Goal: Transaction & Acquisition: Book appointment/travel/reservation

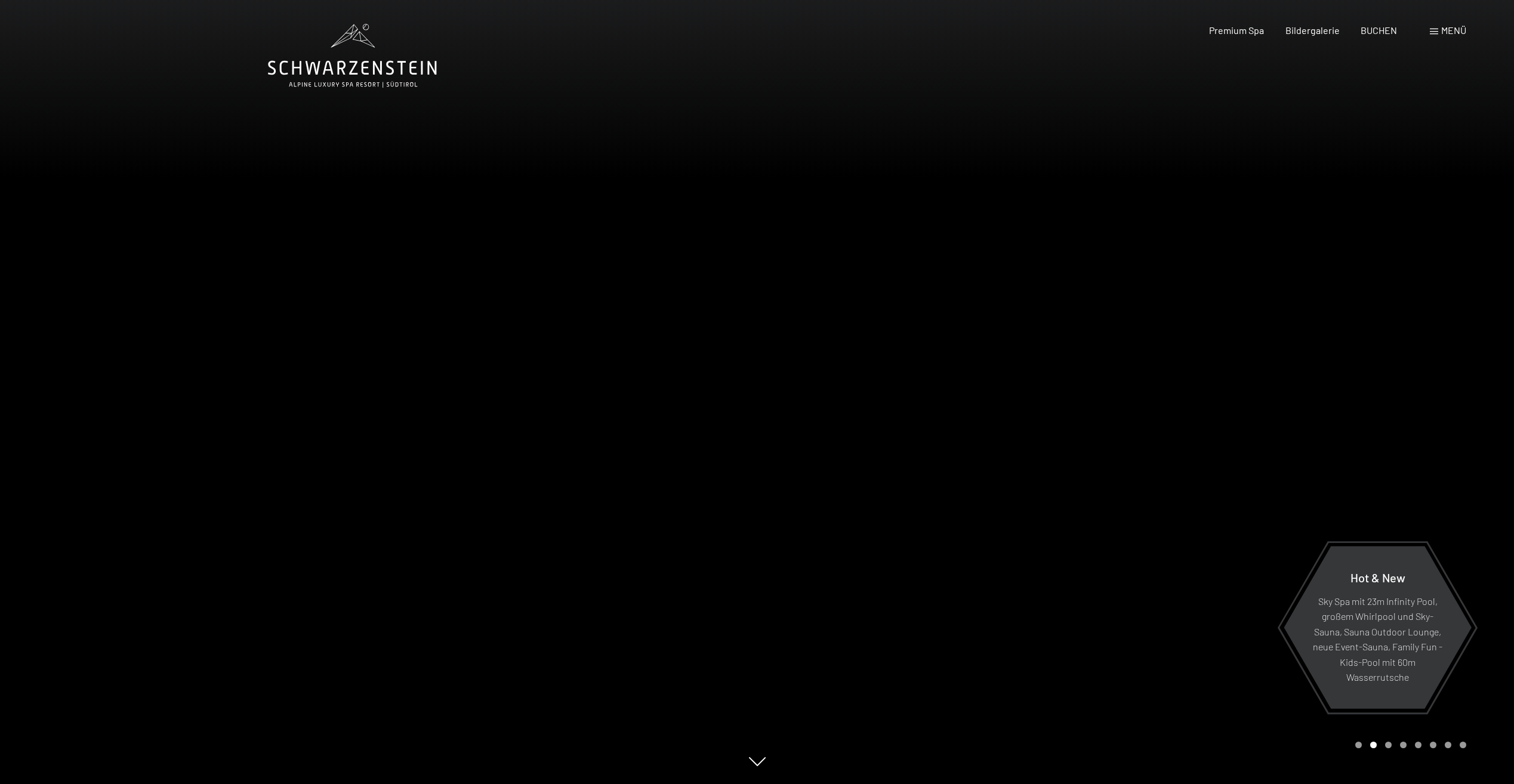
click at [1447, 33] on span "Menü" at bounding box center [1453, 30] width 25 height 11
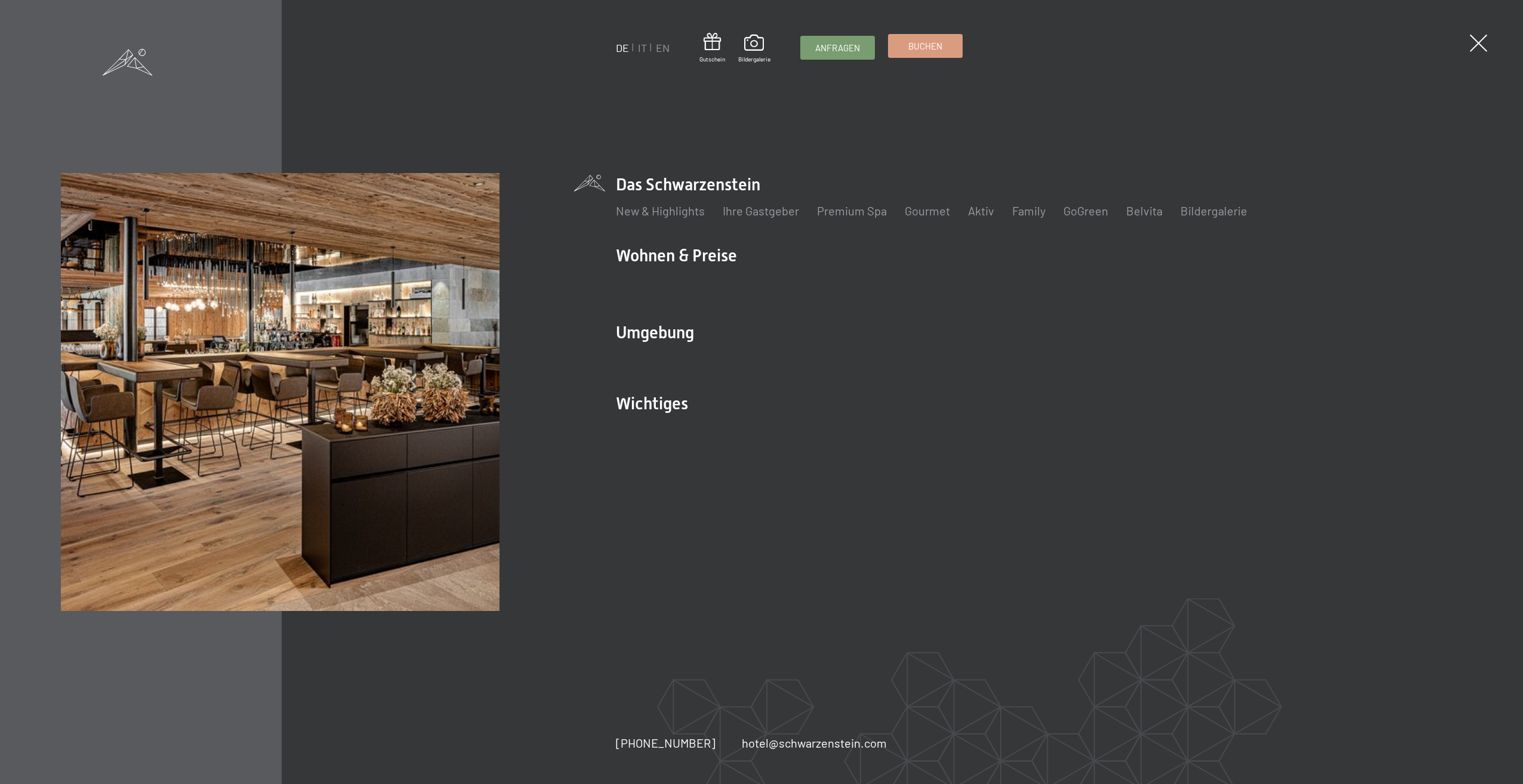
click at [933, 50] on span "Buchen" at bounding box center [926, 46] width 34 height 13
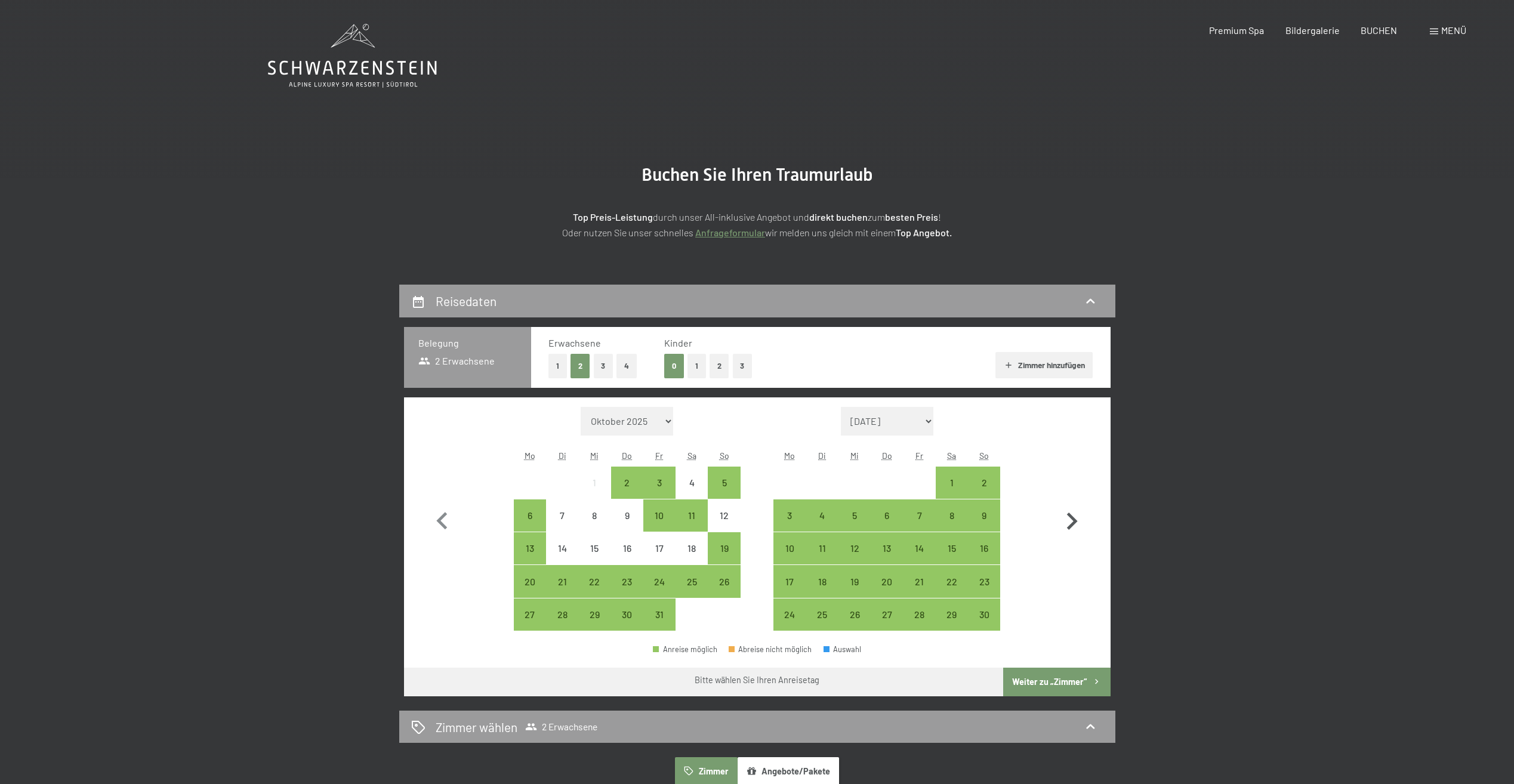
click at [1074, 525] on icon "button" at bounding box center [1071, 521] width 35 height 35
select select "[DATE]"
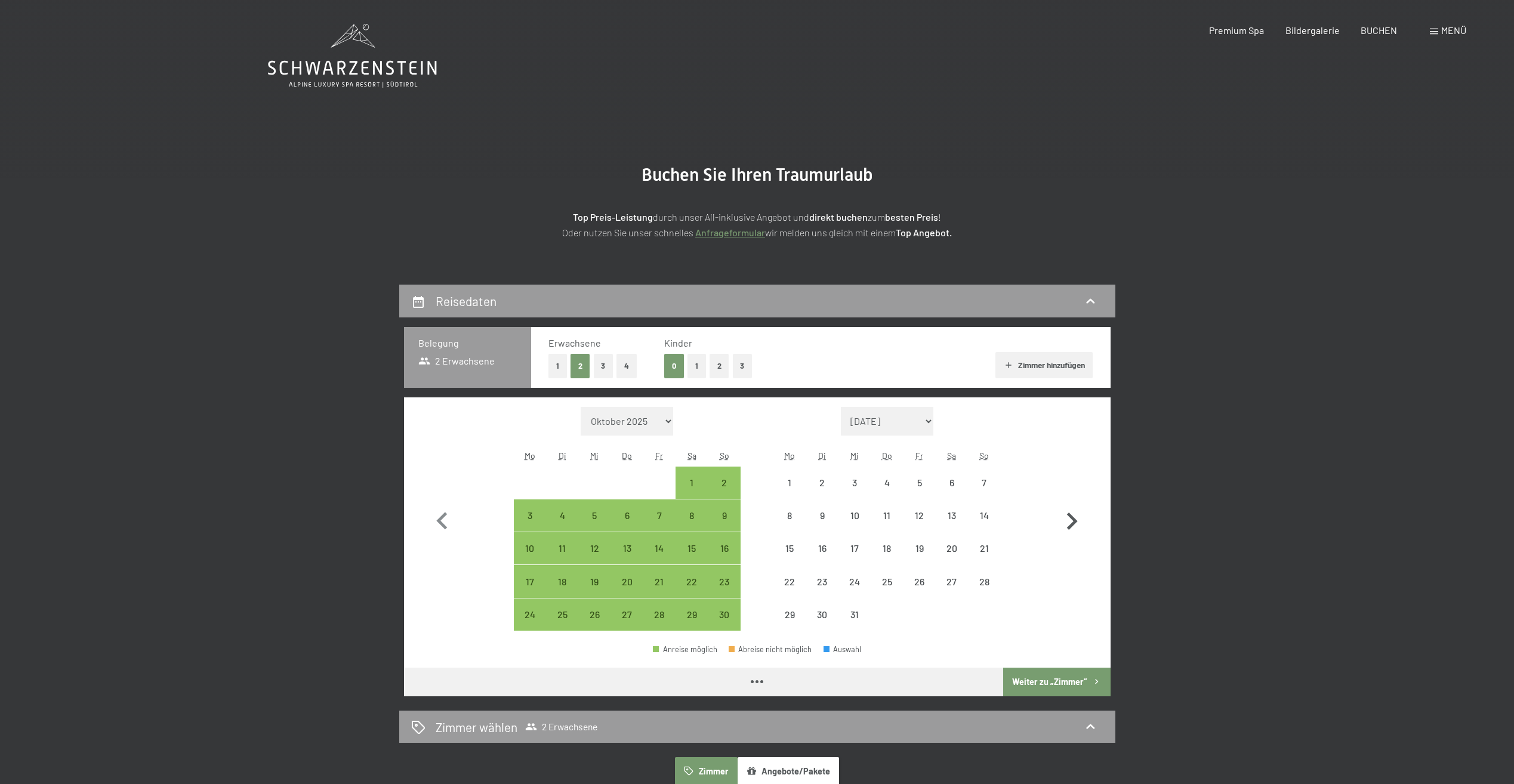
select select "[DATE]"
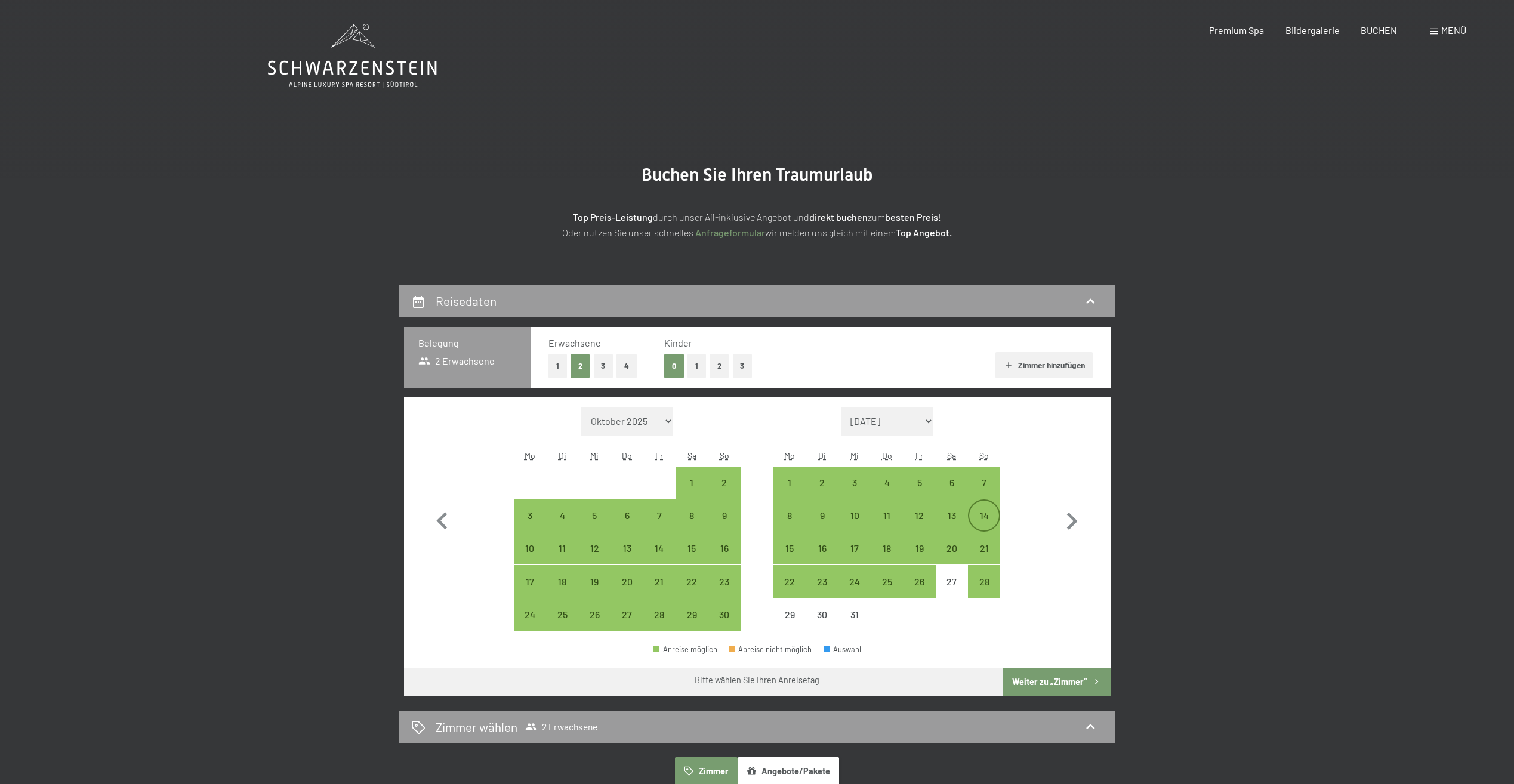
click at [980, 518] on div "14" at bounding box center [983, 525] width 30 height 30
select select "[DATE]"
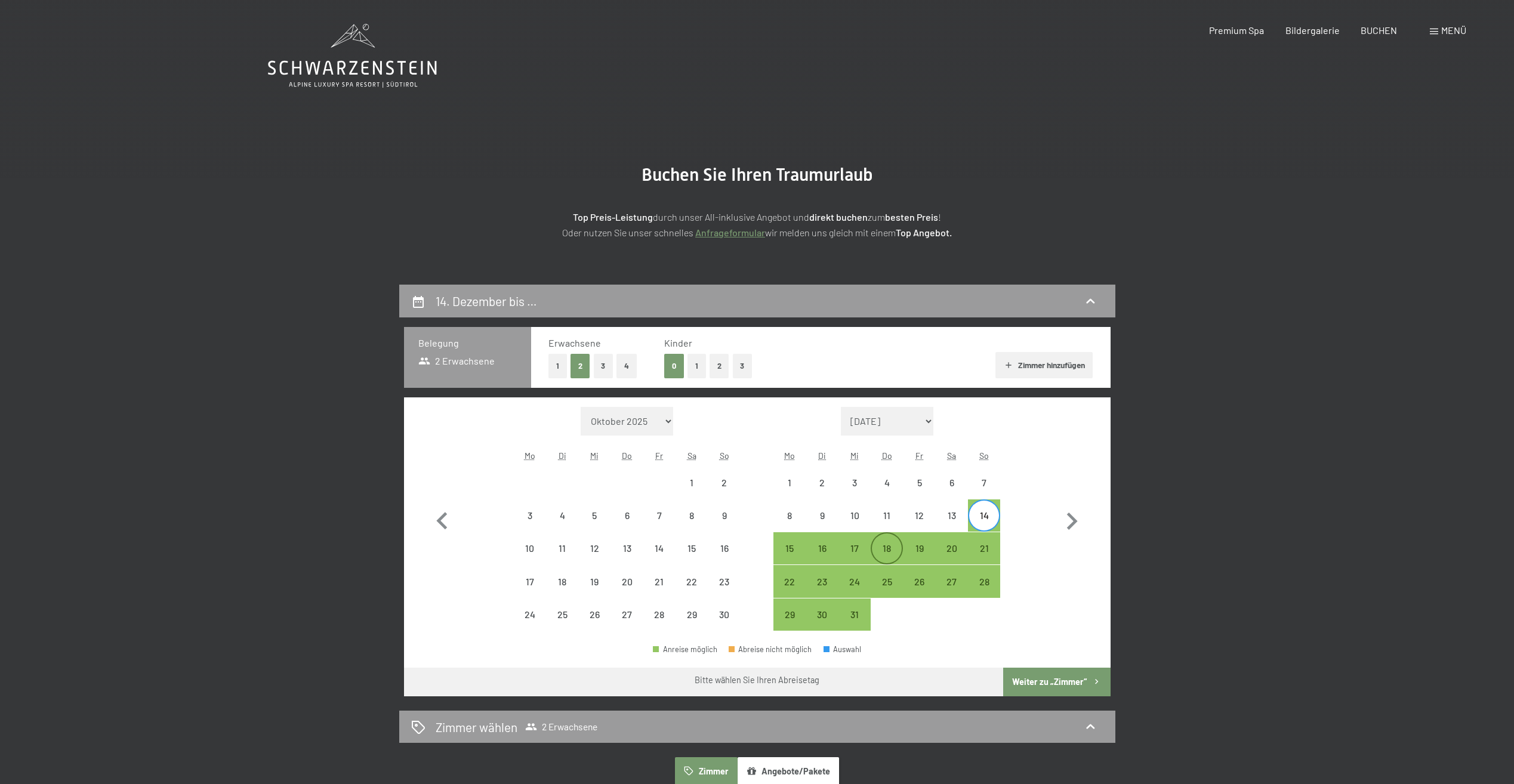
click at [881, 546] on div "18" at bounding box center [886, 558] width 30 height 30
select select "[DATE]"
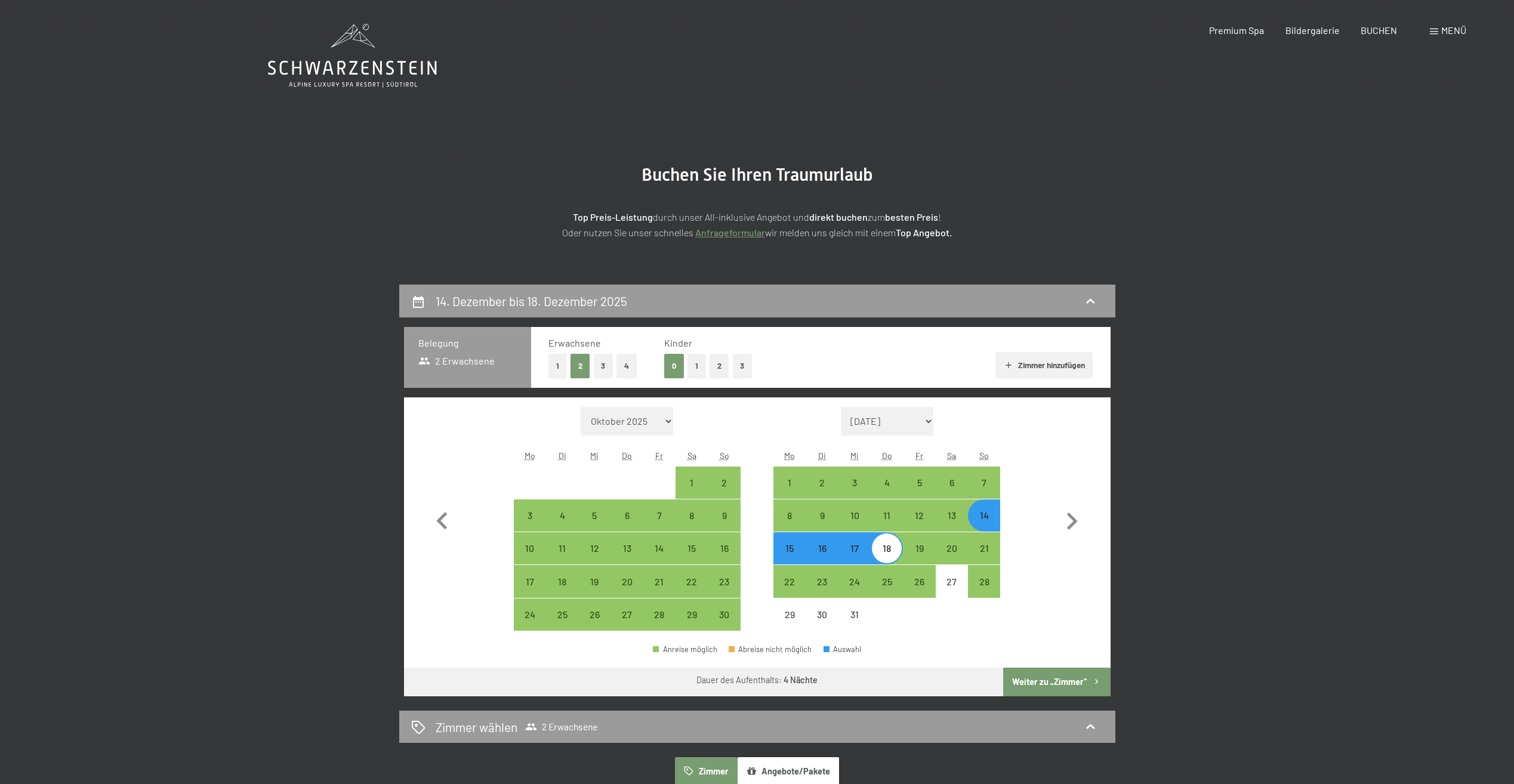
click at [1045, 678] on button "Weiter zu „Zimmer“" at bounding box center [1056, 681] width 107 height 28
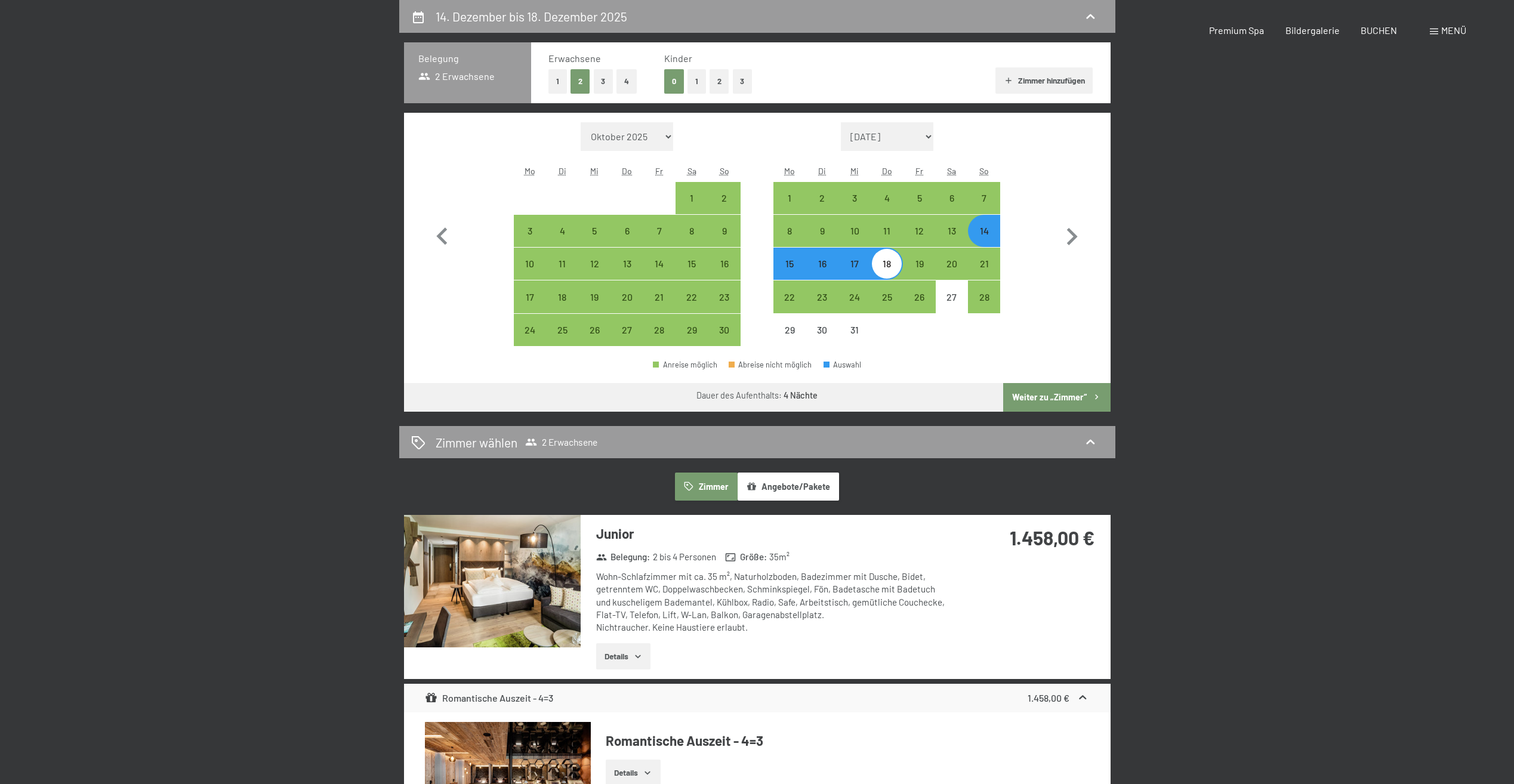
select select "[DATE]"
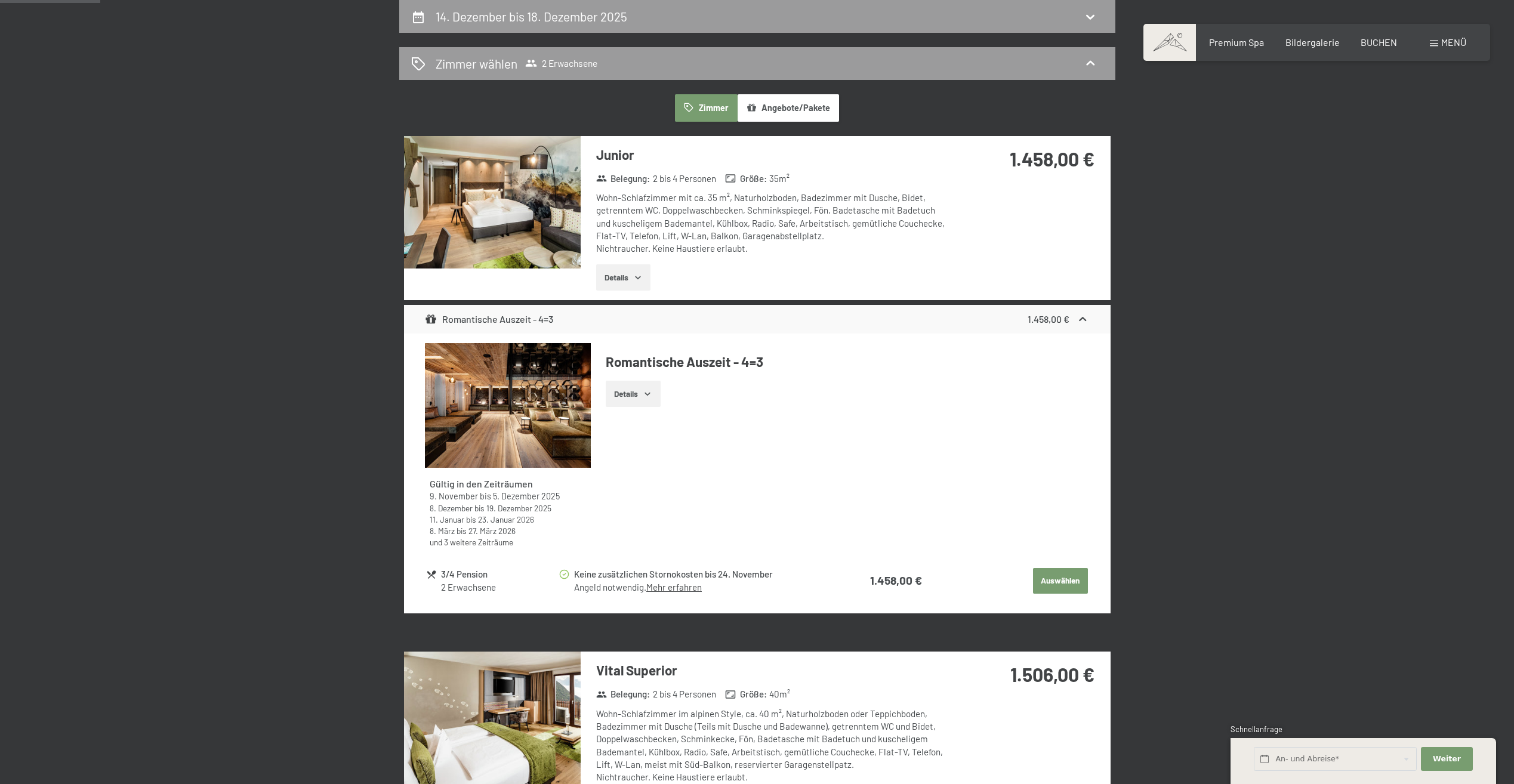
click at [1058, 582] on button "Auswählen" at bounding box center [1060, 581] width 55 height 26
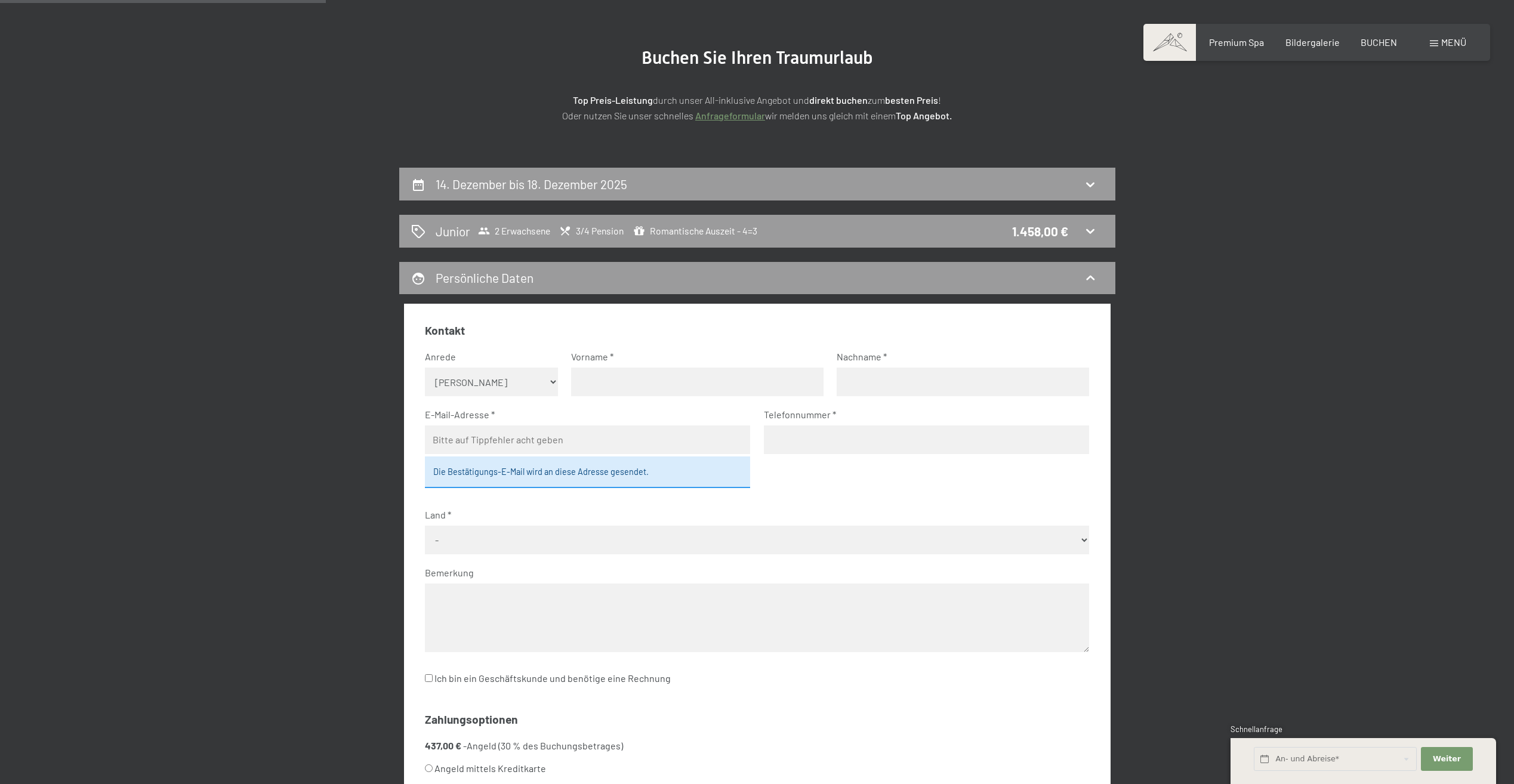
scroll to position [46, 0]
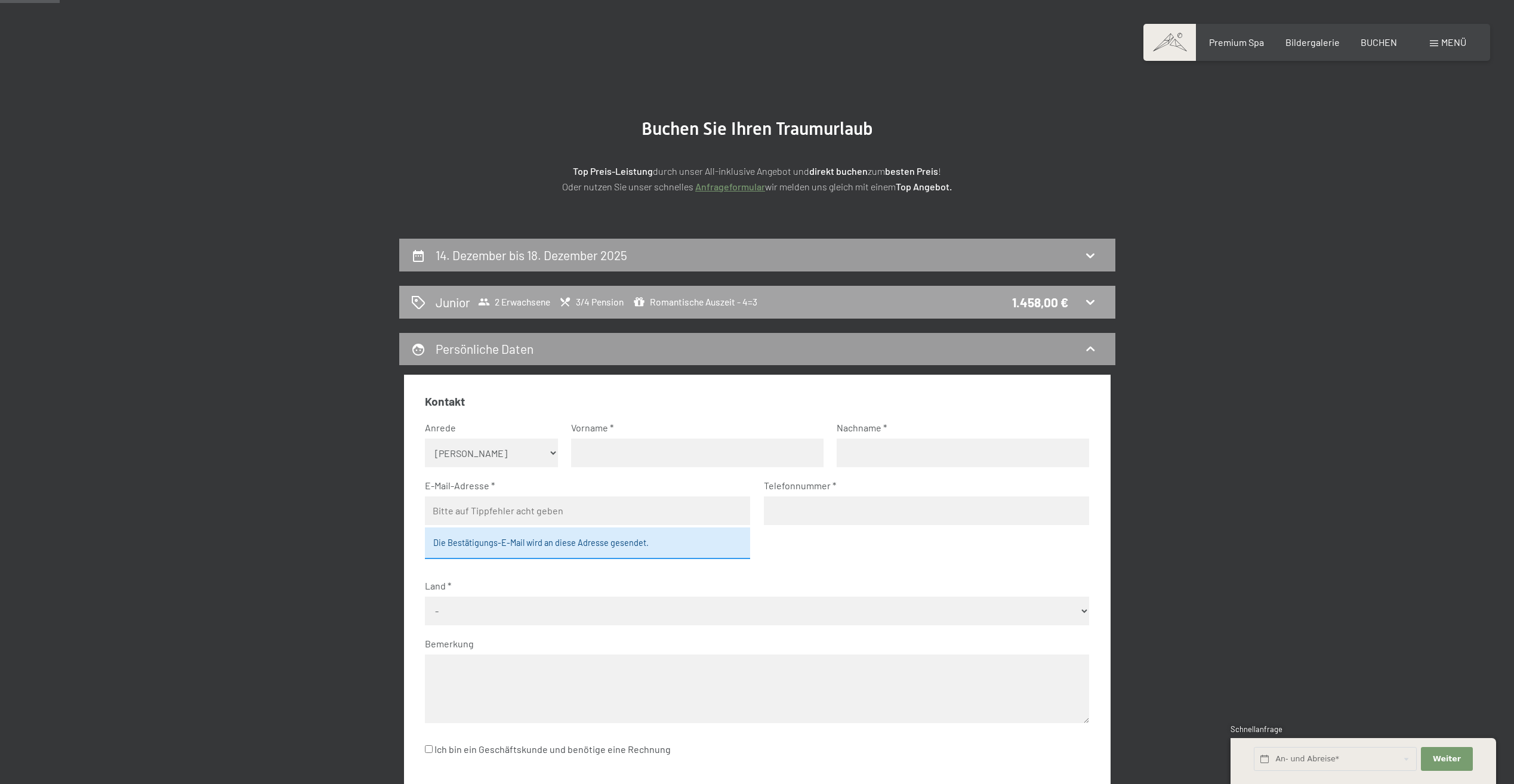
click at [715, 305] on span "Romantische Auszeit - 4=3" at bounding box center [695, 301] width 124 height 12
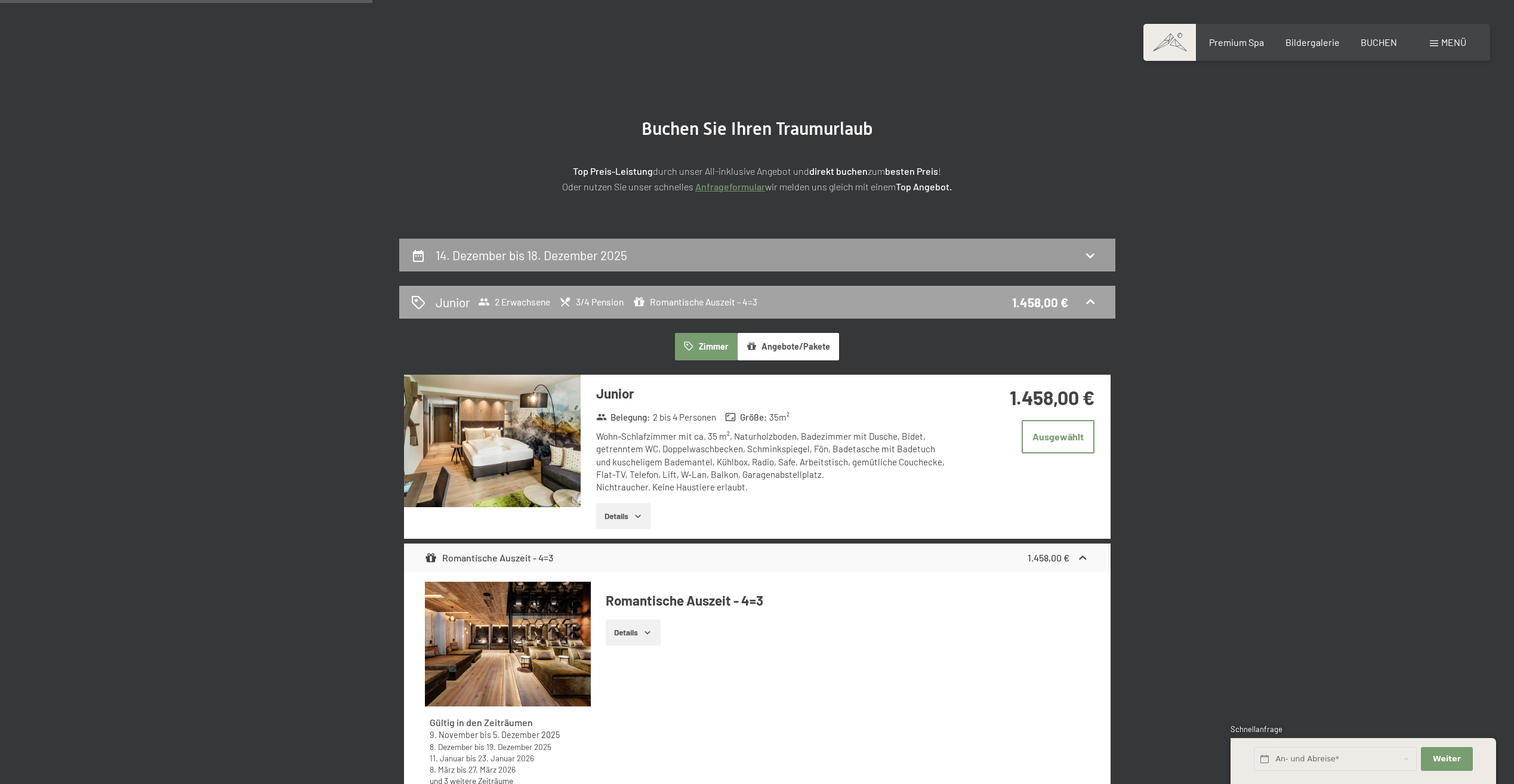
scroll to position [284, 0]
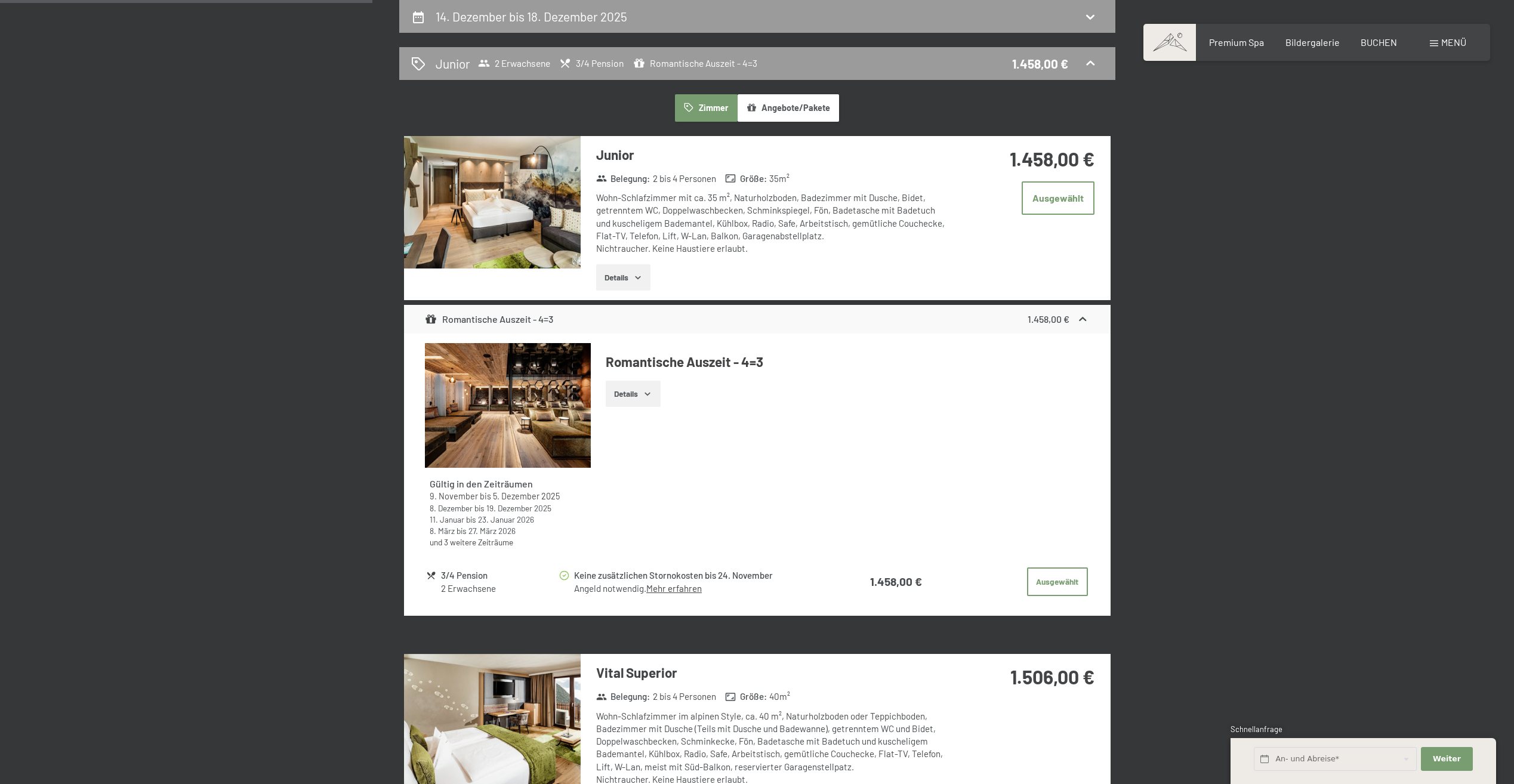
click at [644, 395] on icon "button" at bounding box center [647, 394] width 9 height 9
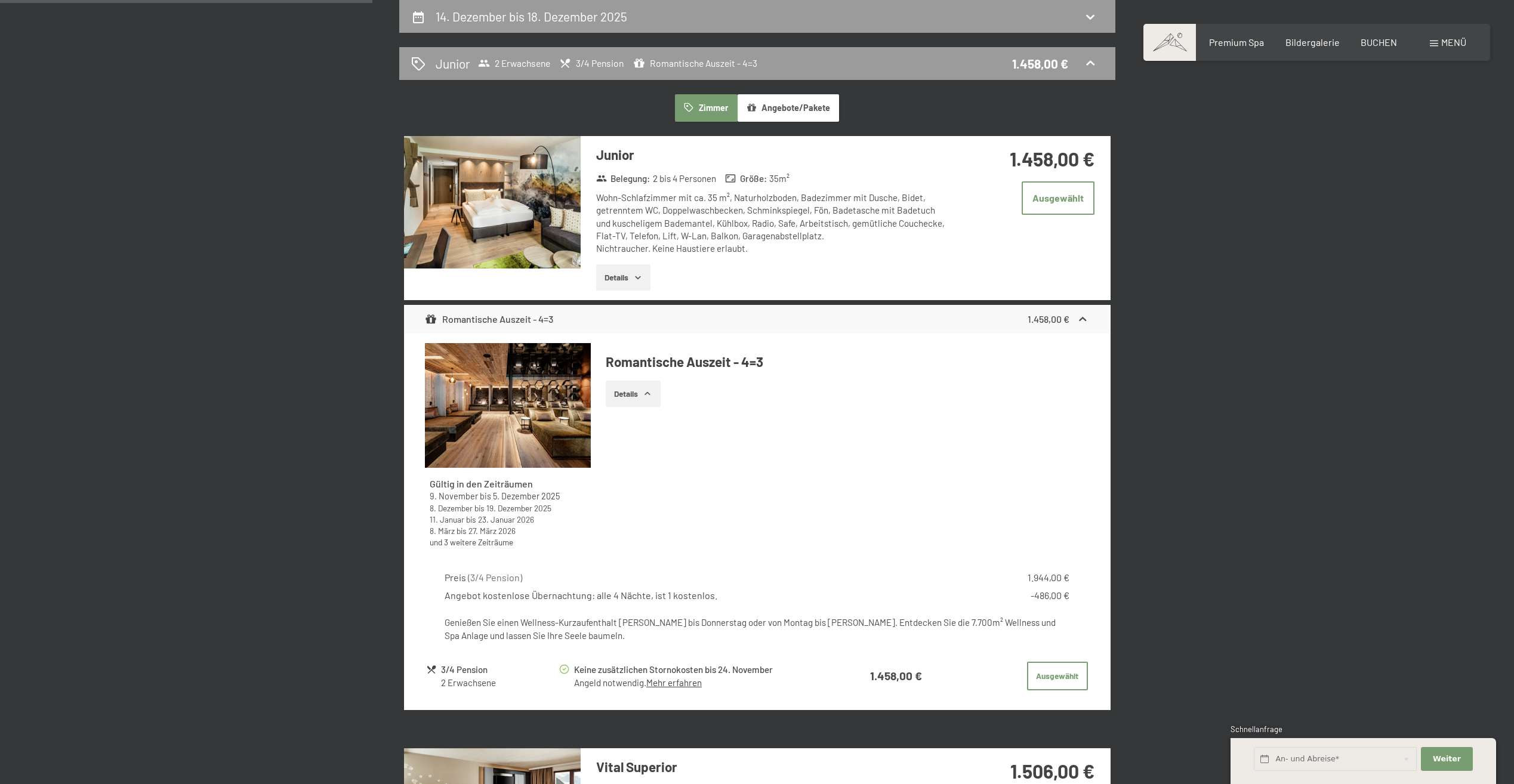
click at [644, 395] on icon "button" at bounding box center [647, 394] width 9 height 9
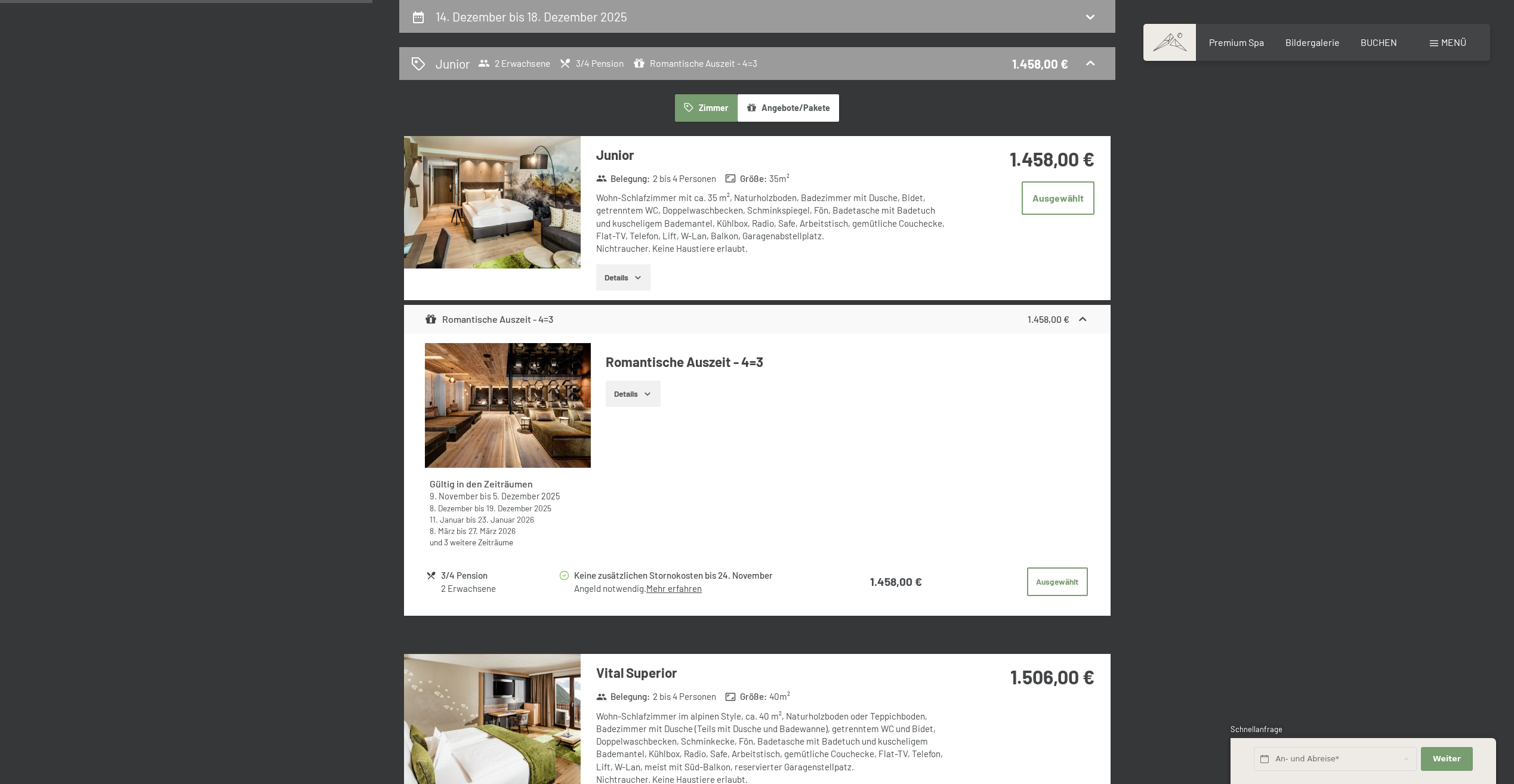
click at [616, 277] on button "Details" at bounding box center [623, 278] width 54 height 26
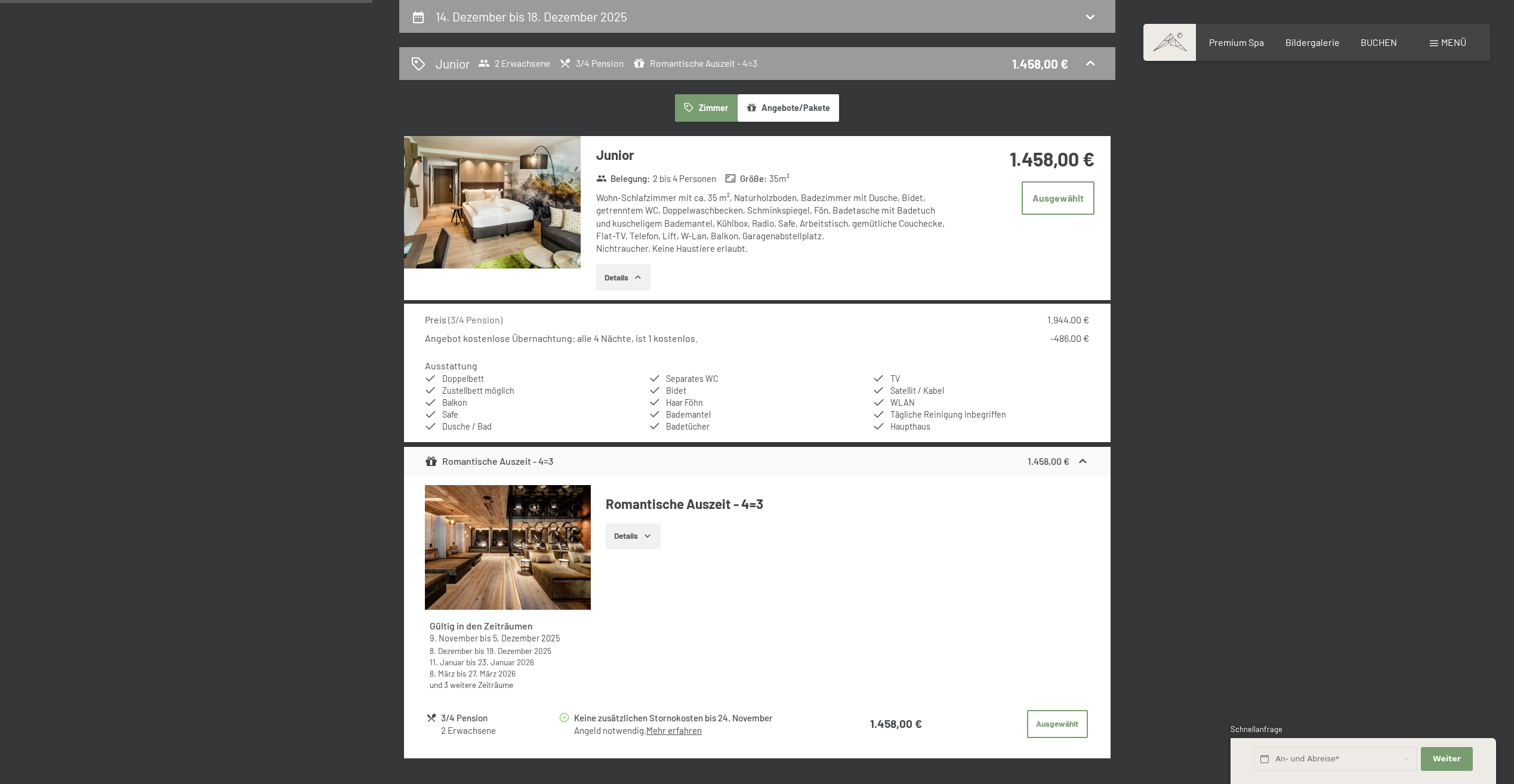
click at [527, 213] on img at bounding box center [492, 202] width 177 height 132
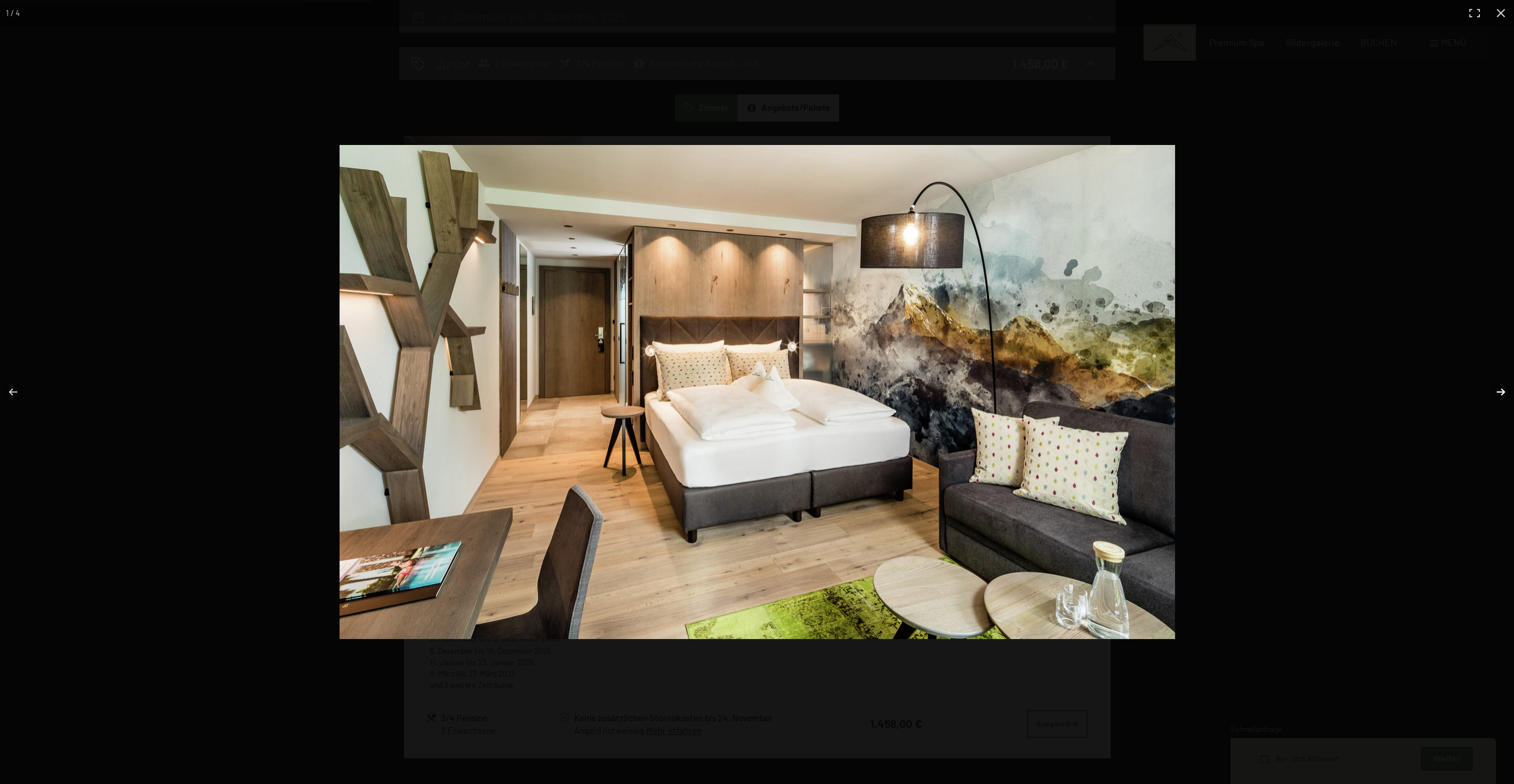
click at [1511, 387] on button "button" at bounding box center [1493, 392] width 42 height 60
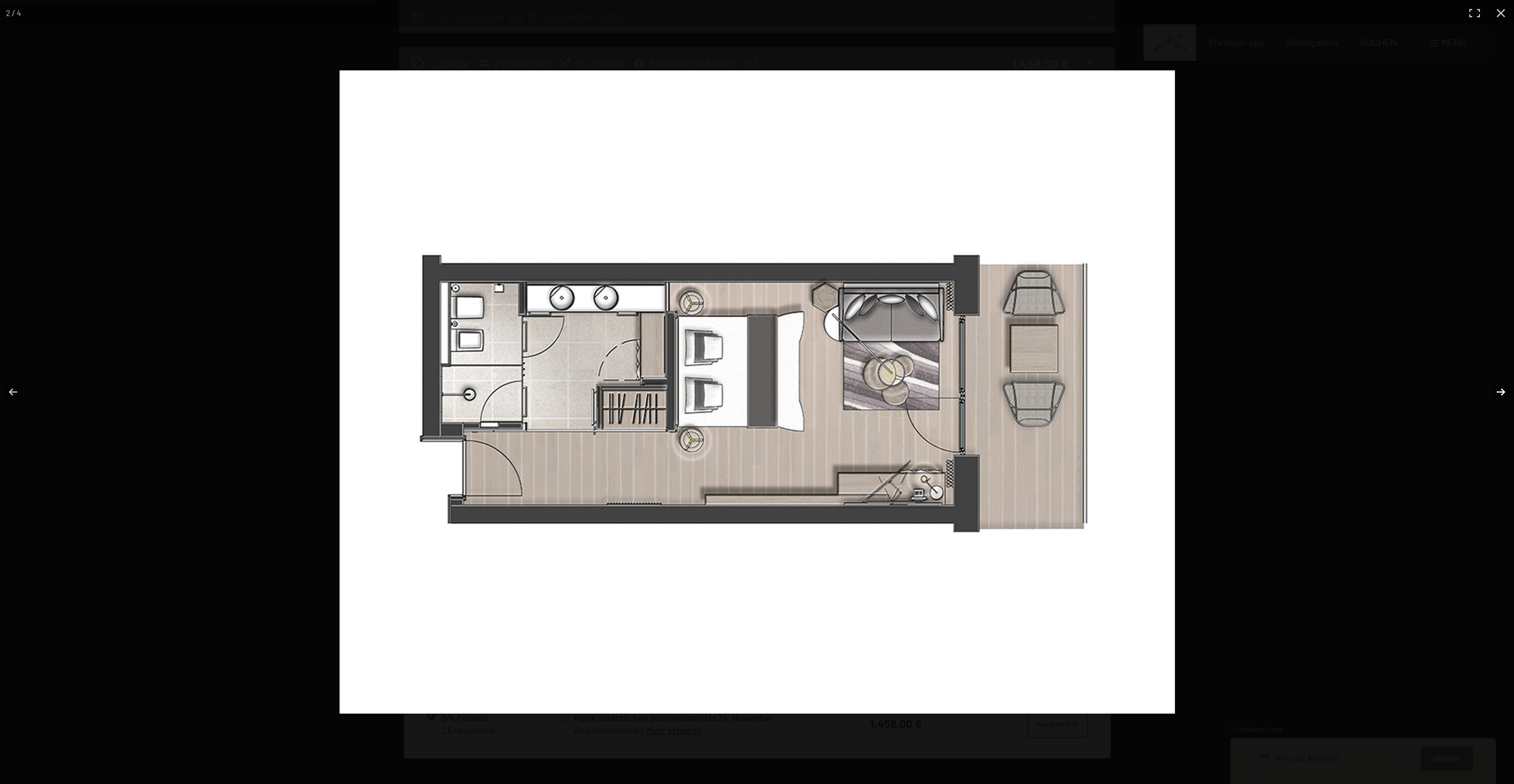
click at [1510, 387] on button "button" at bounding box center [1493, 392] width 42 height 60
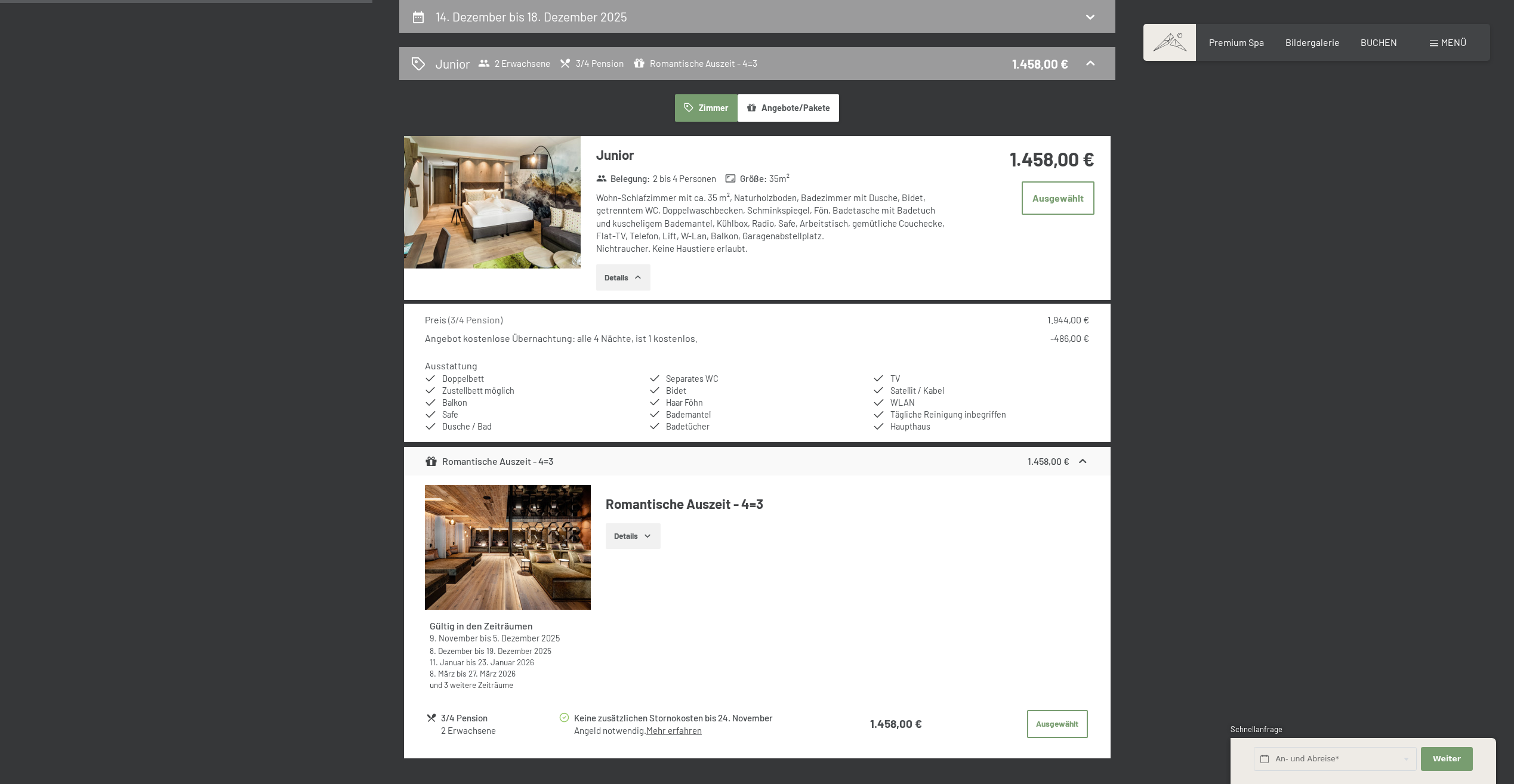
click at [636, 537] on button "Details" at bounding box center [633, 536] width 54 height 26
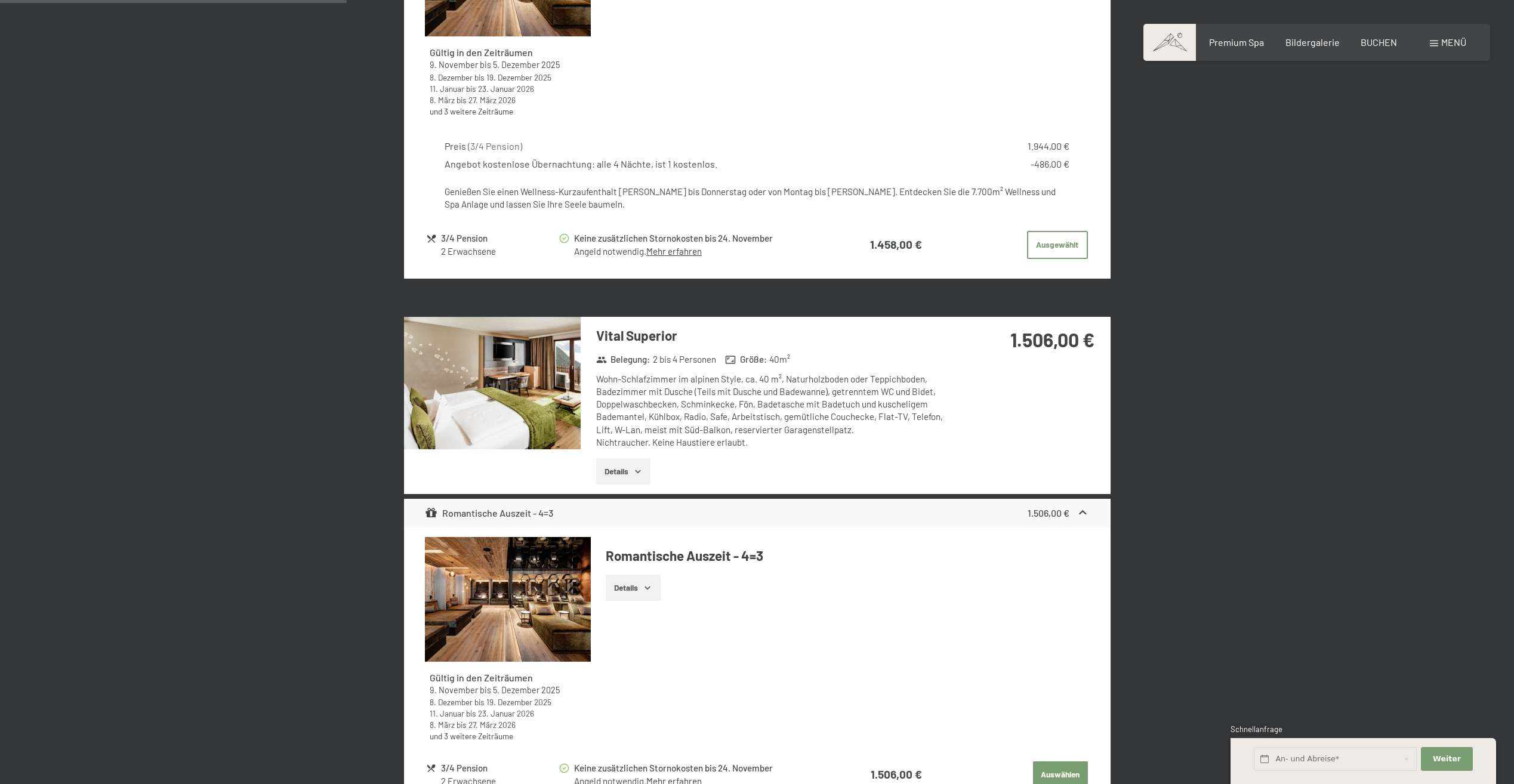
scroll to position [1000, 0]
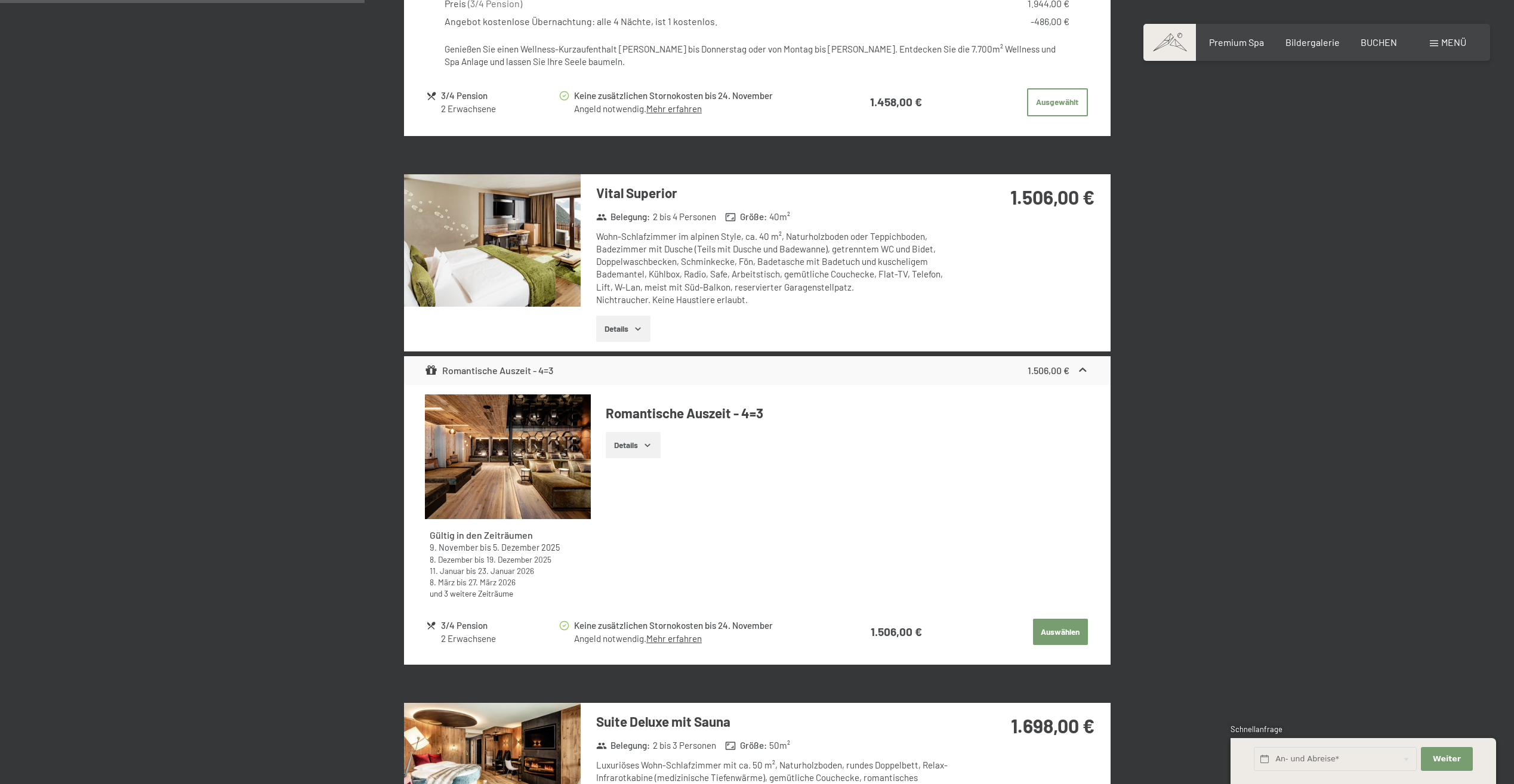
click at [650, 445] on icon "button" at bounding box center [647, 445] width 6 height 3
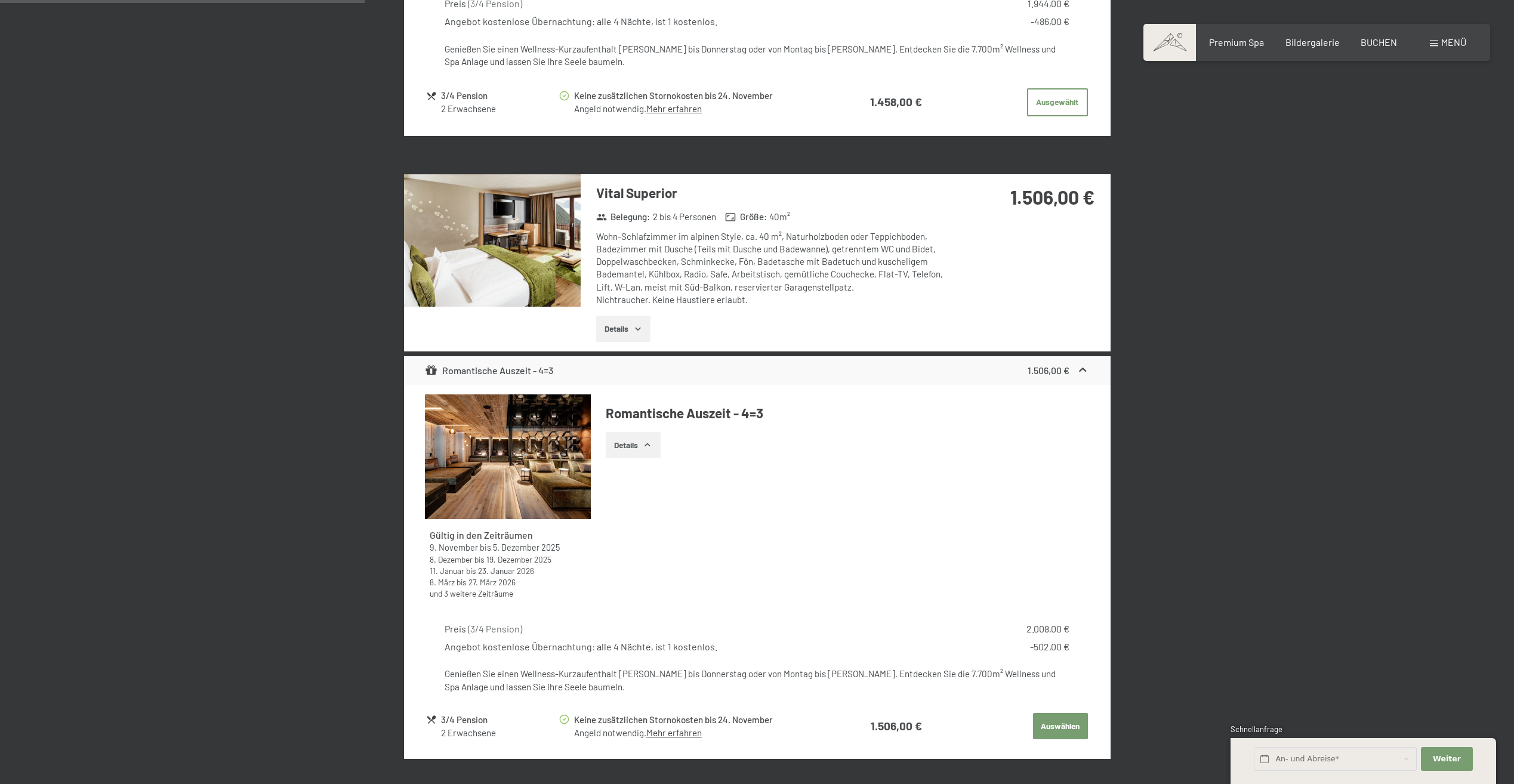
click at [1053, 717] on button "Auswählen" at bounding box center [1060, 726] width 55 height 26
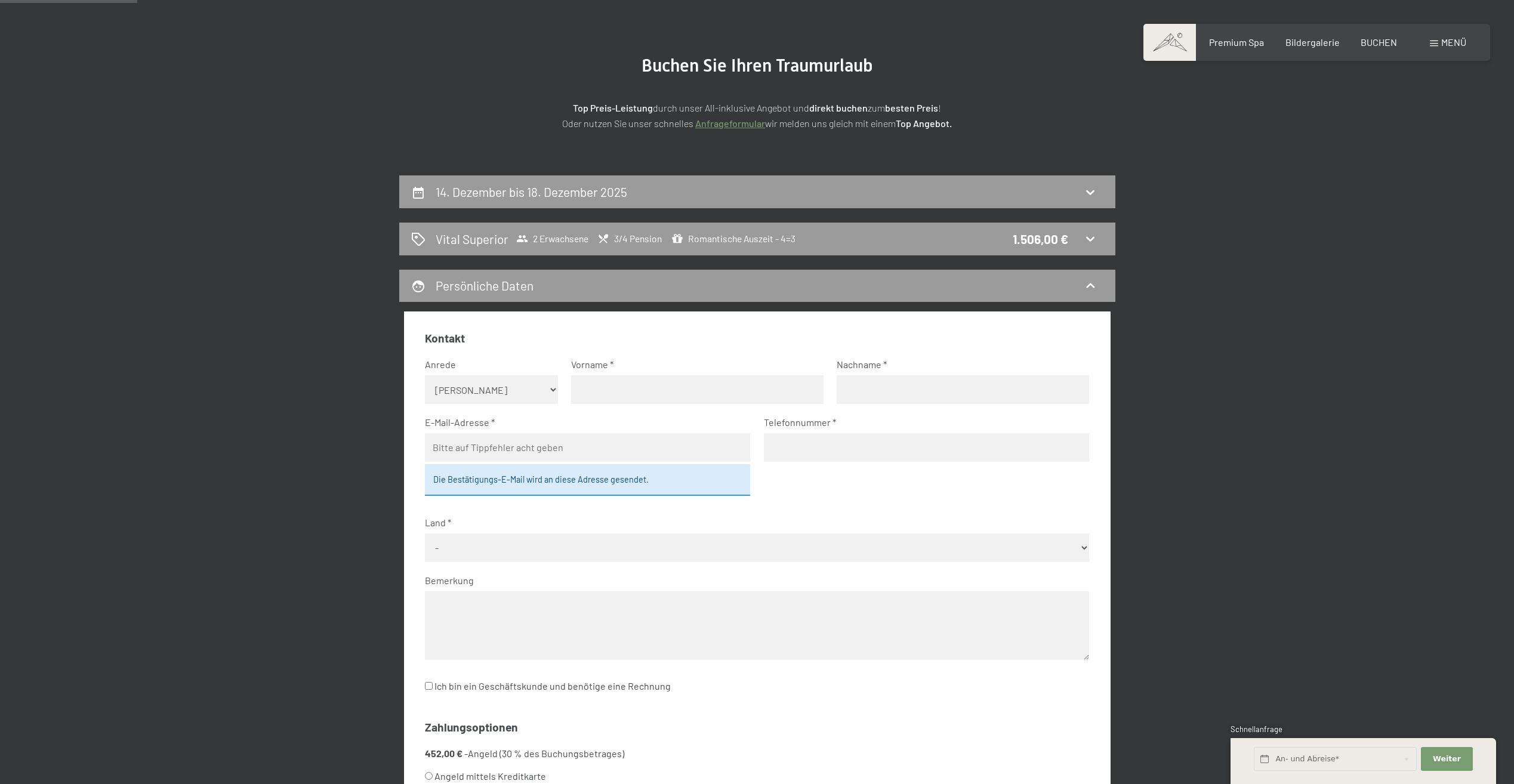
scroll to position [105, 0]
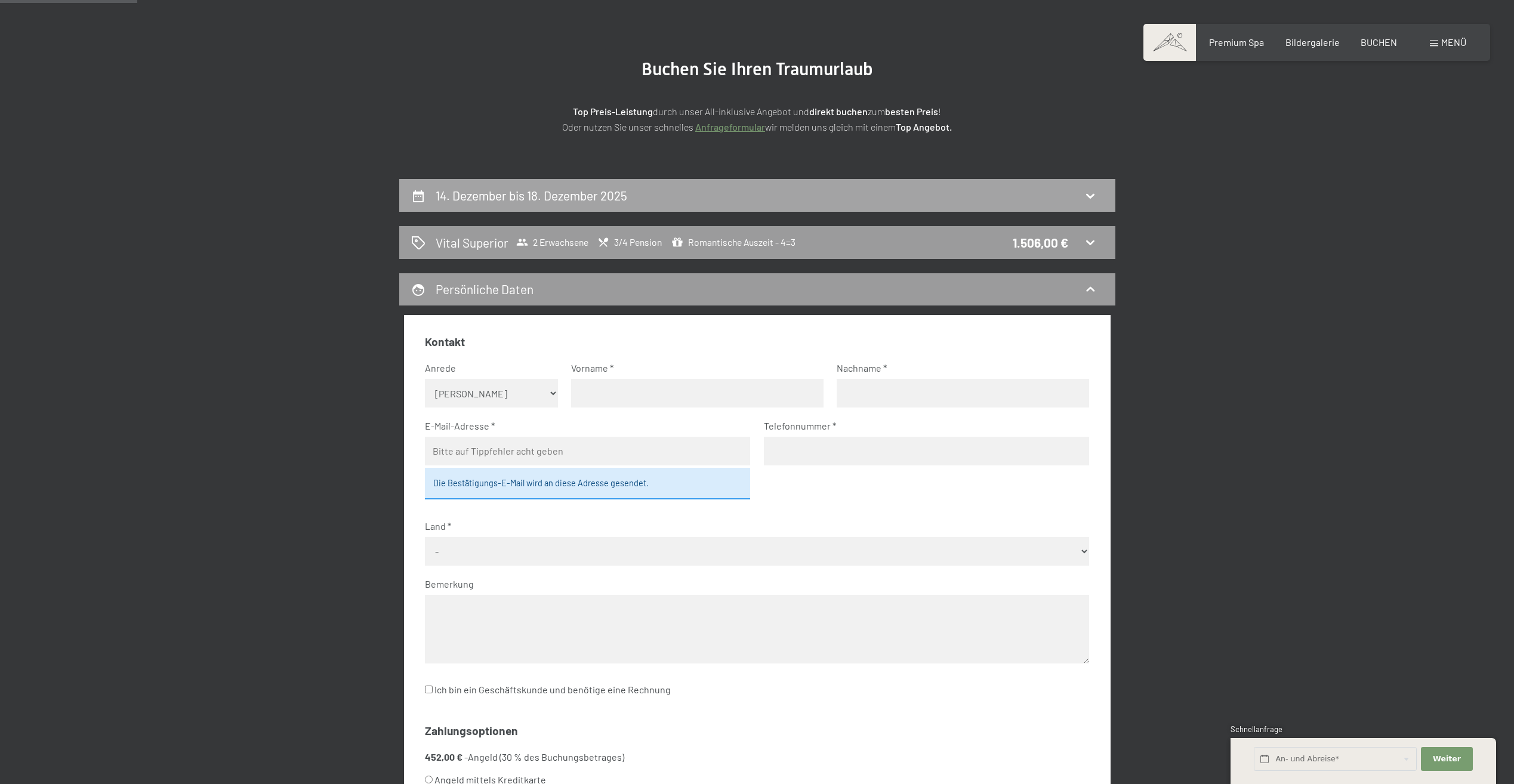
click at [997, 196] on div "14. Dezember bis 18. Dezember 2025" at bounding box center [757, 195] width 692 height 17
select select "[DATE]"
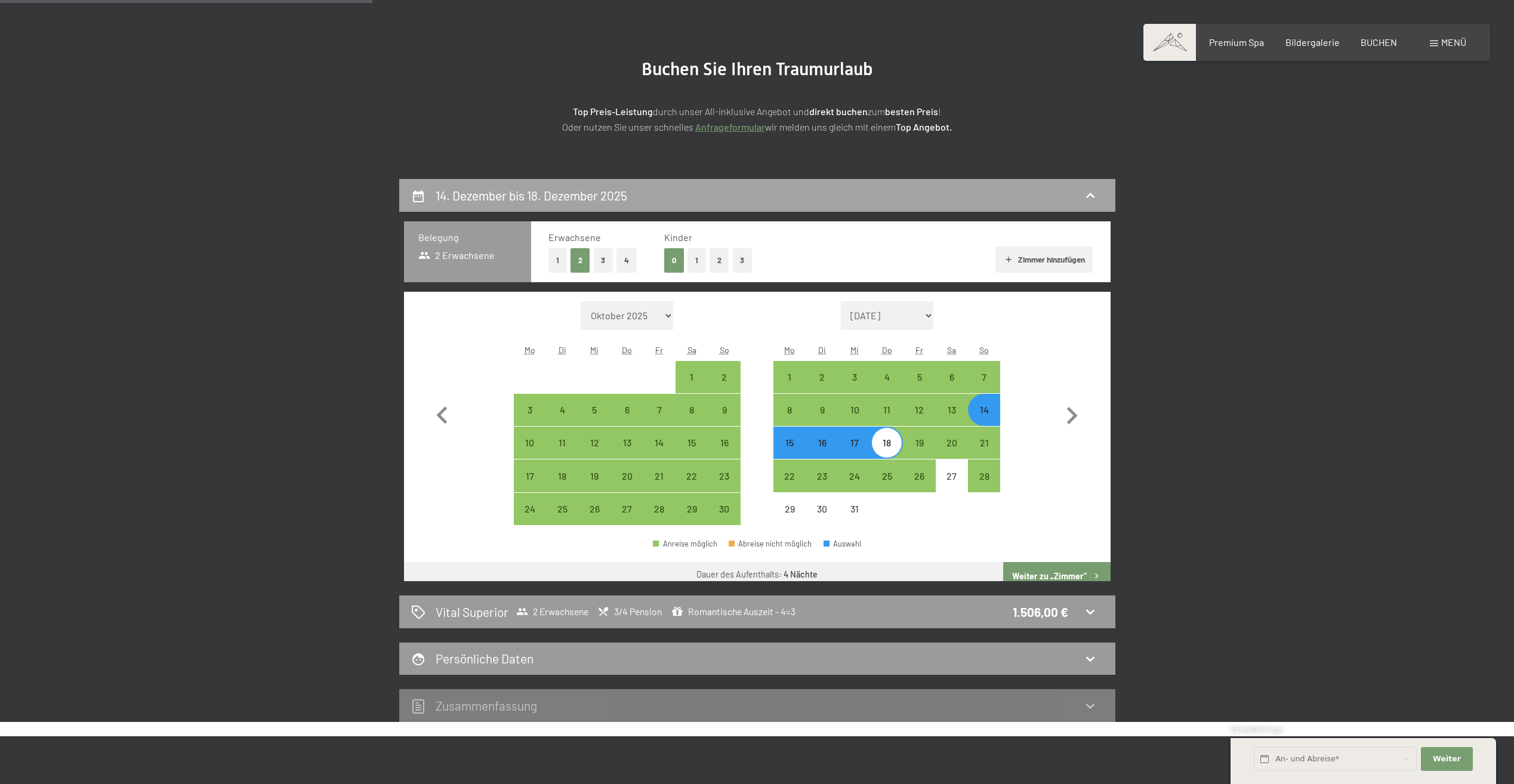
scroll to position [284, 0]
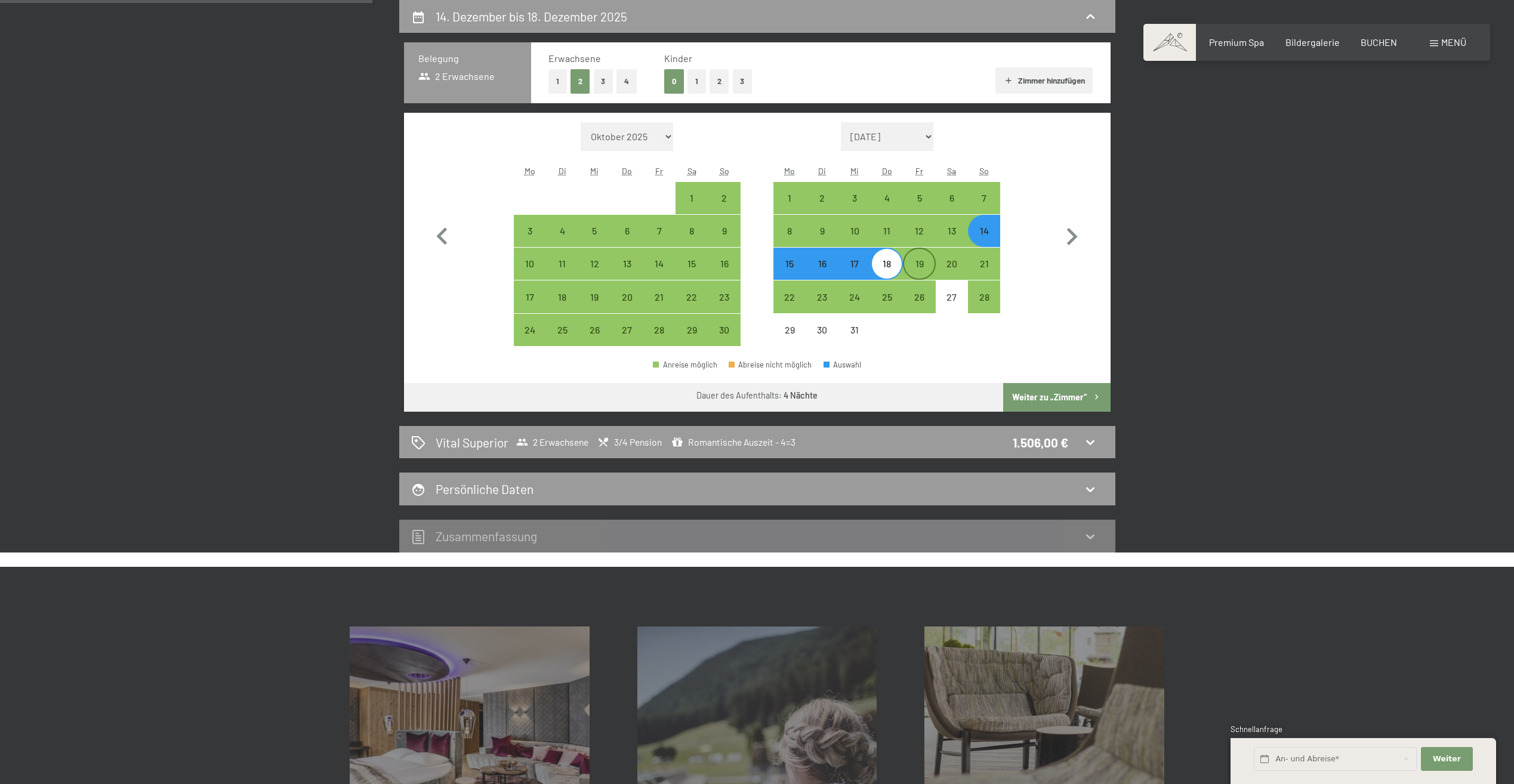
click at [917, 259] on div "19" at bounding box center [918, 273] width 30 height 30
select select "[DATE]"
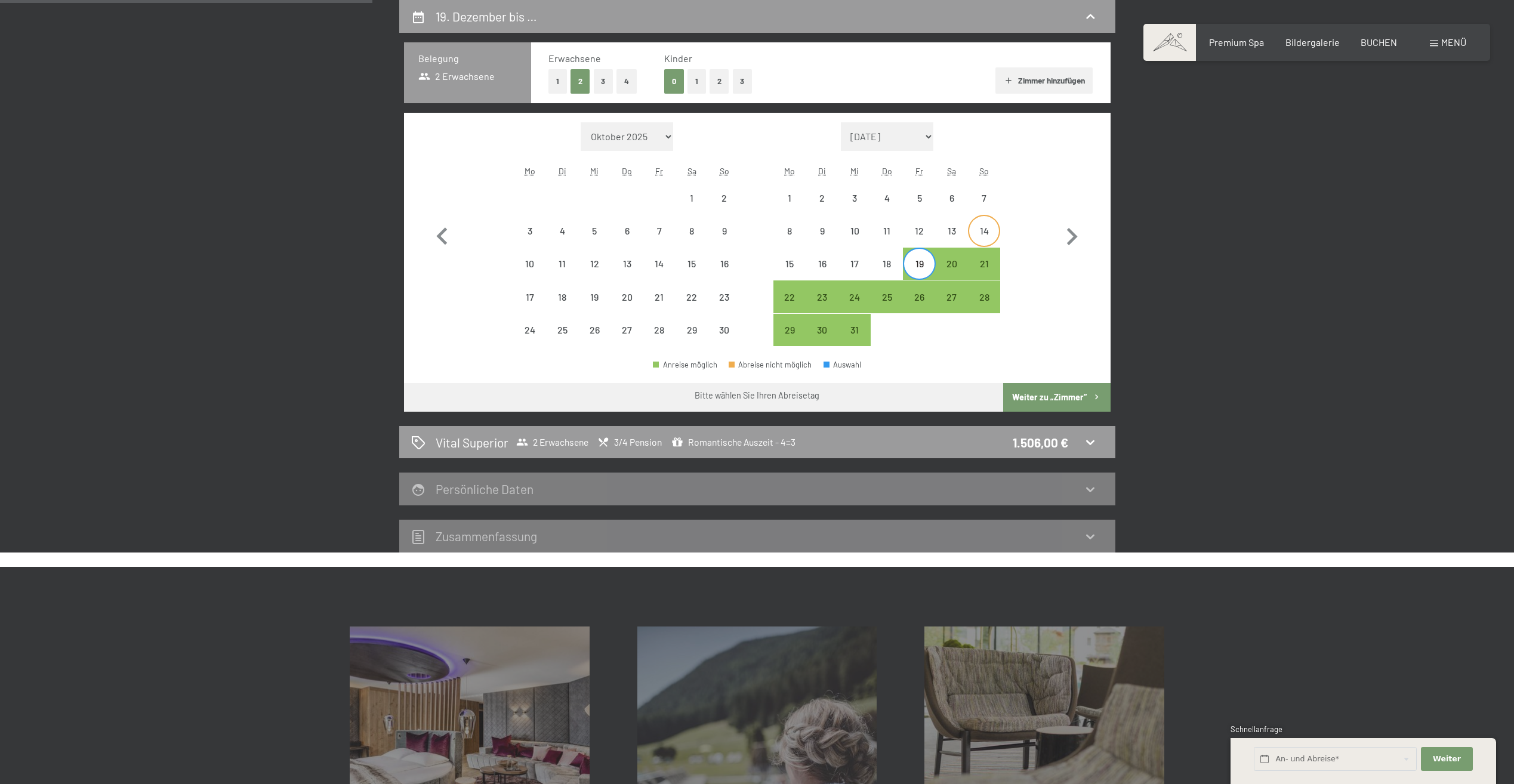
click at [985, 237] on div "14" at bounding box center [983, 240] width 30 height 30
select select "[DATE]"
click at [912, 272] on div "19" at bounding box center [918, 273] width 30 height 30
select select "[DATE]"
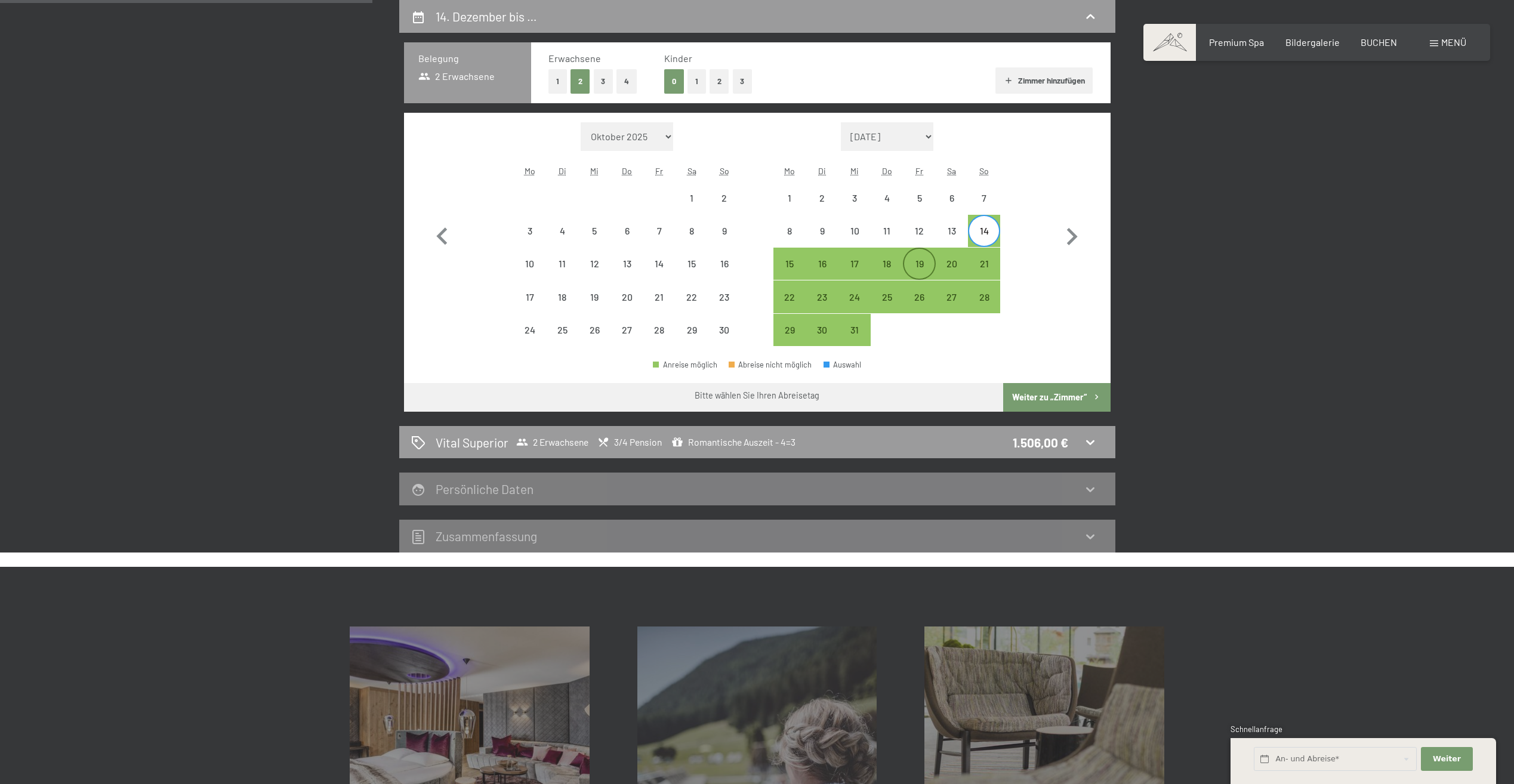
select select "[DATE]"
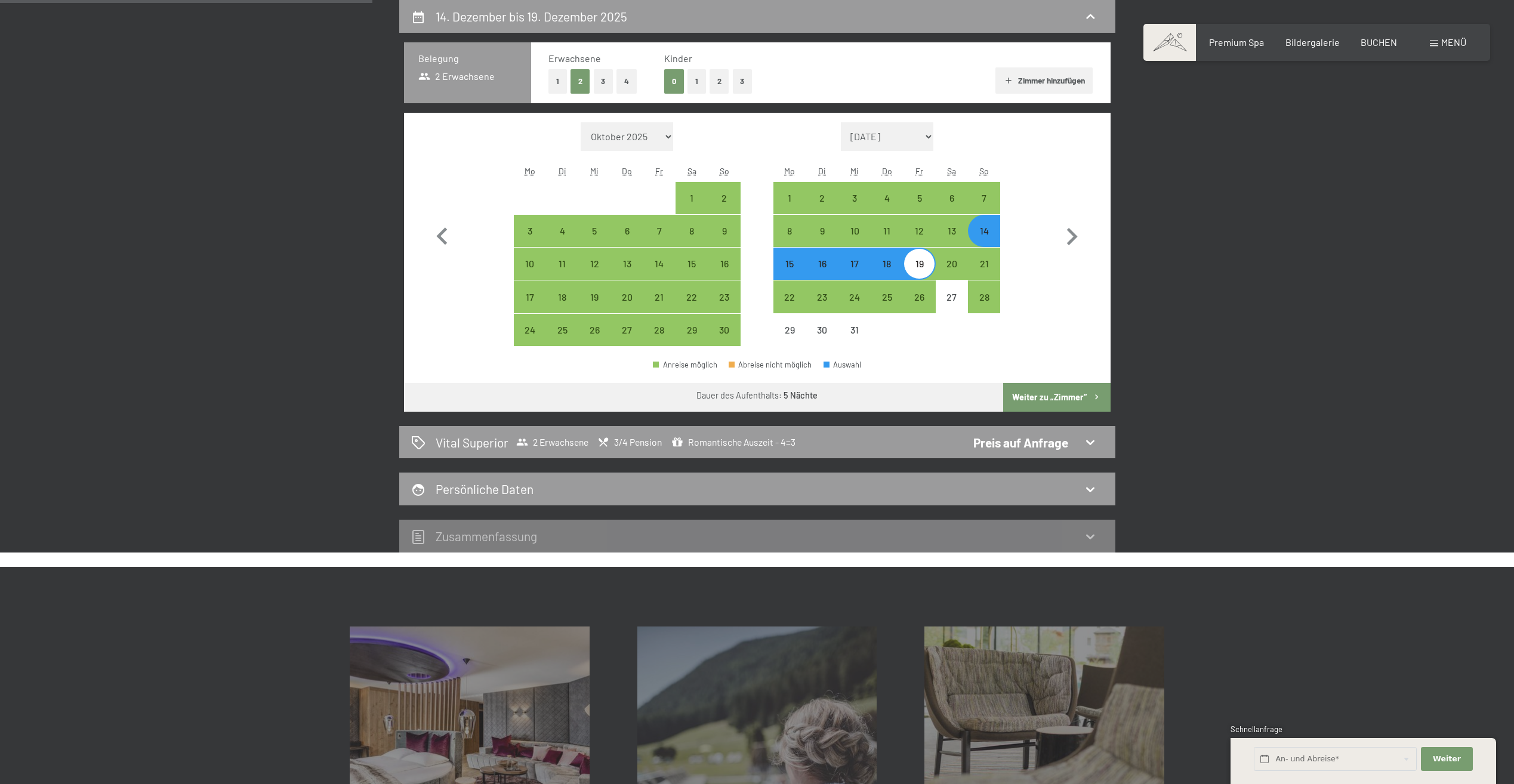
click at [1050, 399] on button "Weiter zu „Zimmer“" at bounding box center [1056, 397] width 107 height 28
select select "[DATE]"
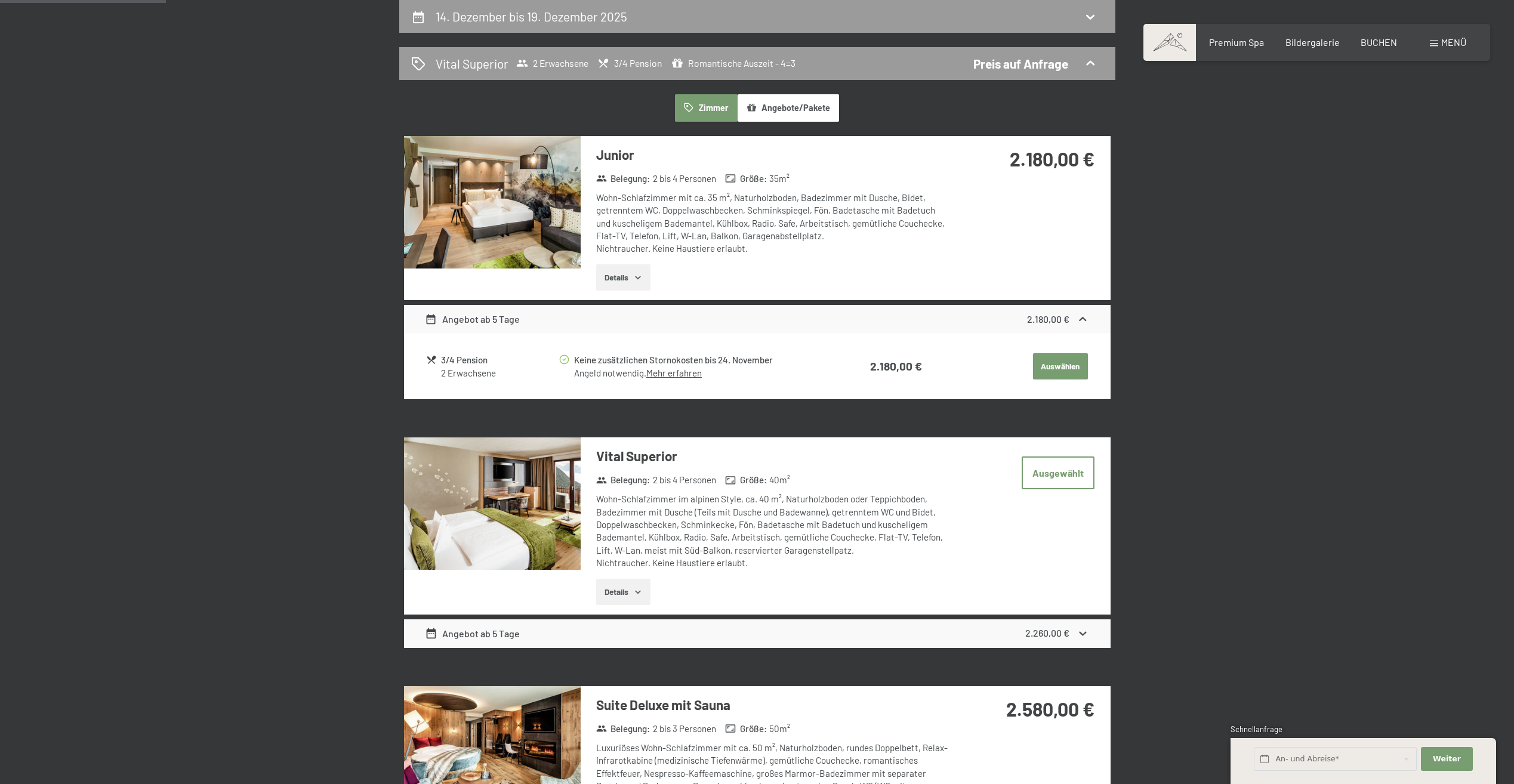
scroll to position [225, 0]
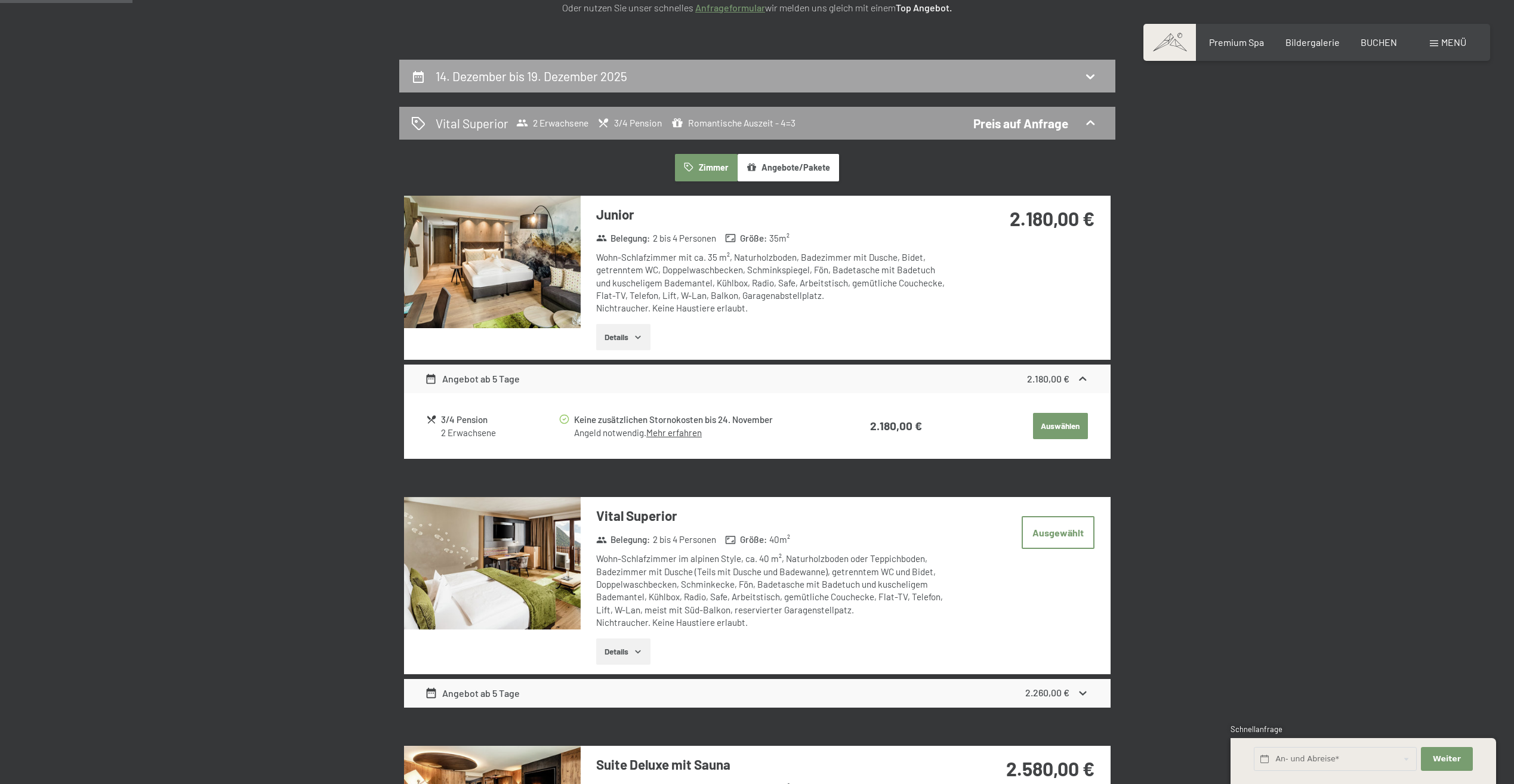
click at [1086, 81] on icon at bounding box center [1090, 76] width 15 height 15
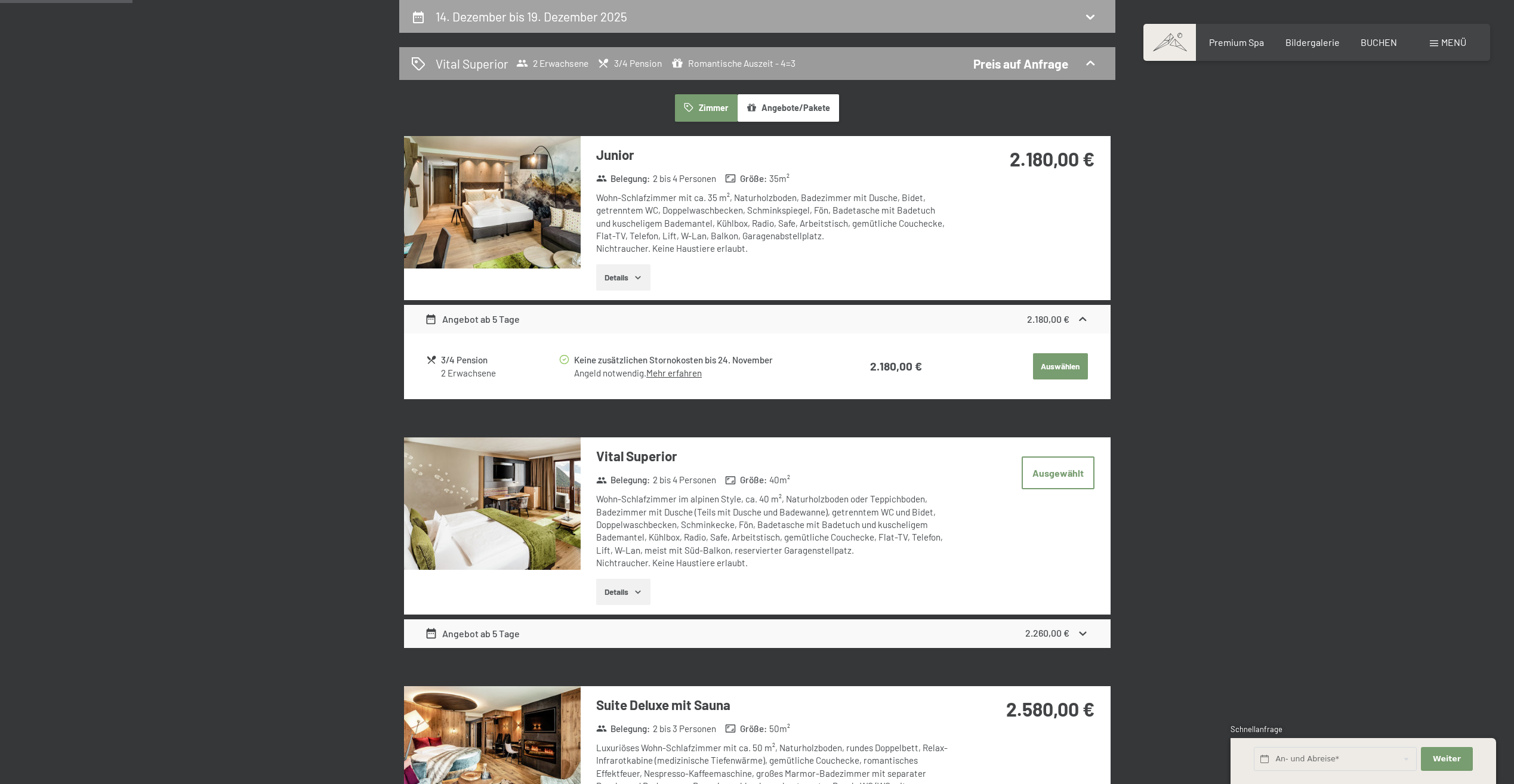
select select "[DATE]"
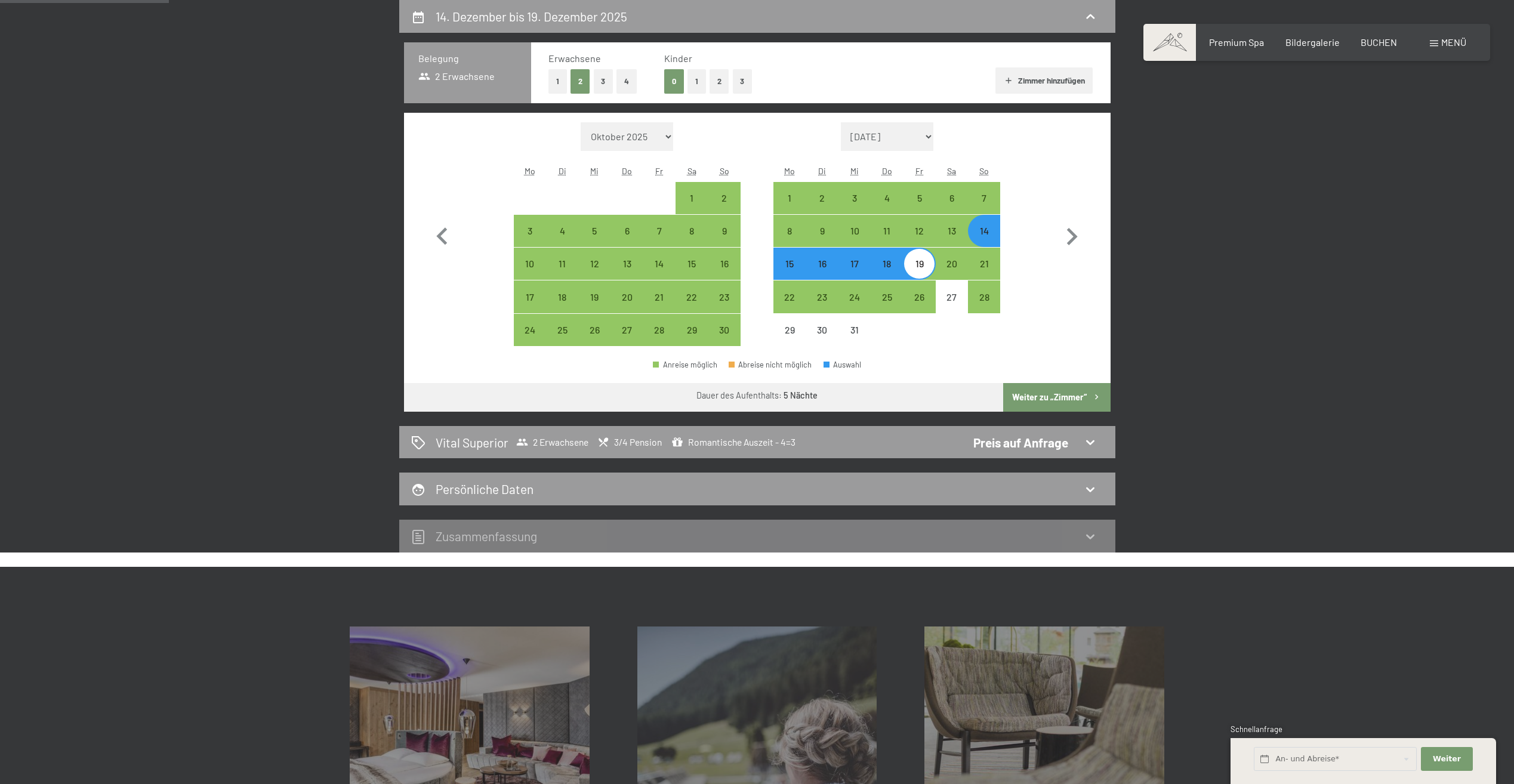
click at [983, 226] on div "14" at bounding box center [983, 240] width 30 height 30
select select "[DATE]"
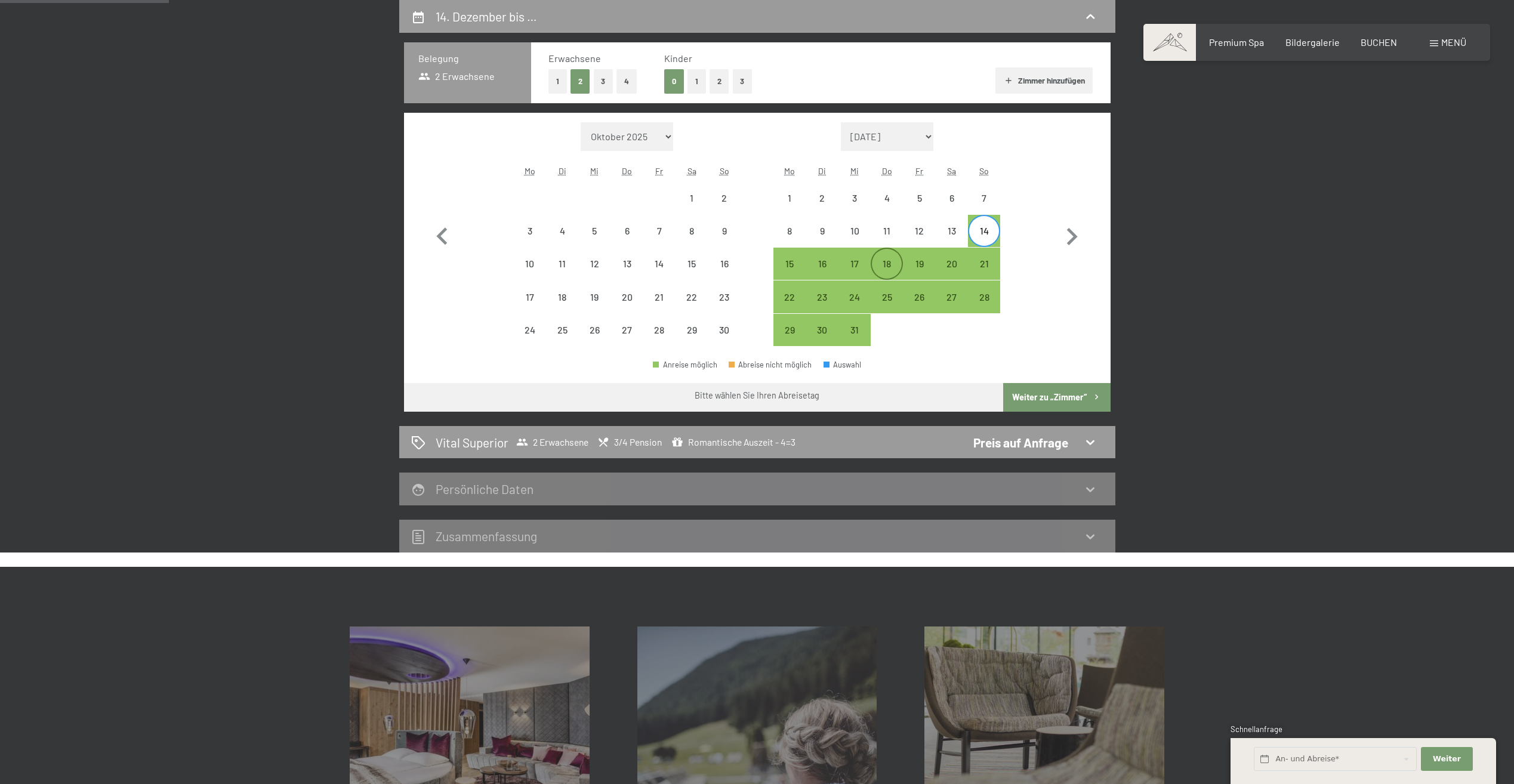
click at [885, 267] on div "18" at bounding box center [886, 273] width 30 height 30
select select "[DATE]"
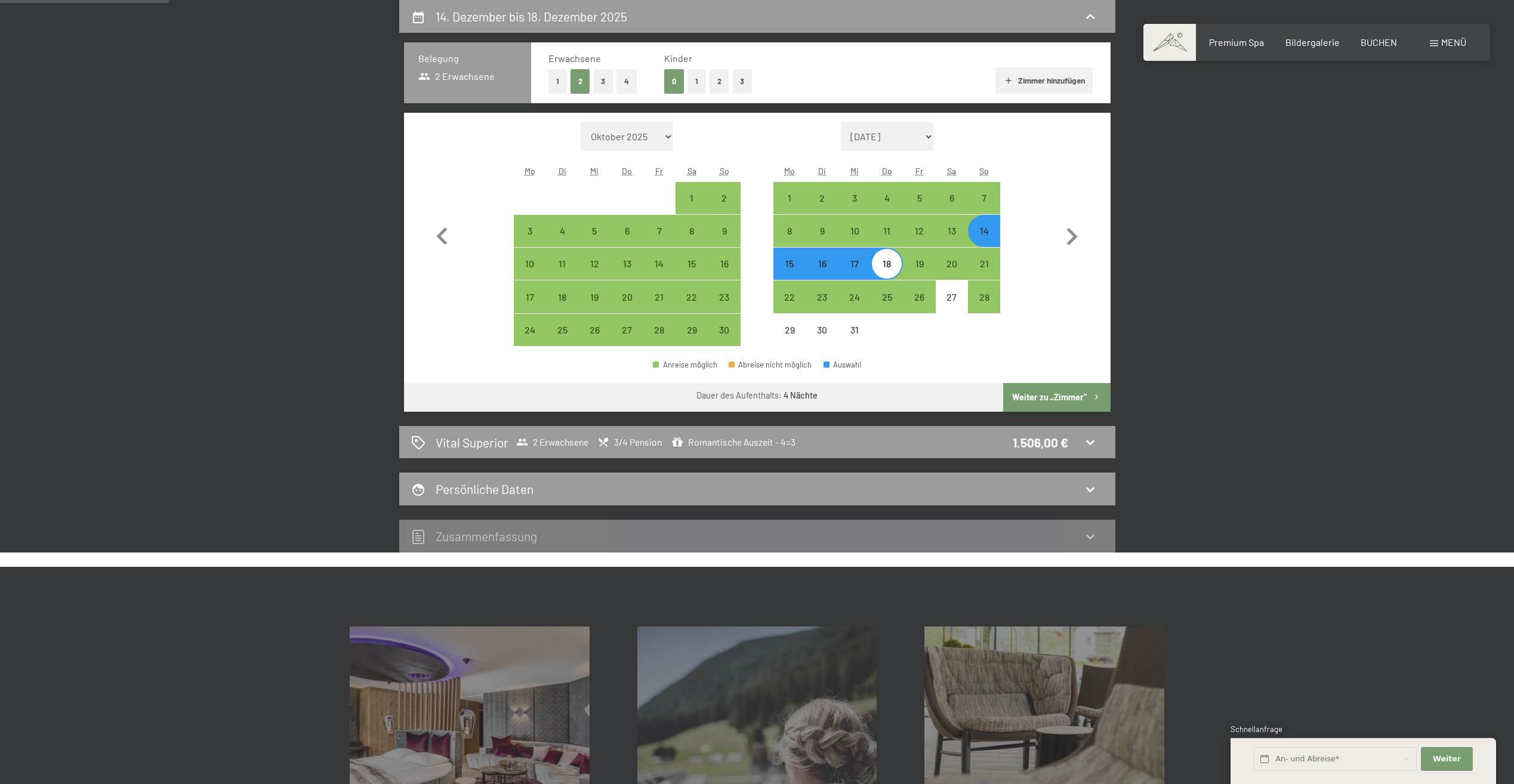
click at [1042, 397] on button "Weiter zu „Zimmer“" at bounding box center [1056, 397] width 107 height 28
select select "[DATE]"
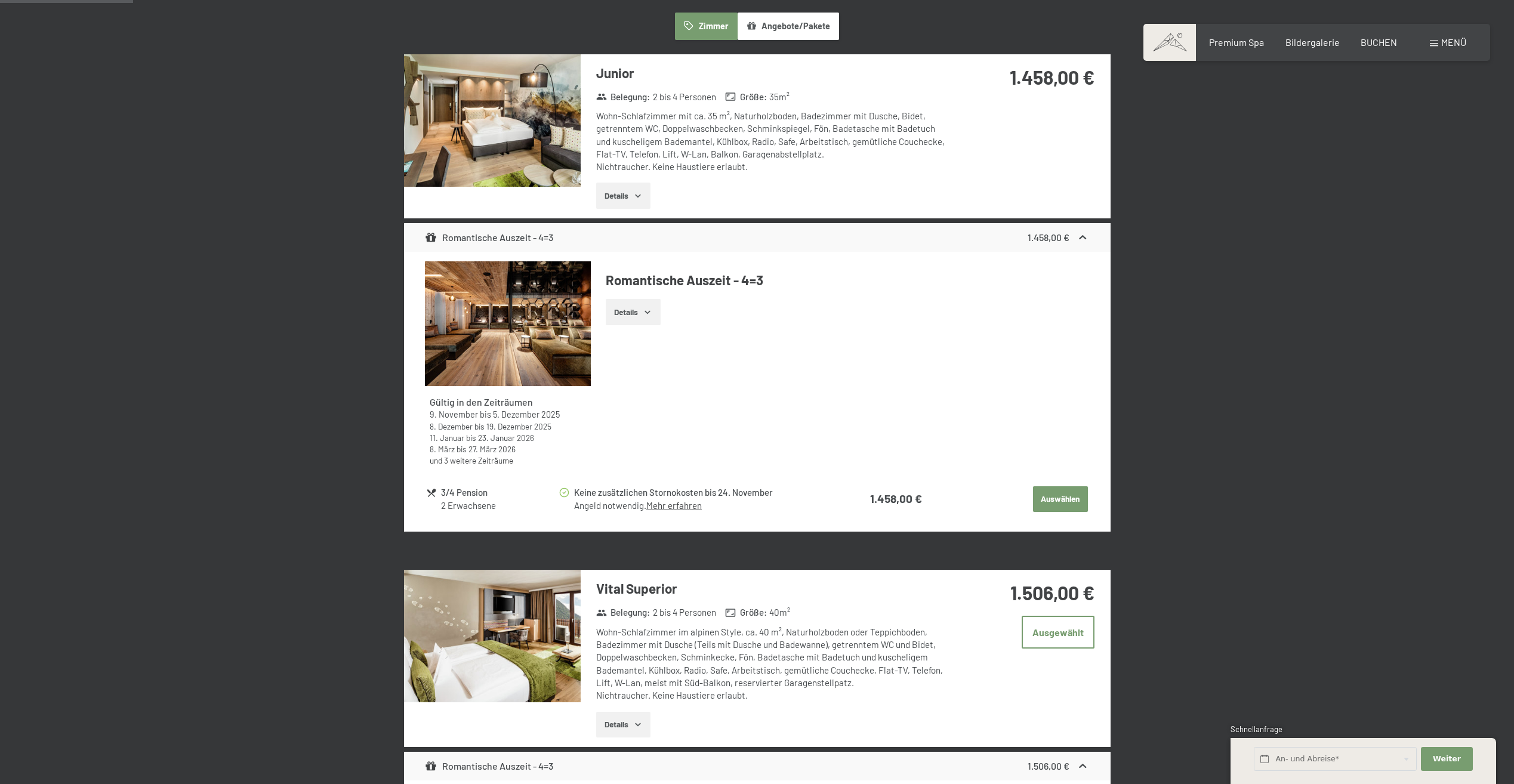
scroll to position [344, 0]
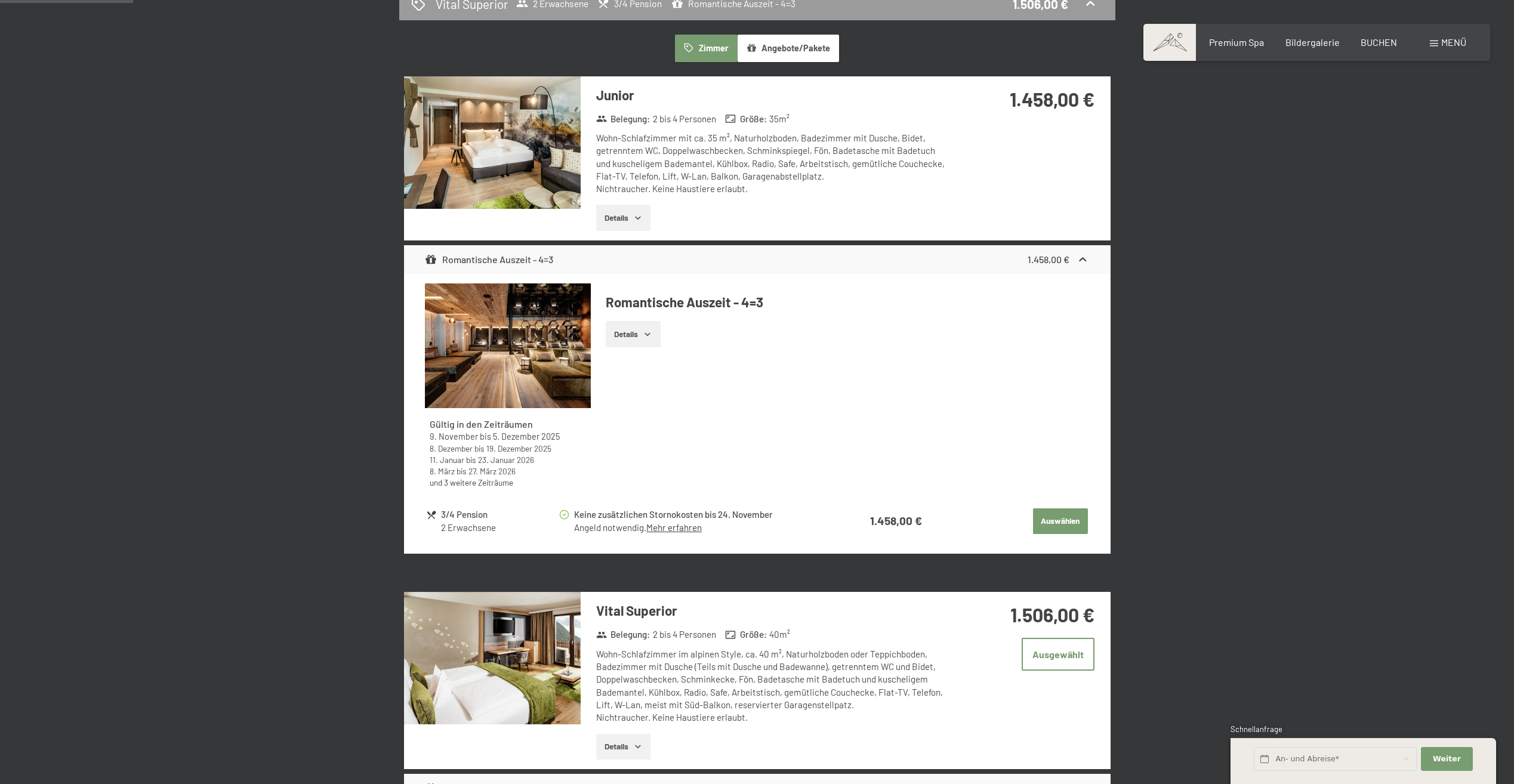
click at [1064, 512] on button "Auswählen" at bounding box center [1060, 522] width 55 height 26
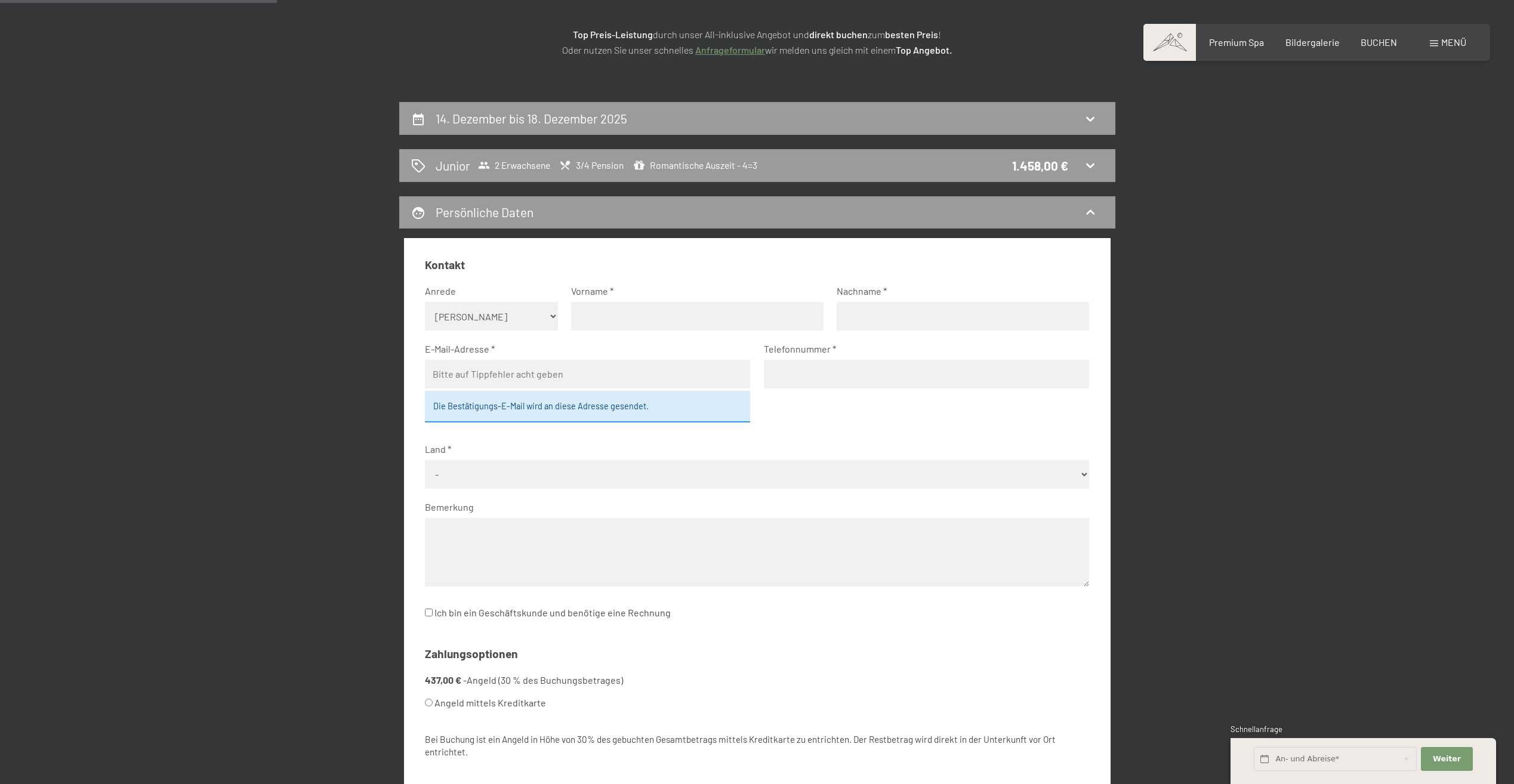
scroll to position [165, 0]
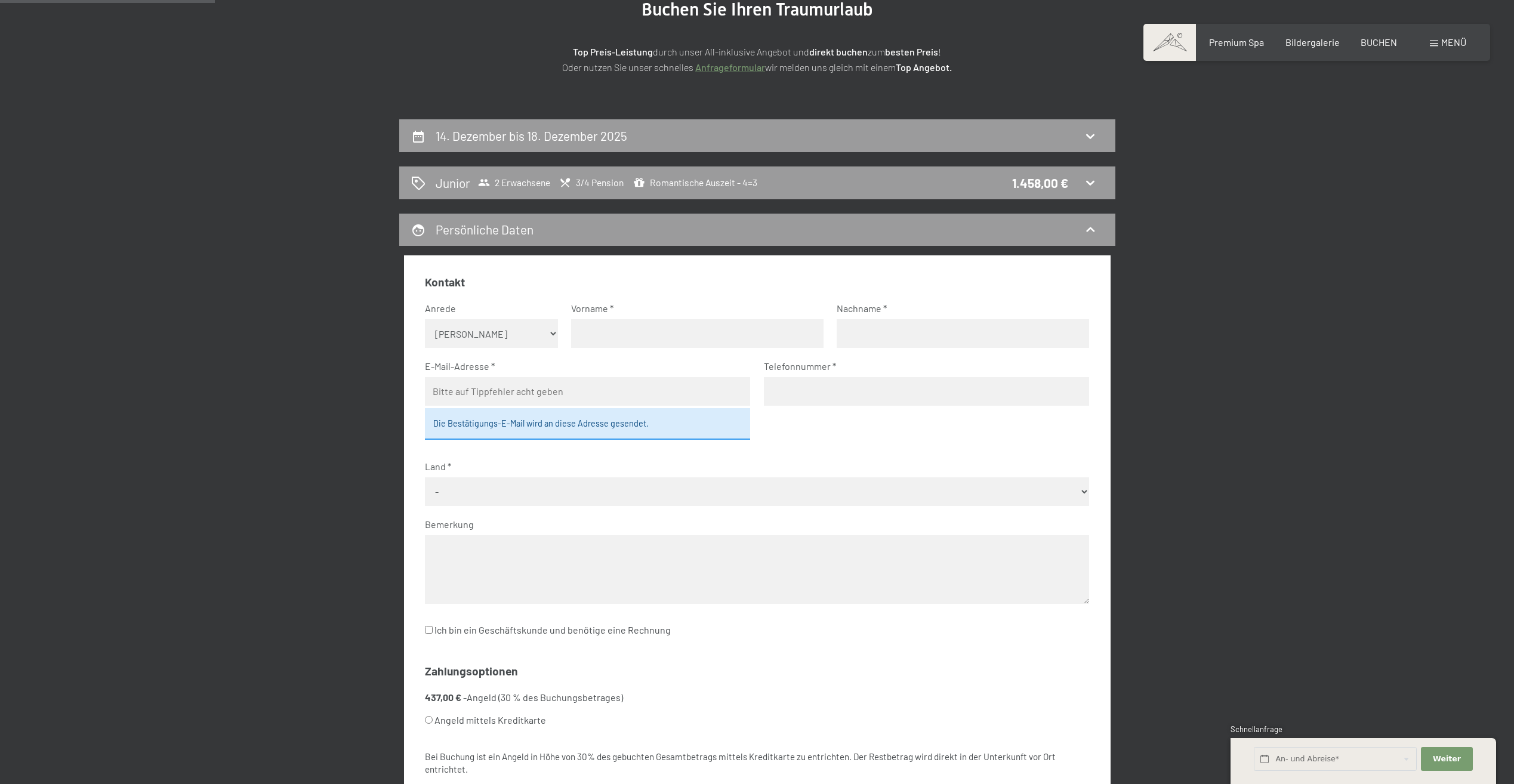
click at [502, 332] on select "Keine Angabe Frau [PERSON_NAME]" at bounding box center [491, 333] width 133 height 28
select select "m"
click at [425, 319] on select "Keine Angabe Frau [PERSON_NAME]" at bounding box center [491, 333] width 133 height 28
click at [630, 334] on input "text" at bounding box center [697, 333] width 252 height 28
type input "[PERSON_NAME]"
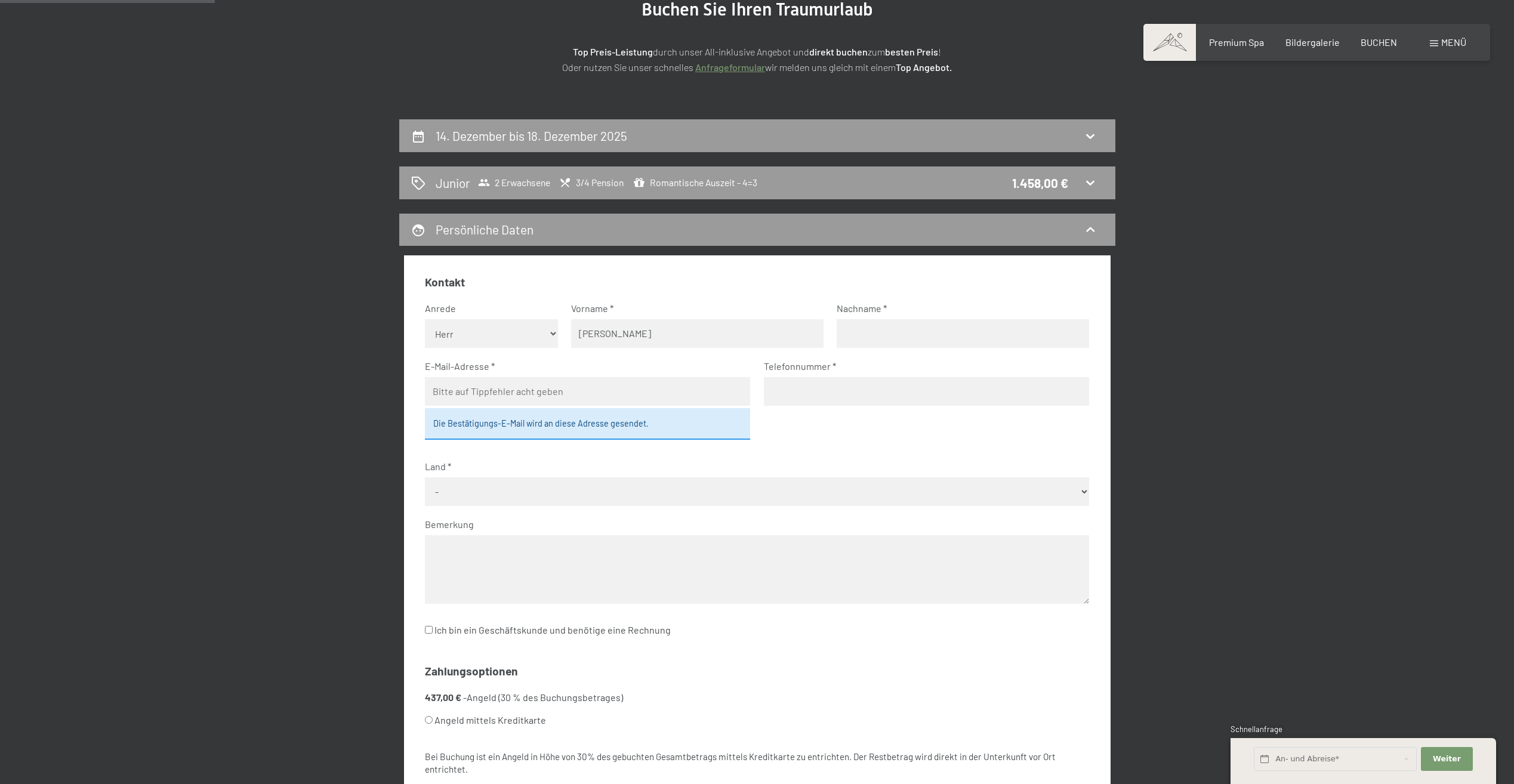
click at [837, 330] on input "text" at bounding box center [963, 333] width 252 height 28
type input "[PERSON_NAME]"
click at [529, 394] on input "email" at bounding box center [587, 391] width 325 height 28
type input "[PERSON_NAME][EMAIL_ADDRESS][DOMAIN_NAME]"
click at [787, 385] on input "tel" at bounding box center [926, 391] width 325 height 28
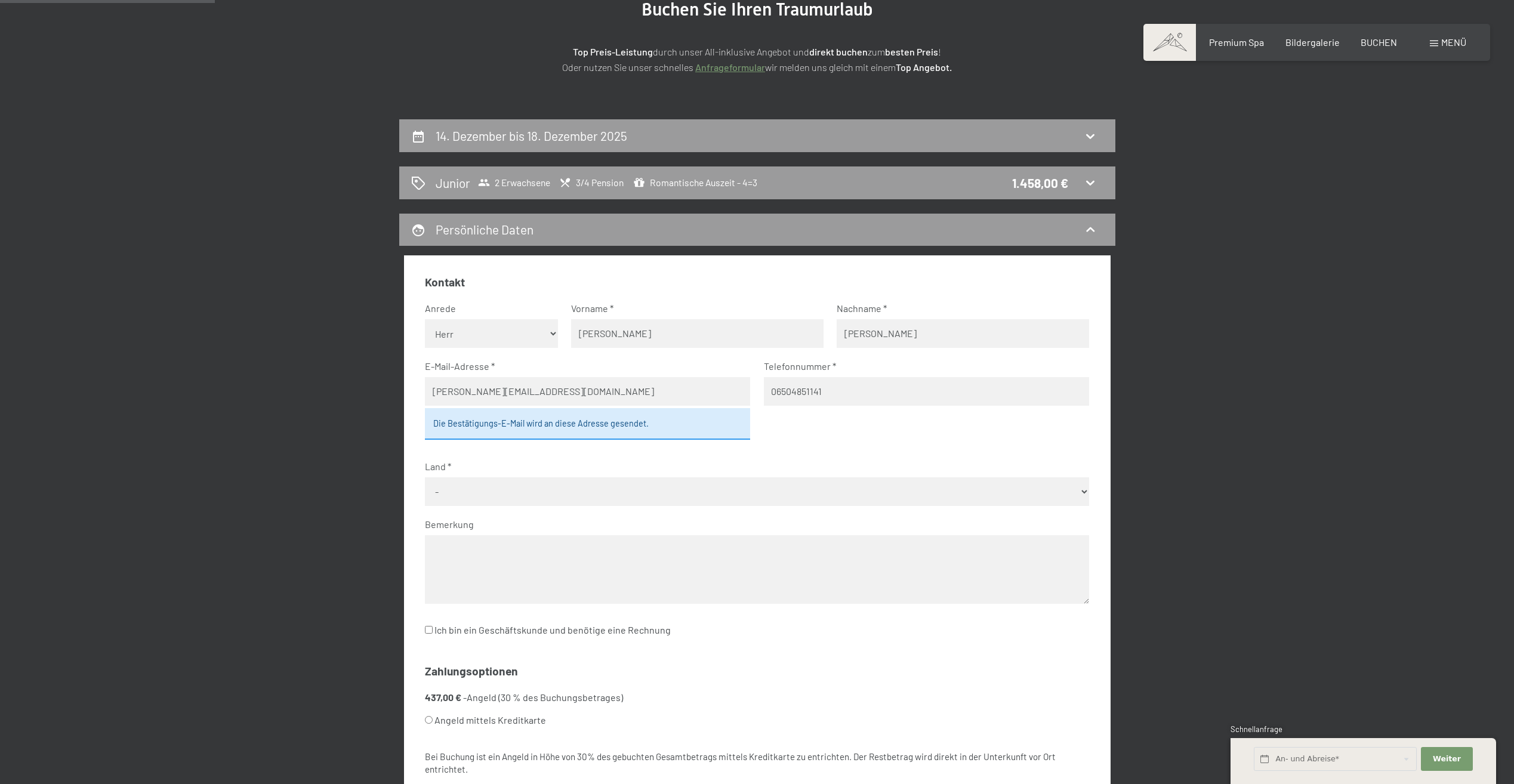
type input "06504851141"
click at [534, 504] on select "- [GEOGRAPHIC_DATA] [GEOGRAPHIC_DATA] [GEOGRAPHIC_DATA] [GEOGRAPHIC_DATA] [GEOG…" at bounding box center [756, 491] width 664 height 28
select select "AUT"
click at [425, 477] on select "- [GEOGRAPHIC_DATA] [GEOGRAPHIC_DATA] [GEOGRAPHIC_DATA] [GEOGRAPHIC_DATA] [GEOG…" at bounding box center [756, 491] width 664 height 28
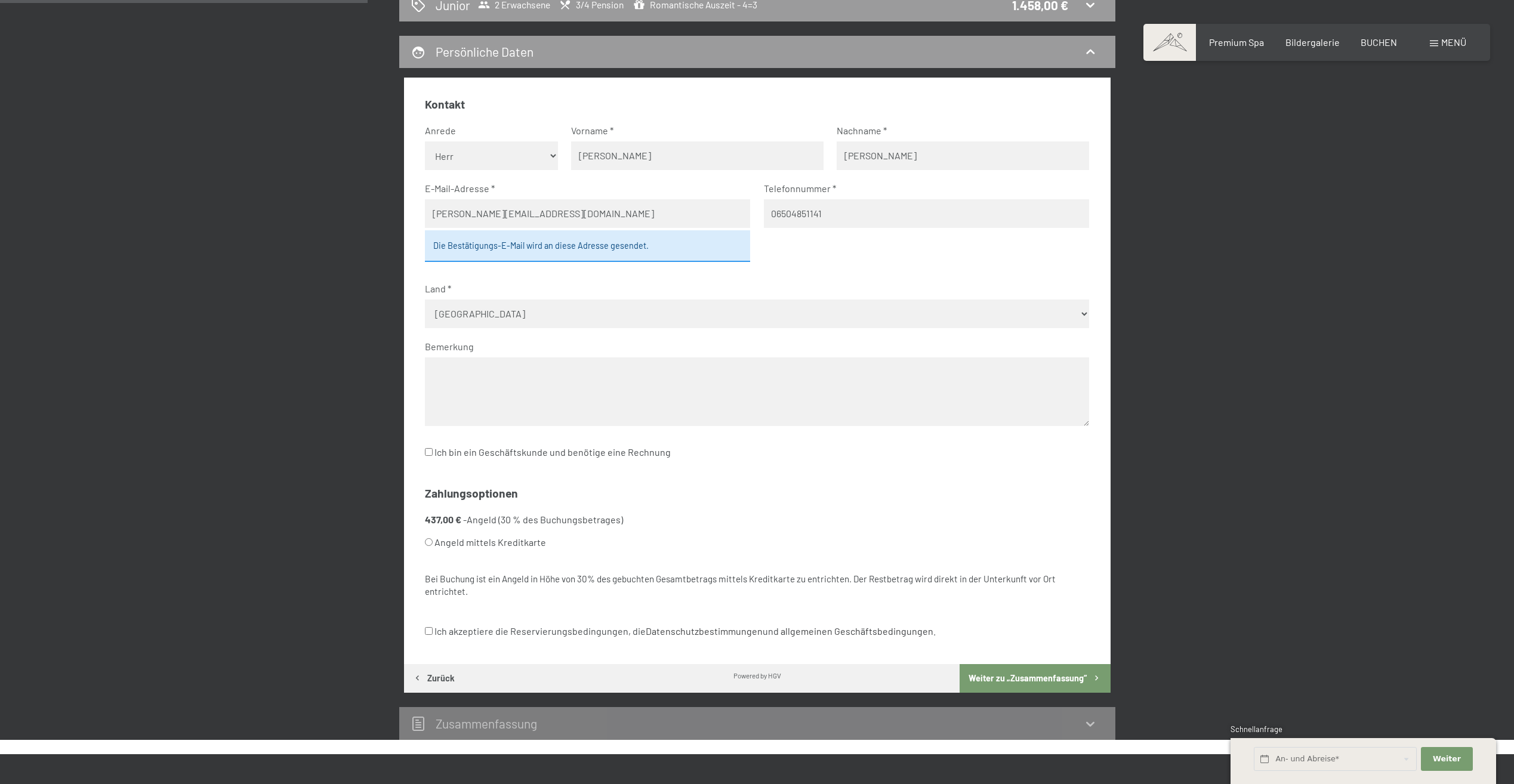
scroll to position [344, 0]
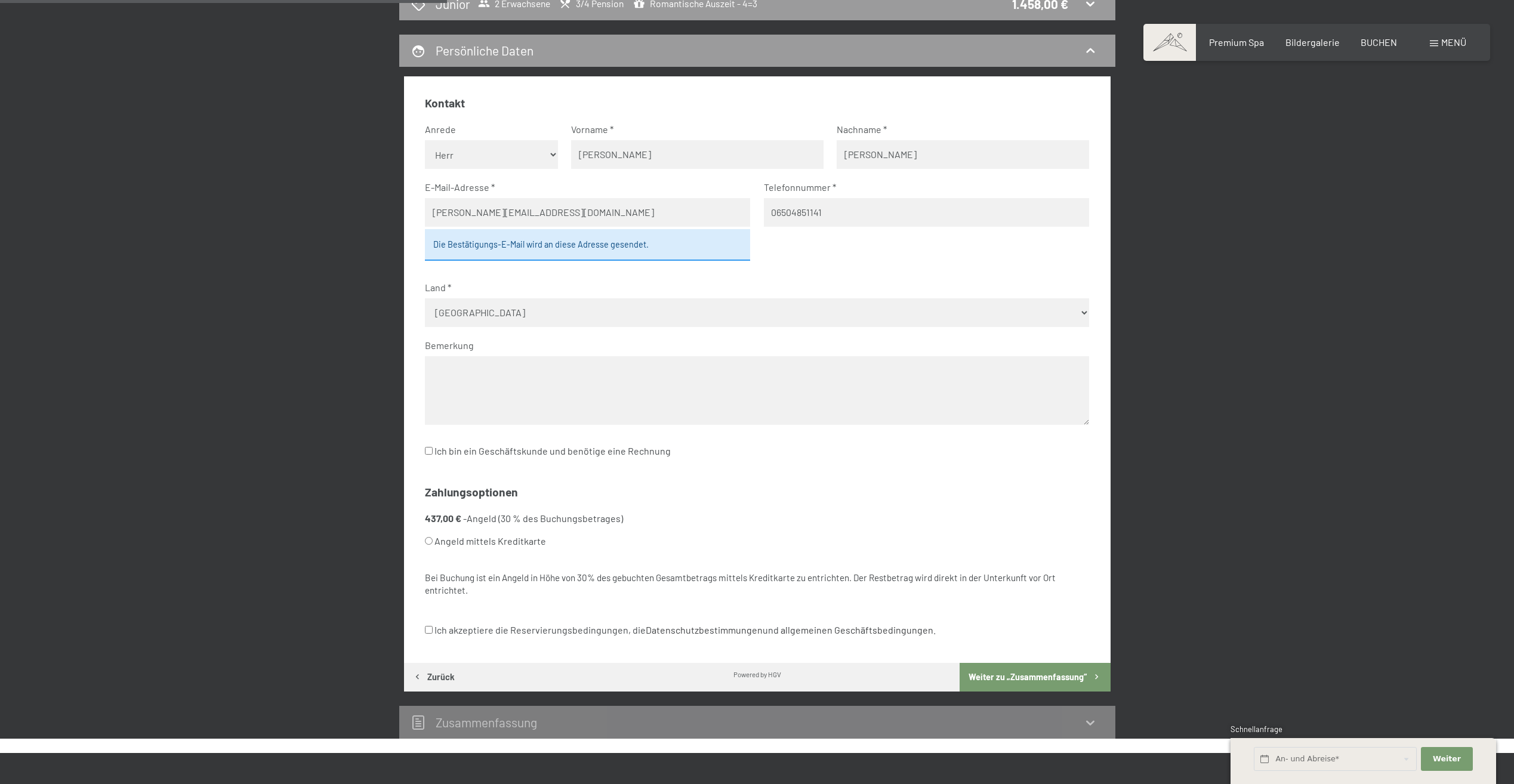
click at [430, 540] on input "Angeld mittels Kreditkarte" at bounding box center [428, 541] width 8 height 8
radio input "true"
click at [431, 629] on input "Ich akzeptiere die Reservierungsbedingungen, die Datenschutzbestimmungen und al…" at bounding box center [428, 629] width 8 height 8
checkbox input "true"
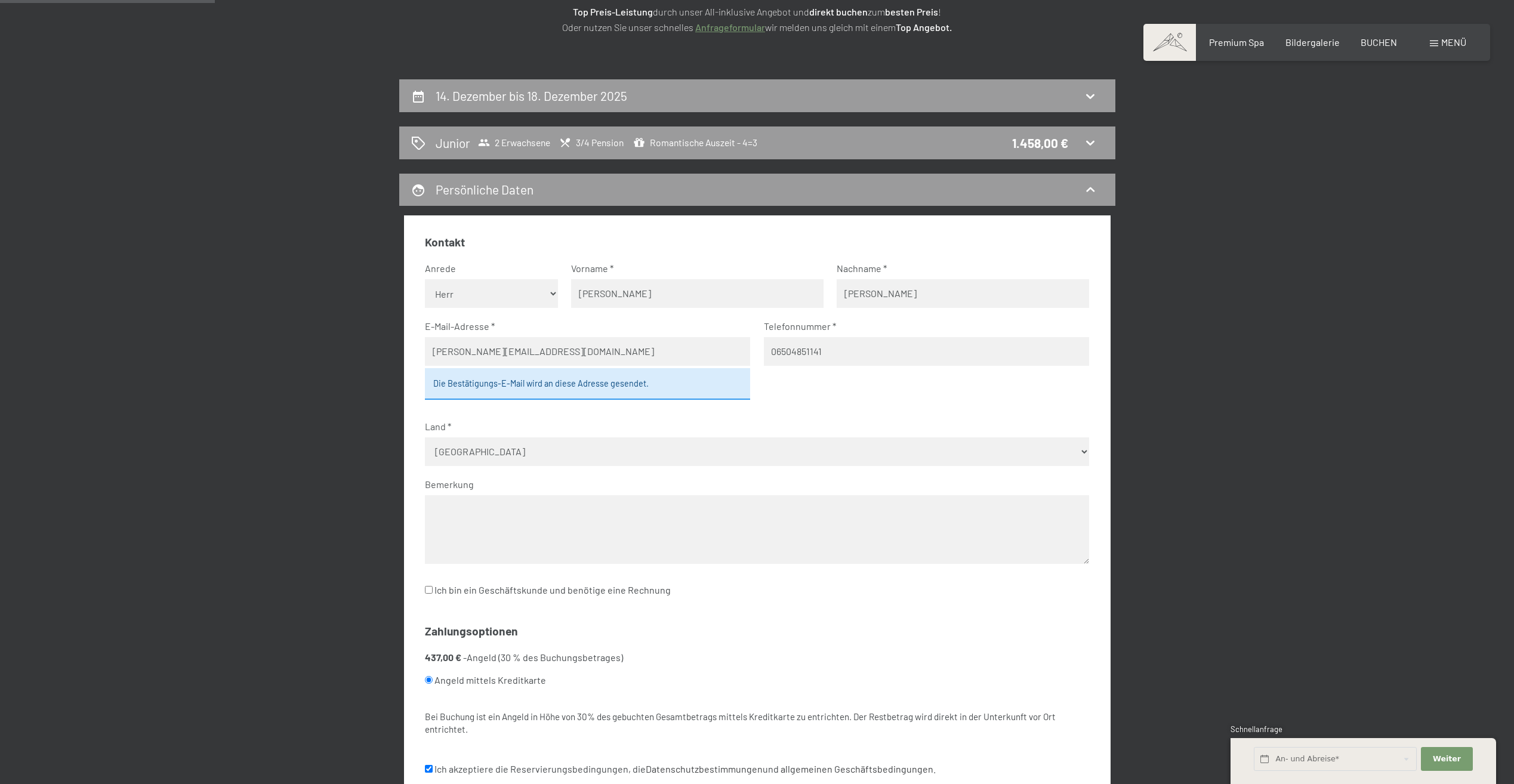
scroll to position [165, 0]
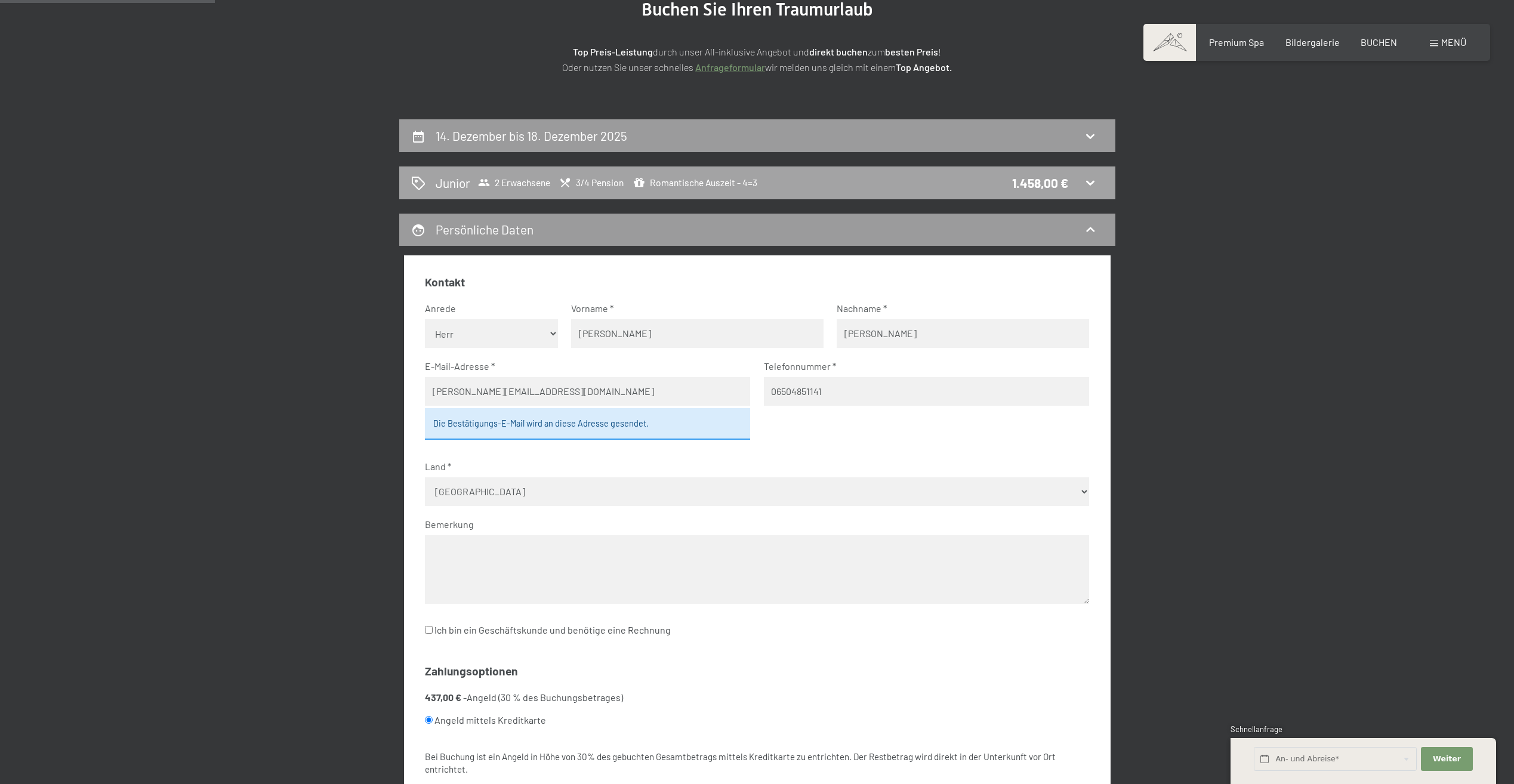
click at [1096, 175] on icon at bounding box center [1090, 182] width 15 height 15
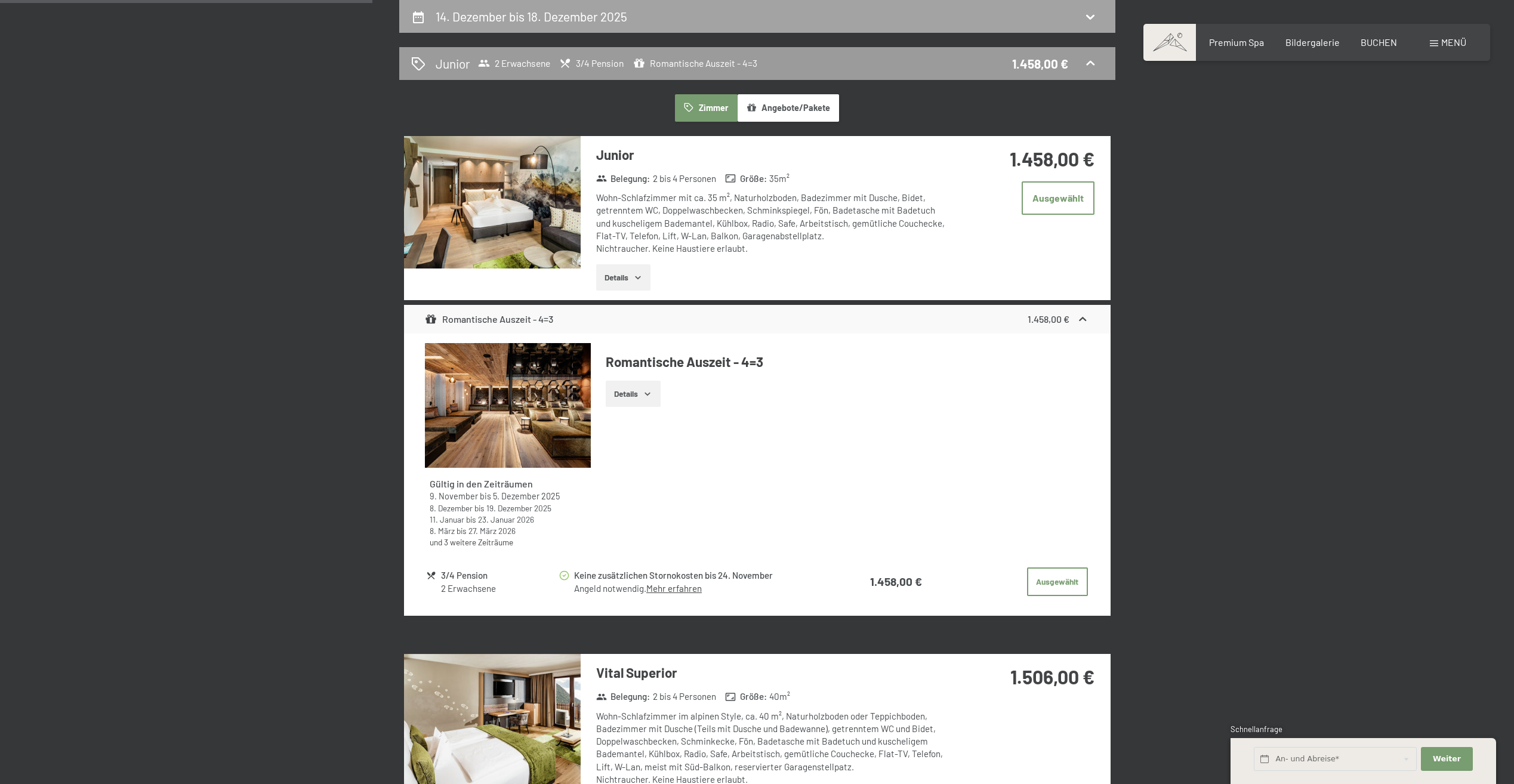
click at [1089, 15] on icon at bounding box center [1090, 16] width 15 height 15
select select "[DATE]"
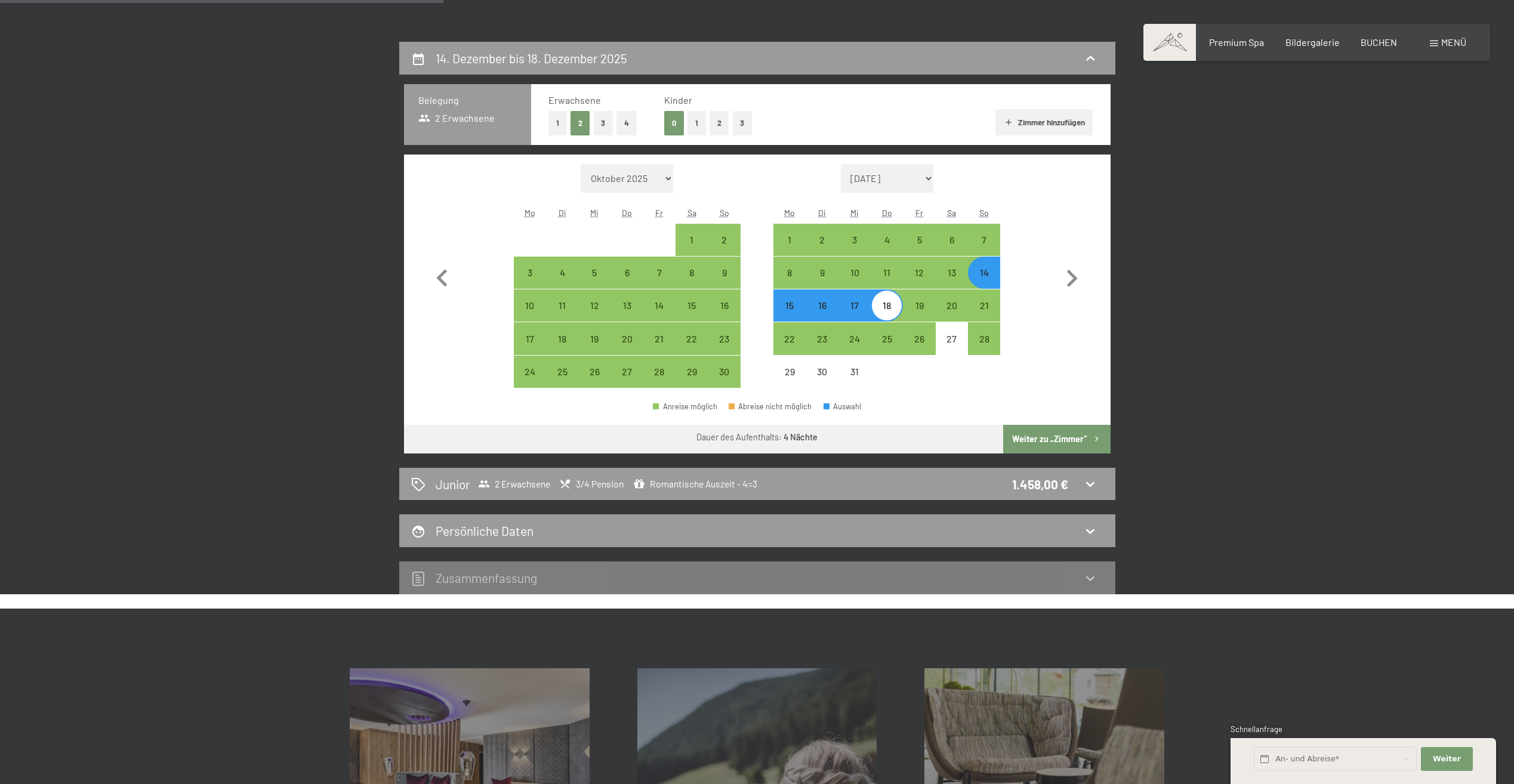
scroll to position [225, 0]
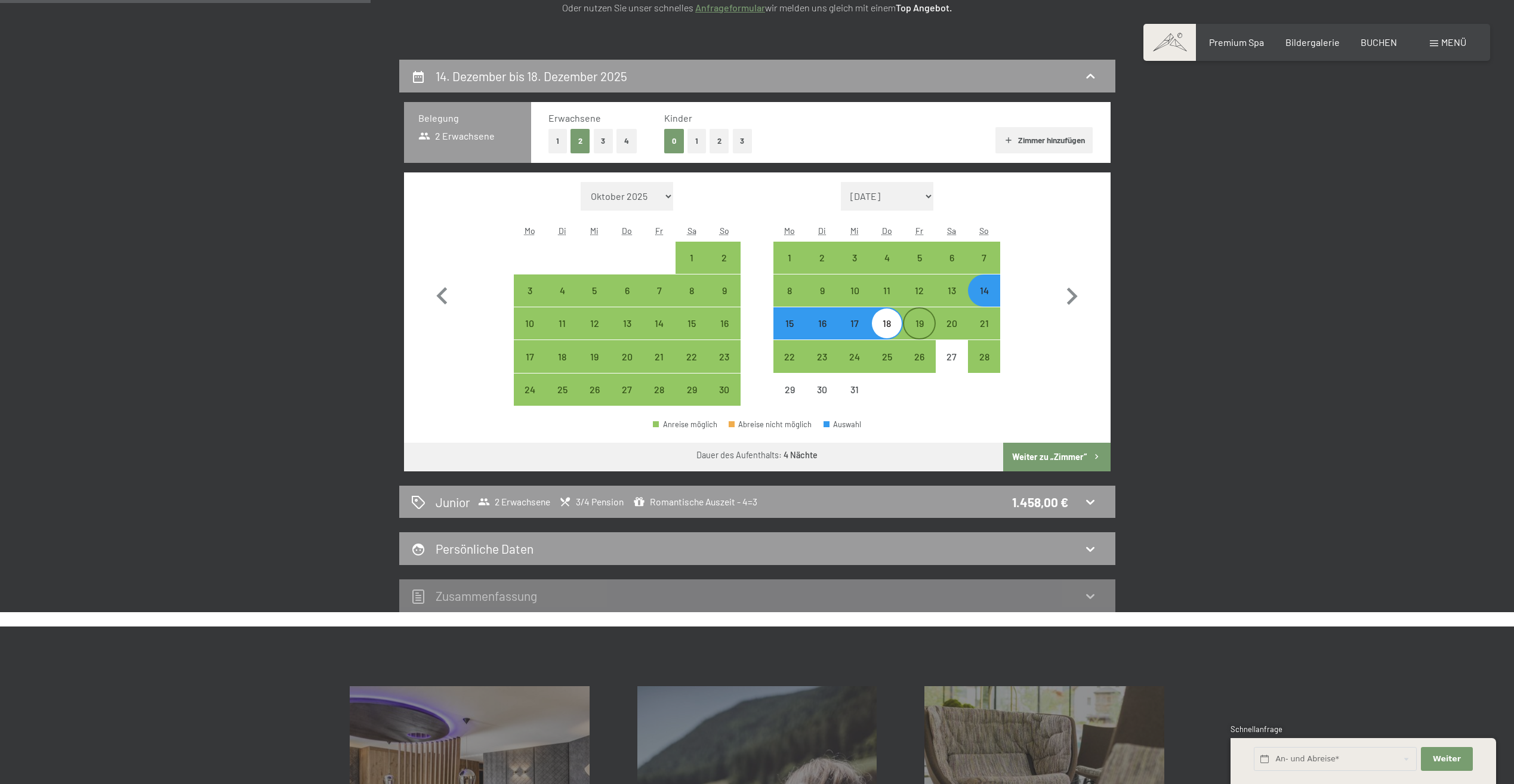
click at [921, 326] on div "19" at bounding box center [918, 333] width 30 height 30
select select "[DATE]"
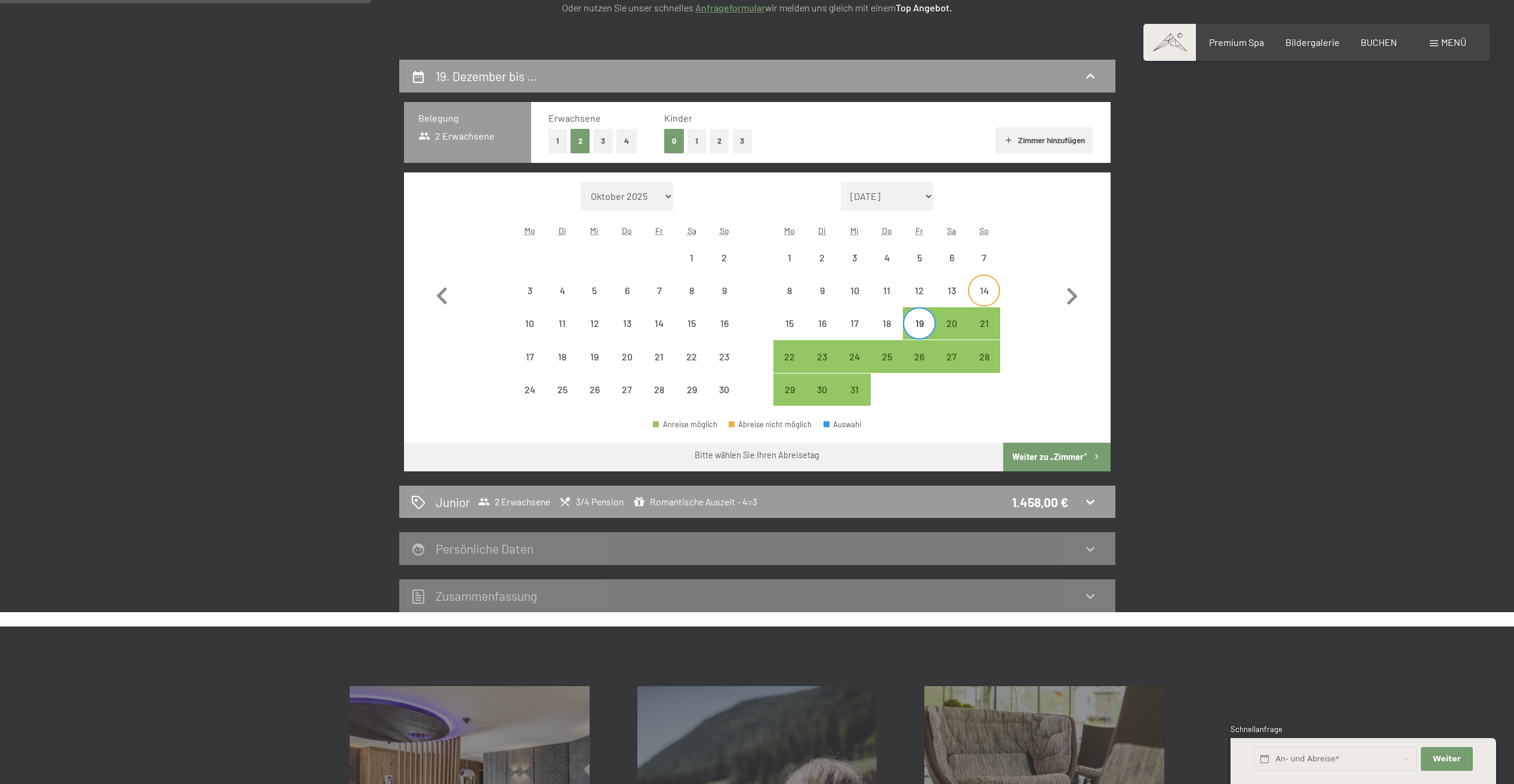
click at [990, 296] on div "14" at bounding box center [983, 300] width 30 height 30
select select "[DATE]"
click at [914, 324] on div "19" at bounding box center [918, 333] width 30 height 30
select select "[DATE]"
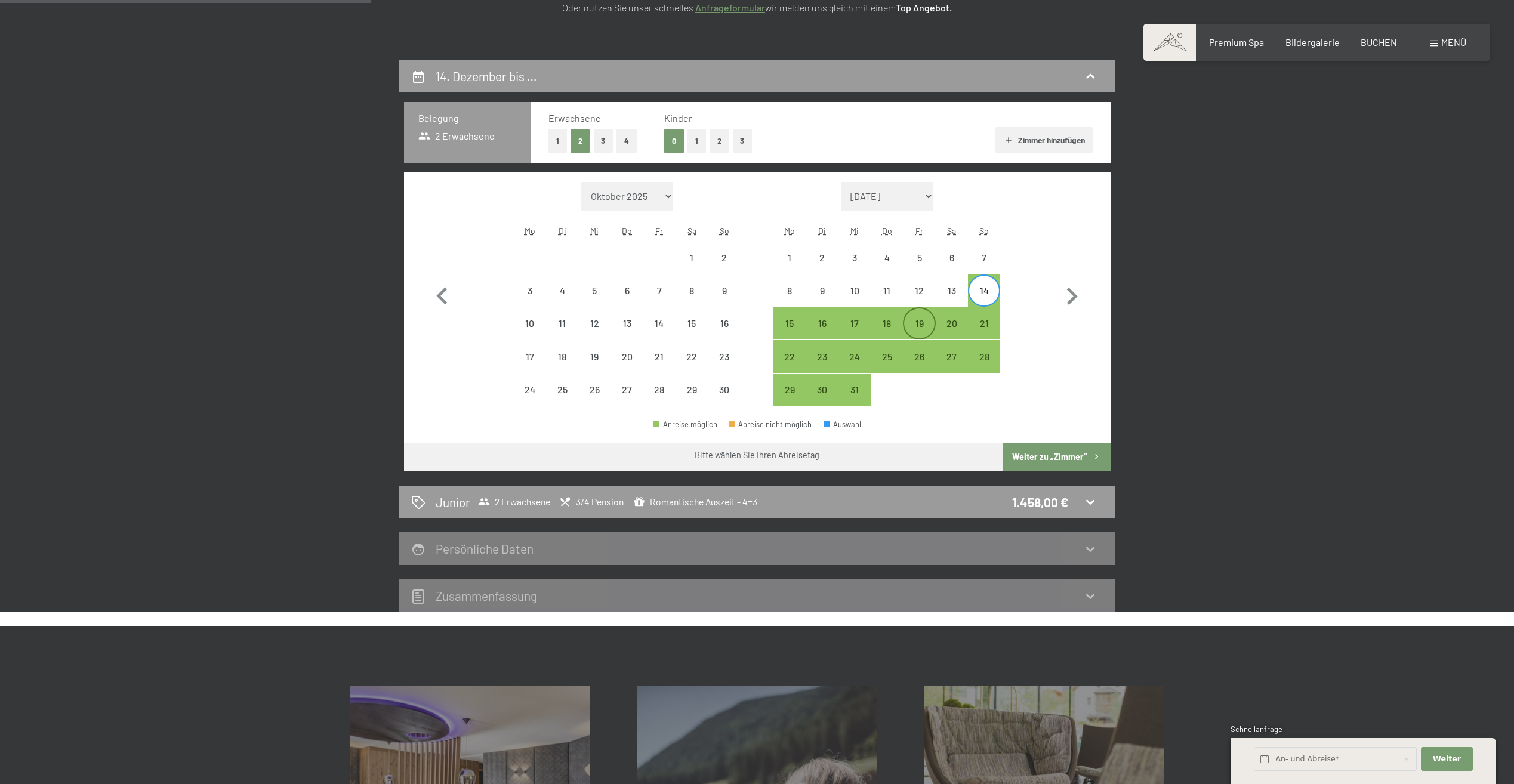
select select "[DATE]"
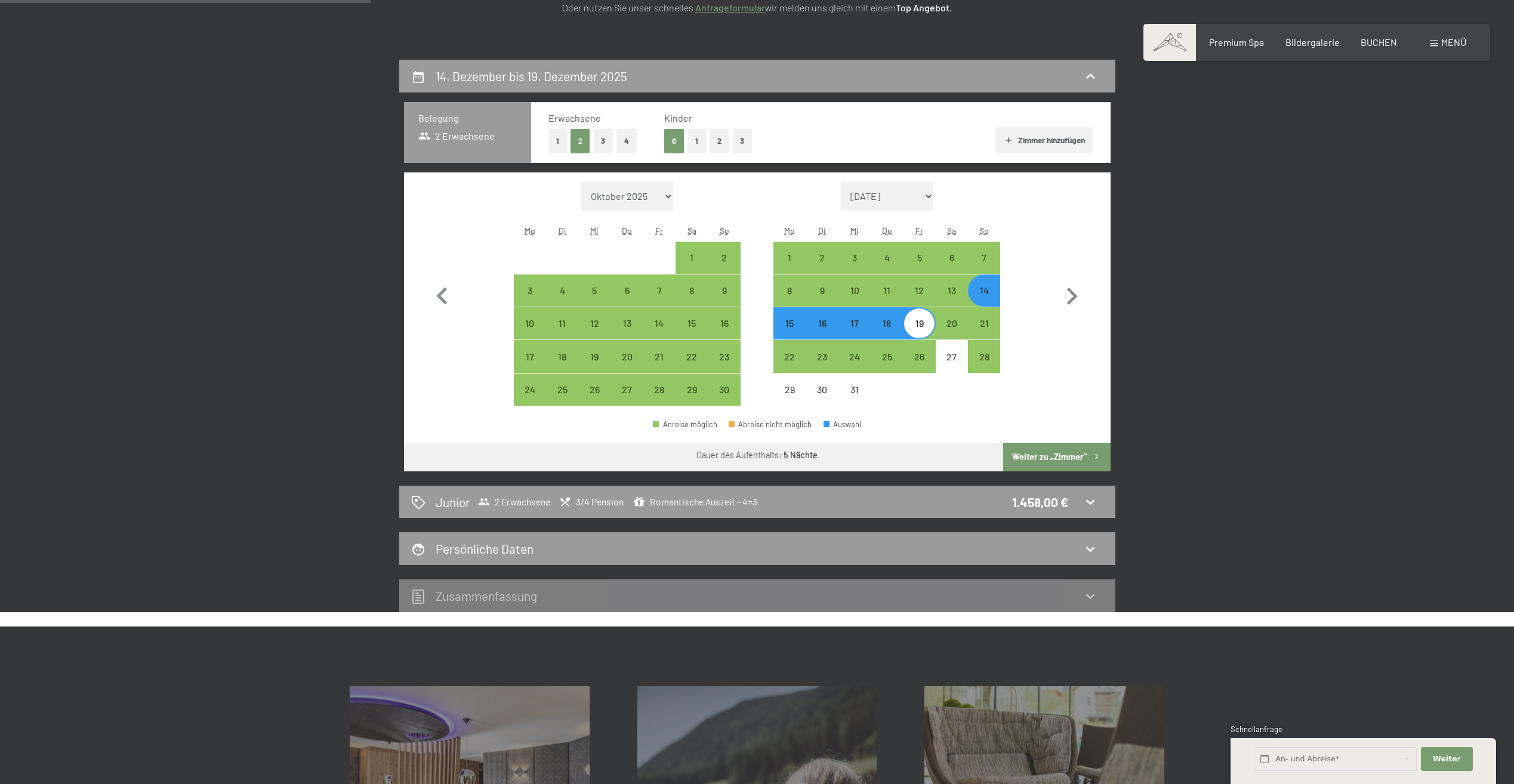
click at [1024, 459] on button "Weiter zu „Zimmer“" at bounding box center [1056, 457] width 107 height 28
select select "[DATE]"
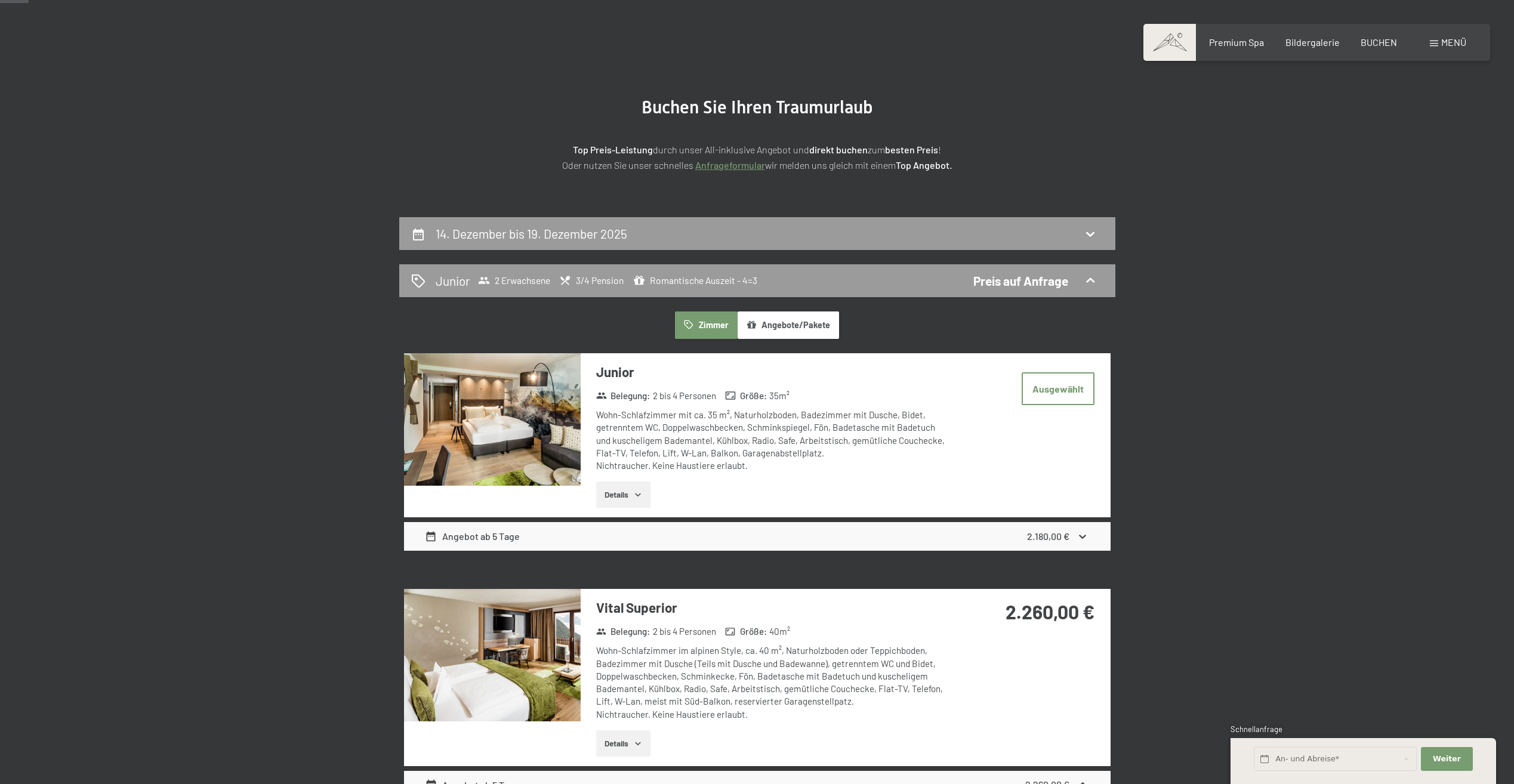
scroll to position [46, 0]
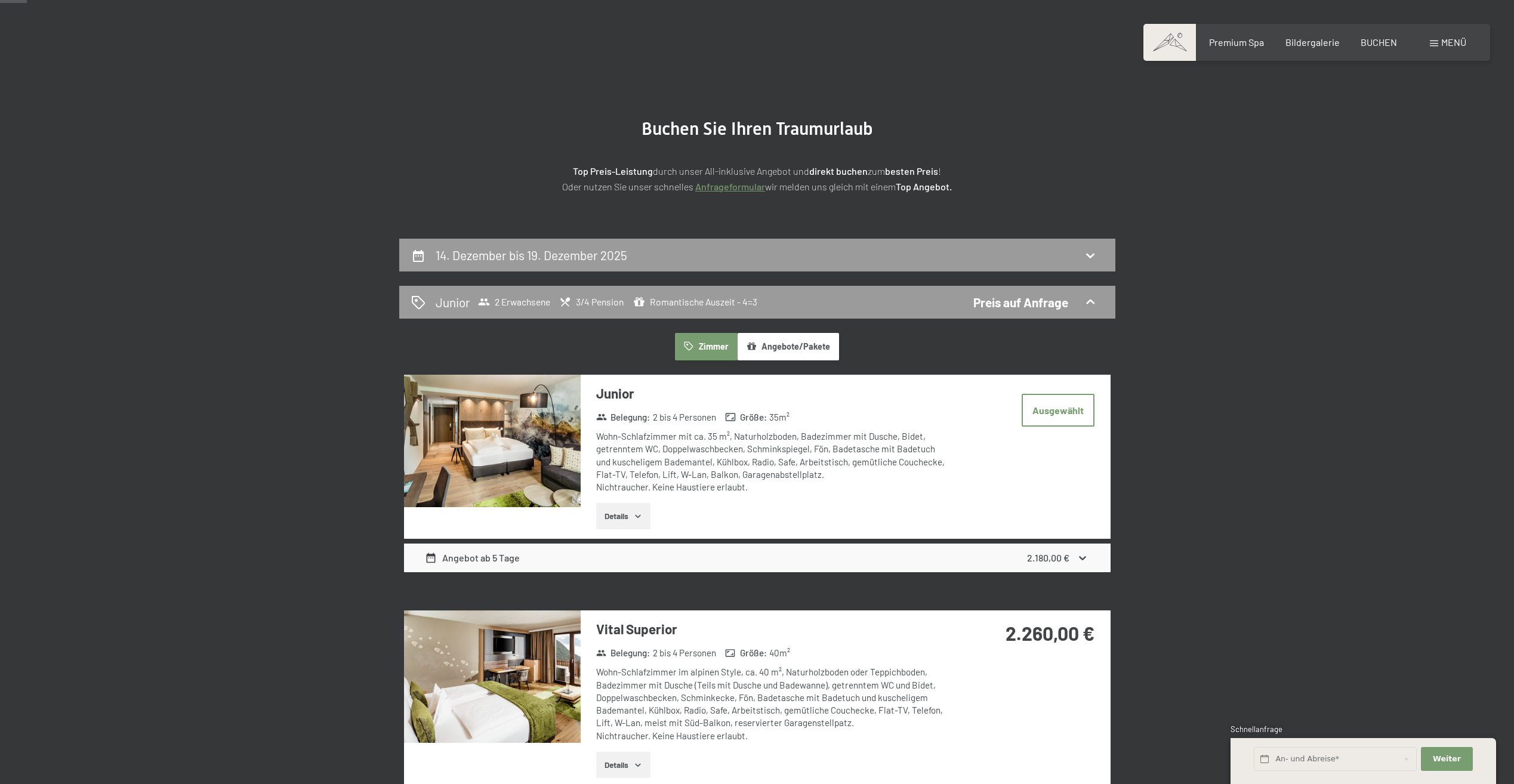
click at [1071, 254] on div "14. Dezember bis 19. Dezember 2025" at bounding box center [757, 255] width 692 height 17
select select "[DATE]"
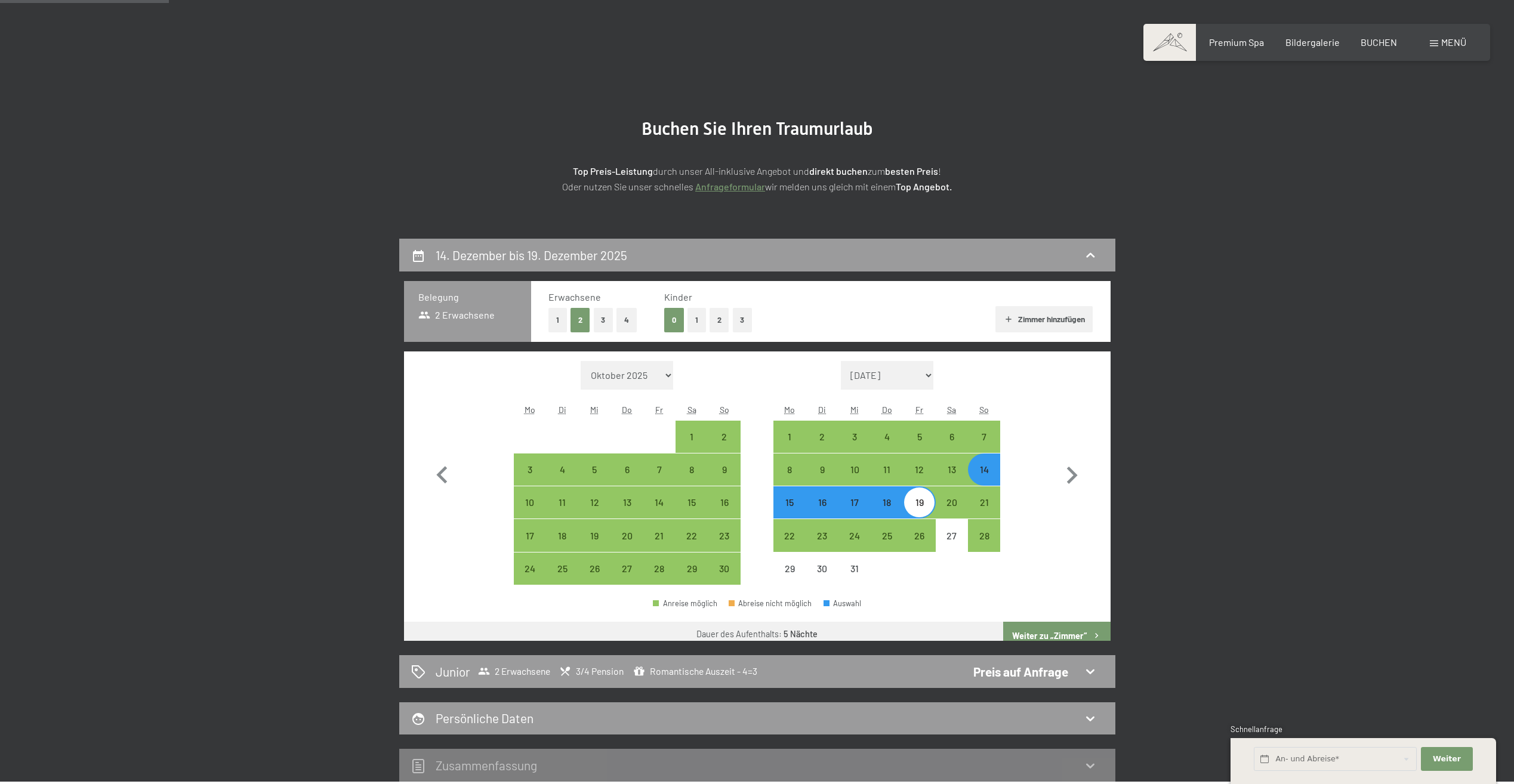
scroll to position [284, 0]
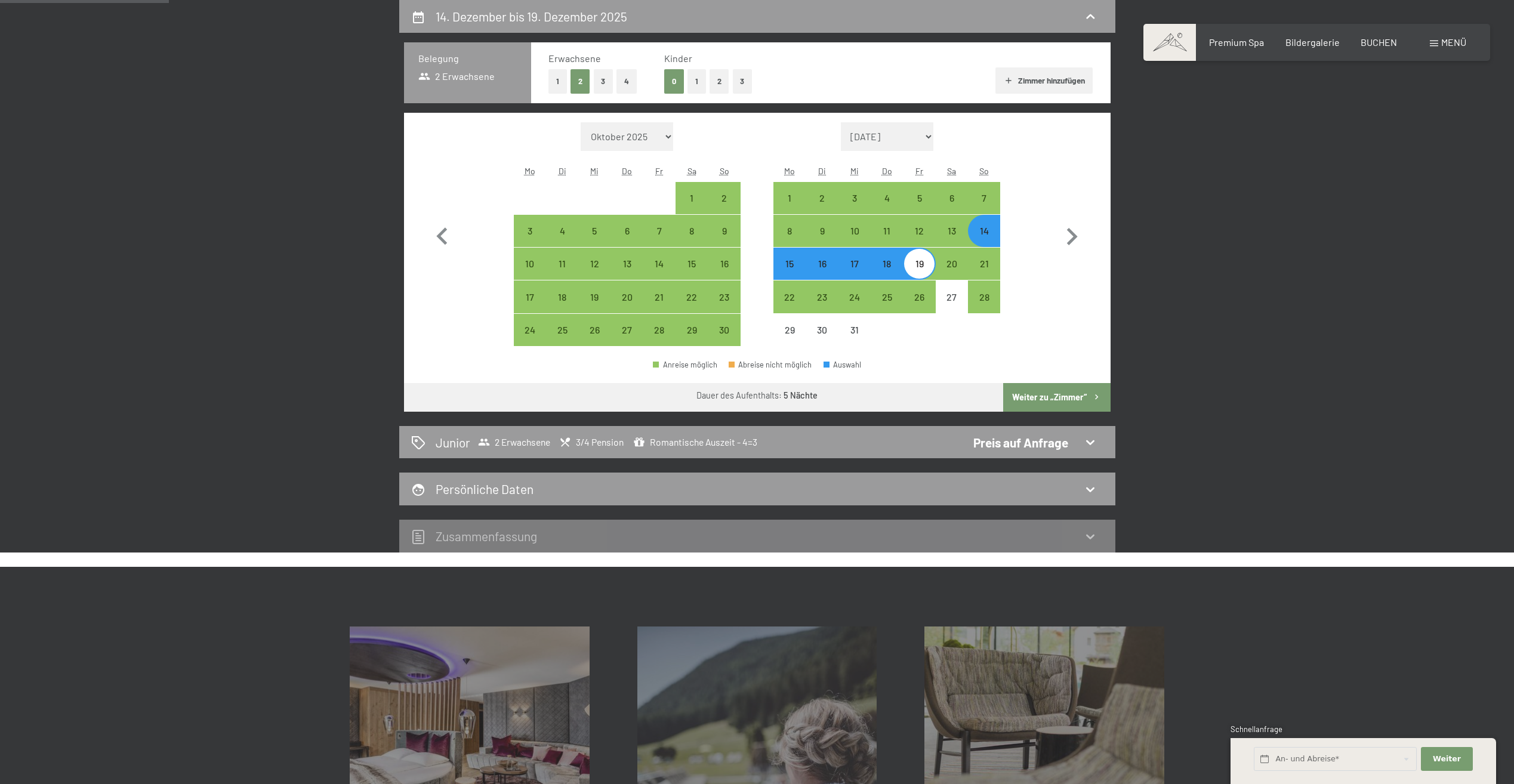
click at [979, 235] on div "14" at bounding box center [983, 240] width 30 height 30
select select "[DATE]"
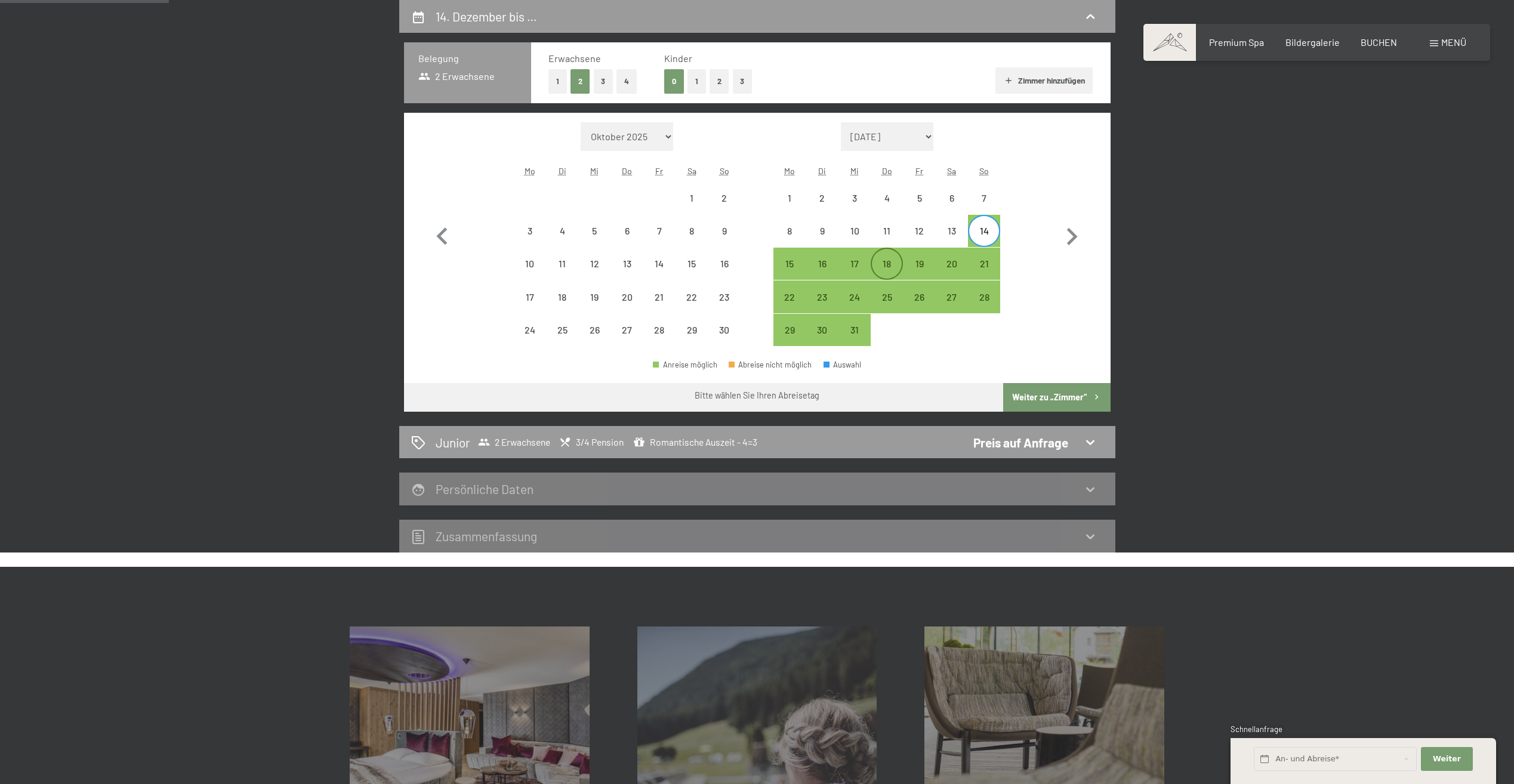
click at [888, 262] on div "18" at bounding box center [886, 273] width 30 height 30
select select "[DATE]"
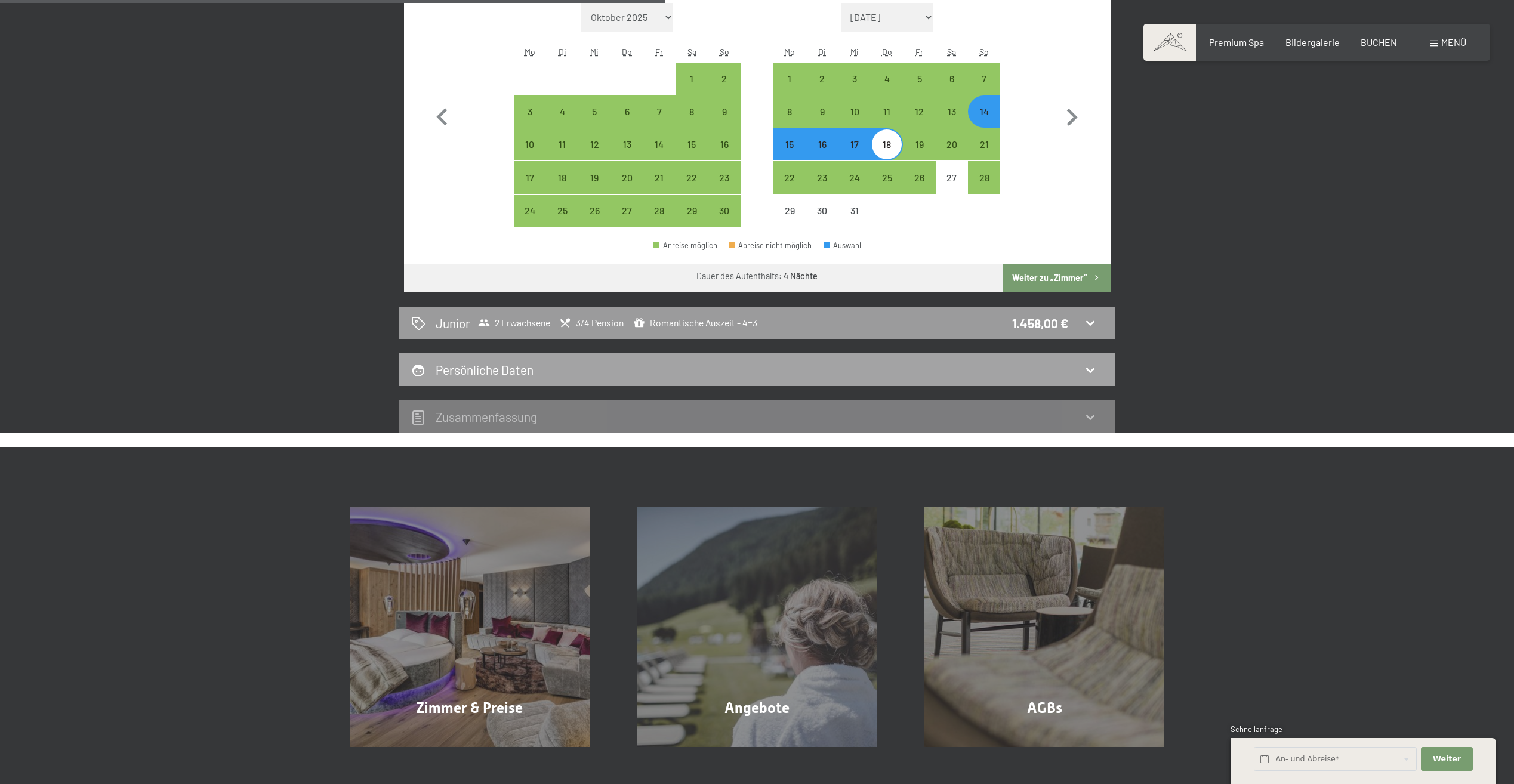
click at [1086, 367] on icon at bounding box center [1090, 370] width 15 height 15
select select "[DATE]"
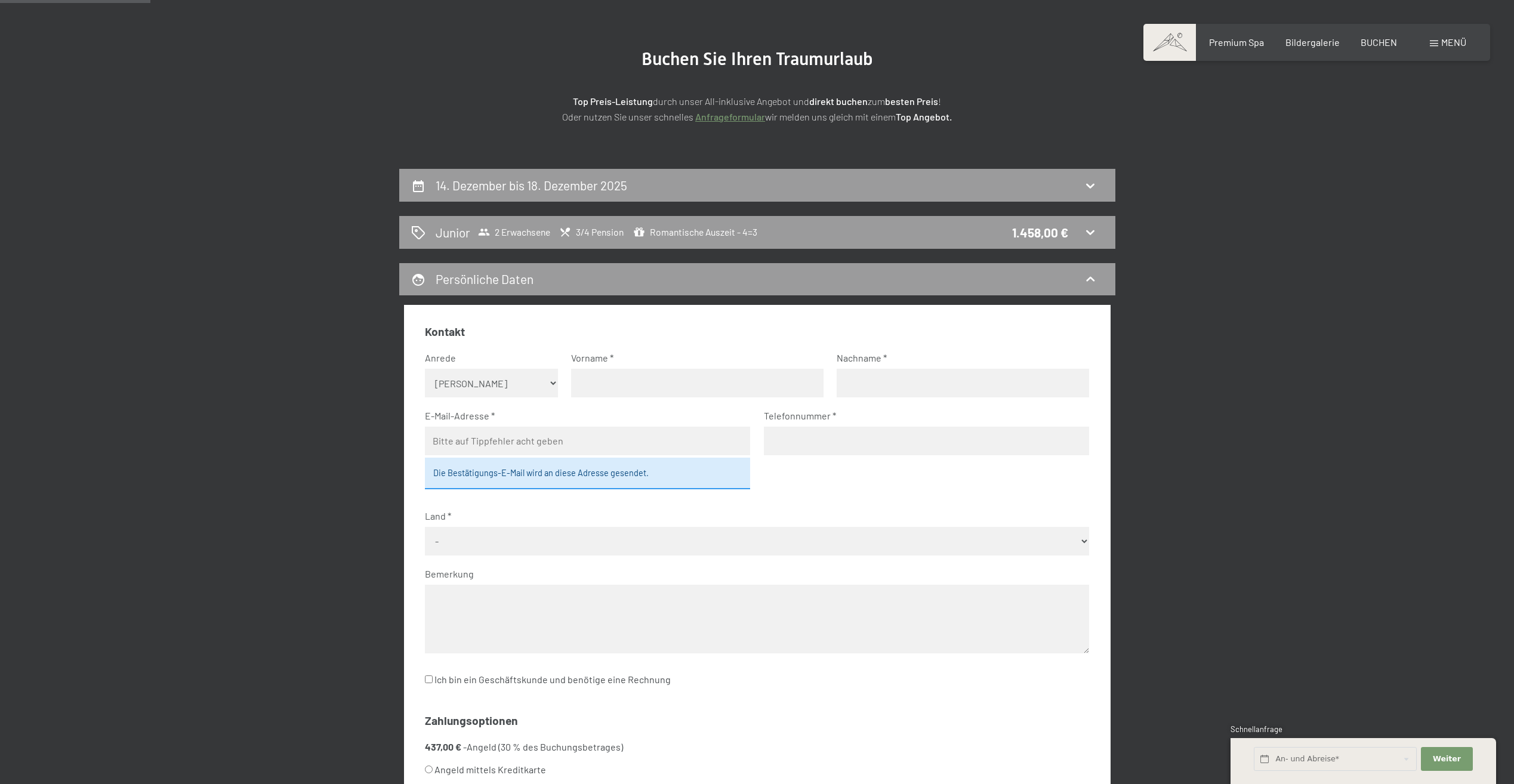
scroll to position [105, 0]
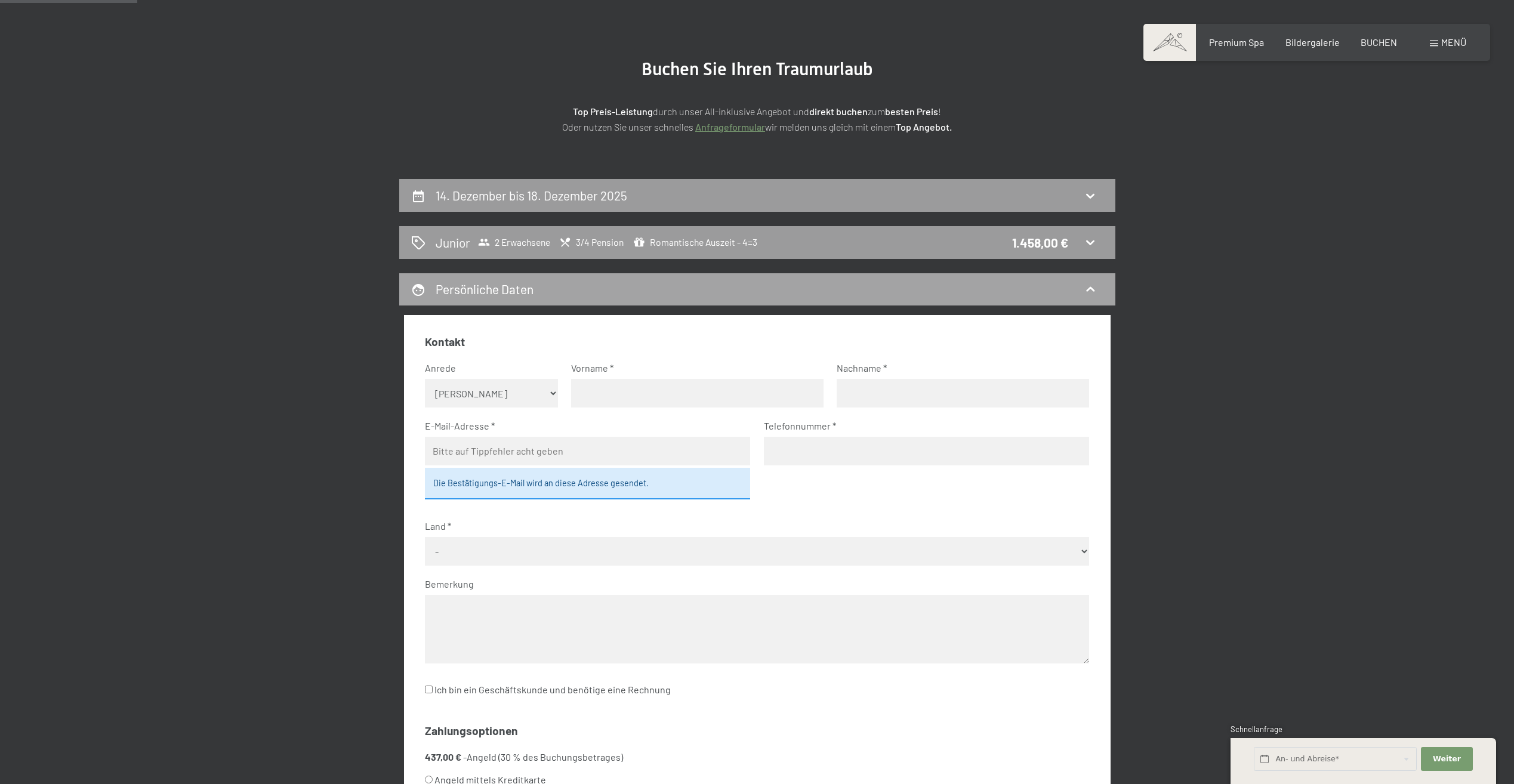
click at [1084, 289] on icon at bounding box center [1090, 289] width 15 height 15
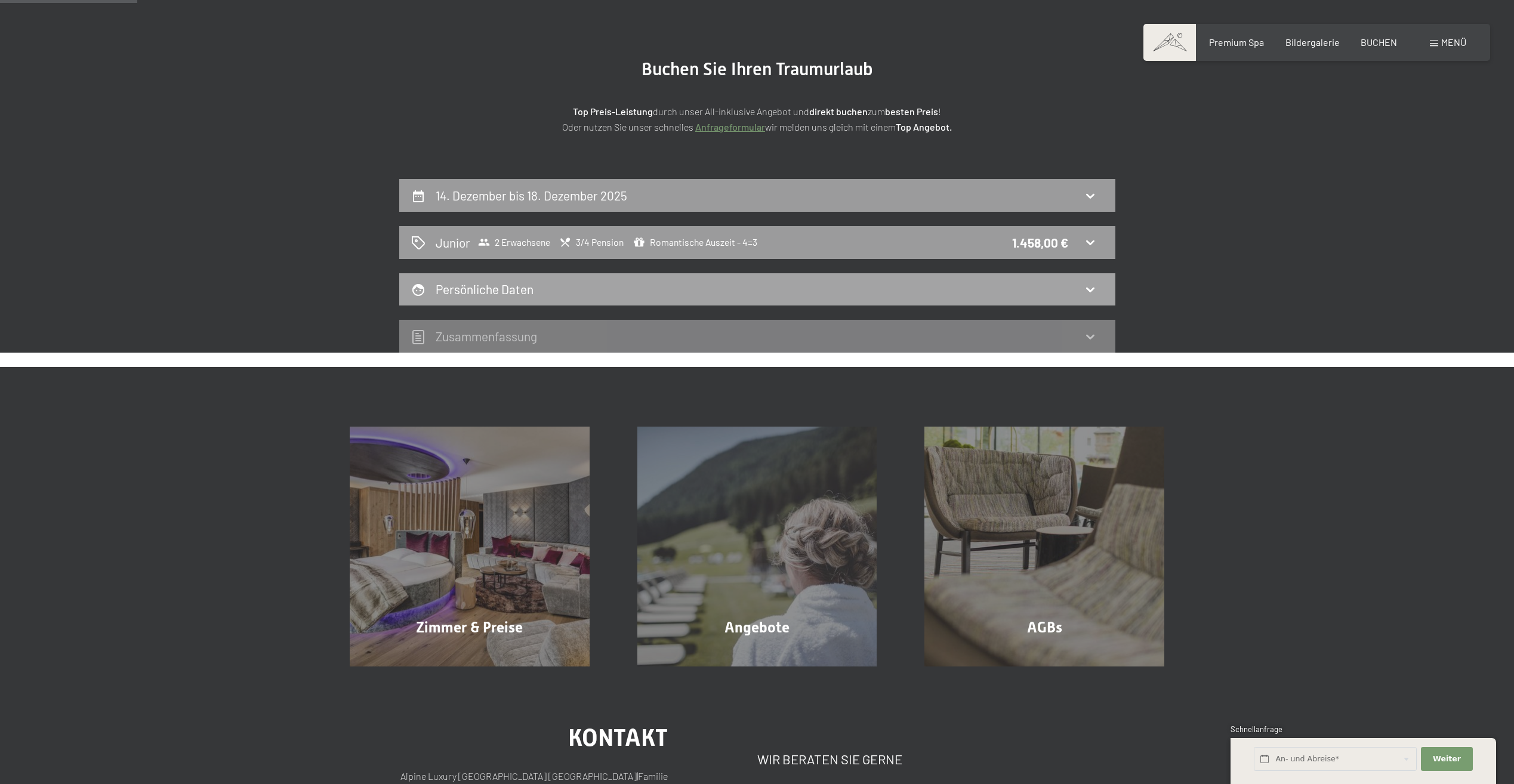
click at [1086, 304] on div "Persönliche Daten" at bounding box center [757, 290] width 716 height 33
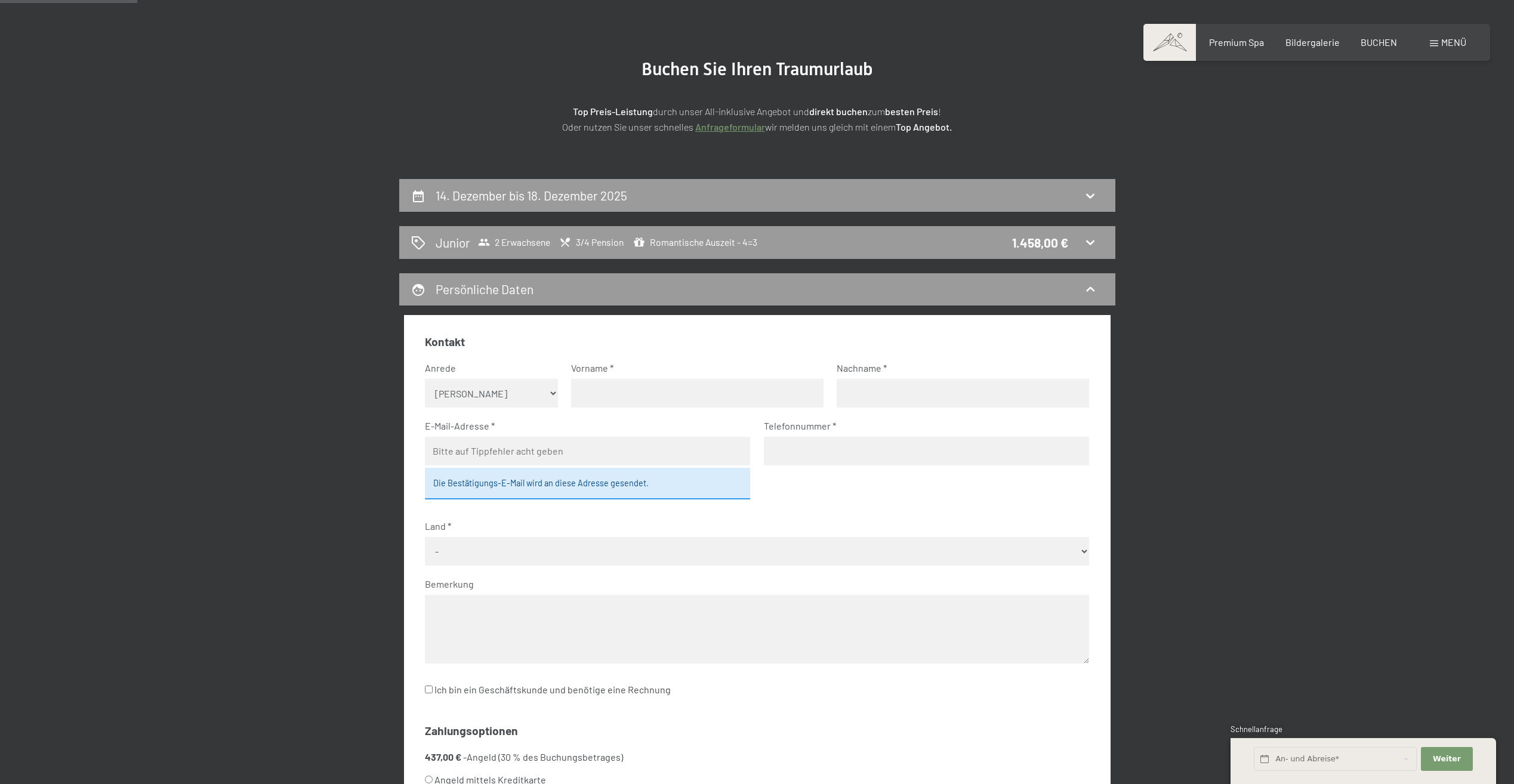
click at [459, 394] on select "Keine Angabe Frau [PERSON_NAME]" at bounding box center [491, 393] width 133 height 28
select select "m"
click at [425, 379] on select "Keine Angabe Frau [PERSON_NAME]" at bounding box center [491, 393] width 133 height 28
click at [607, 400] on input "text" at bounding box center [697, 393] width 252 height 28
type input "[PERSON_NAME]"
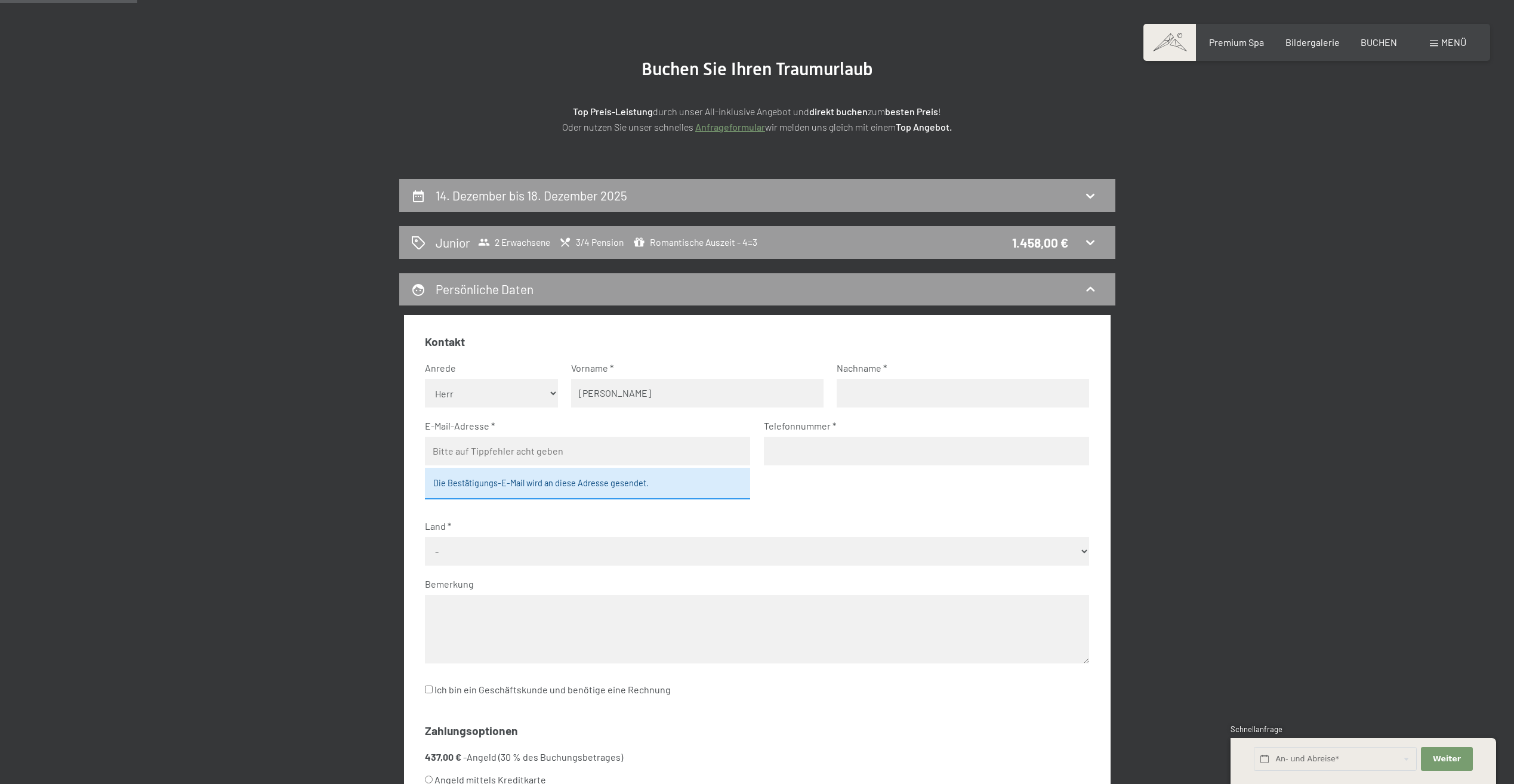
type input "[PERSON_NAME]"
type input "[PERSON_NAME][EMAIL_ADDRESS][DOMAIN_NAME]"
type input "06504851141"
select select "AUT"
type input "[PERSON_NAME]"
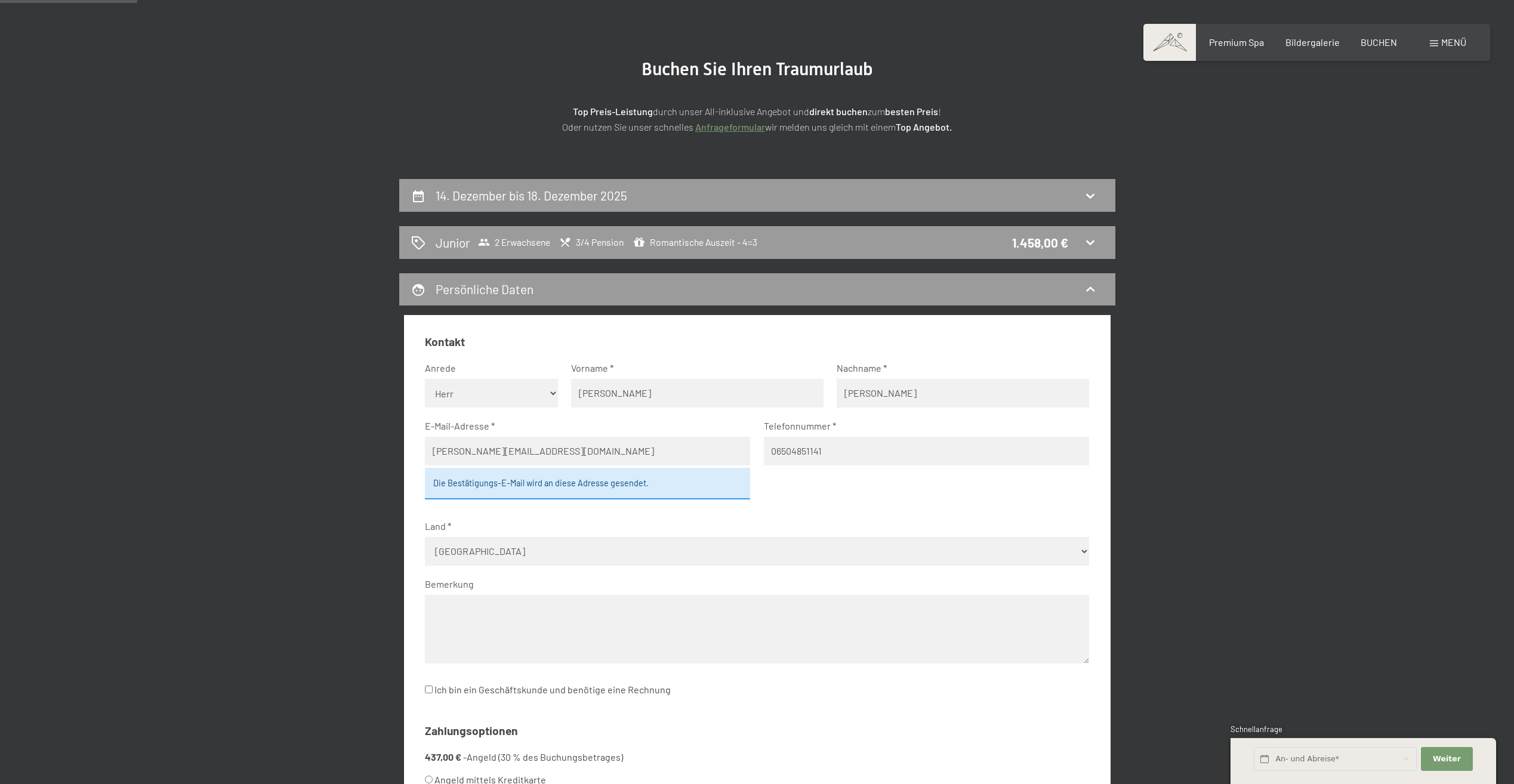
click at [557, 522] on label "Land" at bounding box center [752, 526] width 655 height 13
click at [513, 544] on select "- [GEOGRAPHIC_DATA] [GEOGRAPHIC_DATA] [GEOGRAPHIC_DATA] [GEOGRAPHIC_DATA] [GEOG…" at bounding box center [756, 551] width 664 height 28
click at [425, 537] on select "- [GEOGRAPHIC_DATA] [GEOGRAPHIC_DATA] [GEOGRAPHIC_DATA] [GEOGRAPHIC_DATA] [GEOG…" at bounding box center [756, 551] width 664 height 28
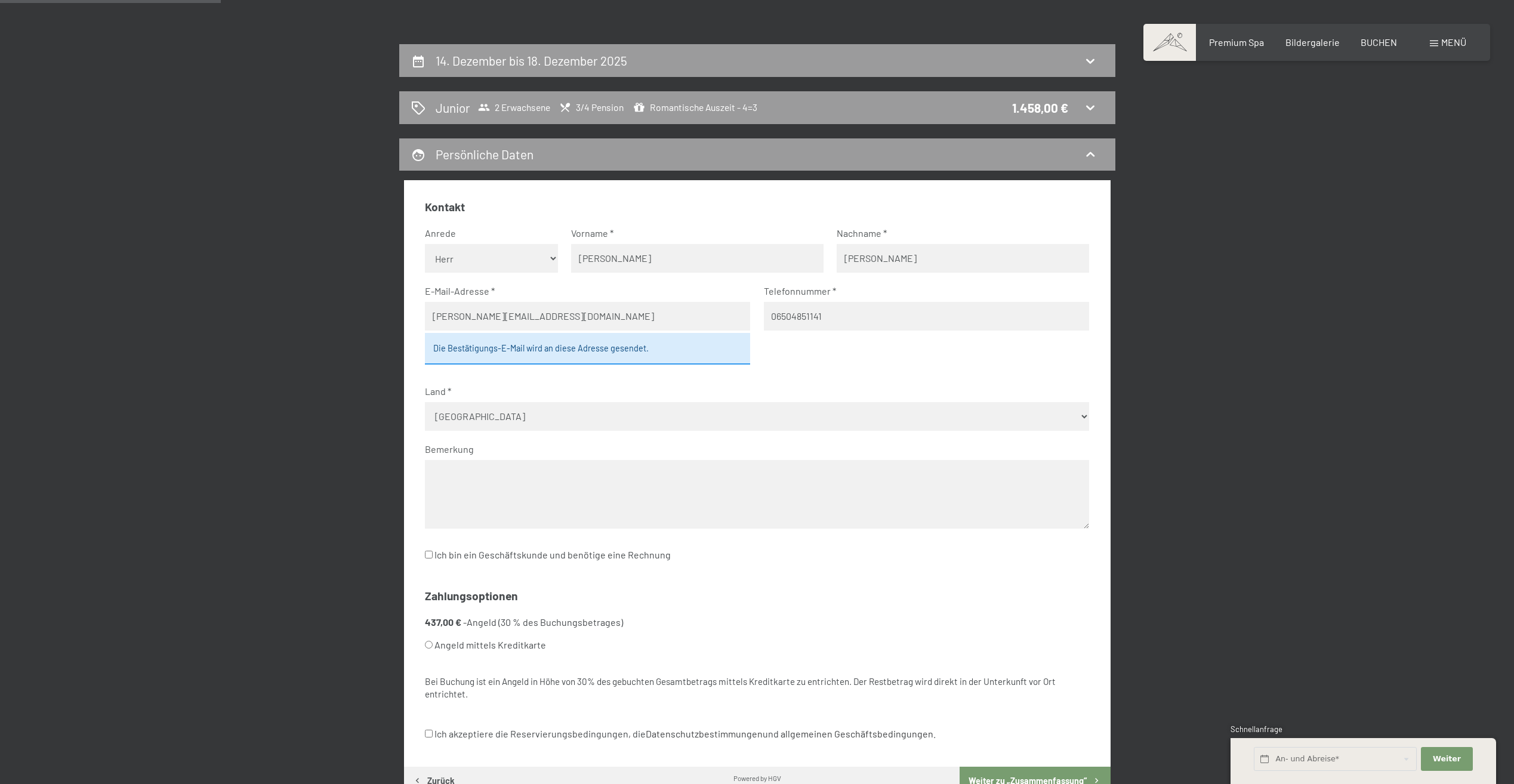
scroll to position [344, 0]
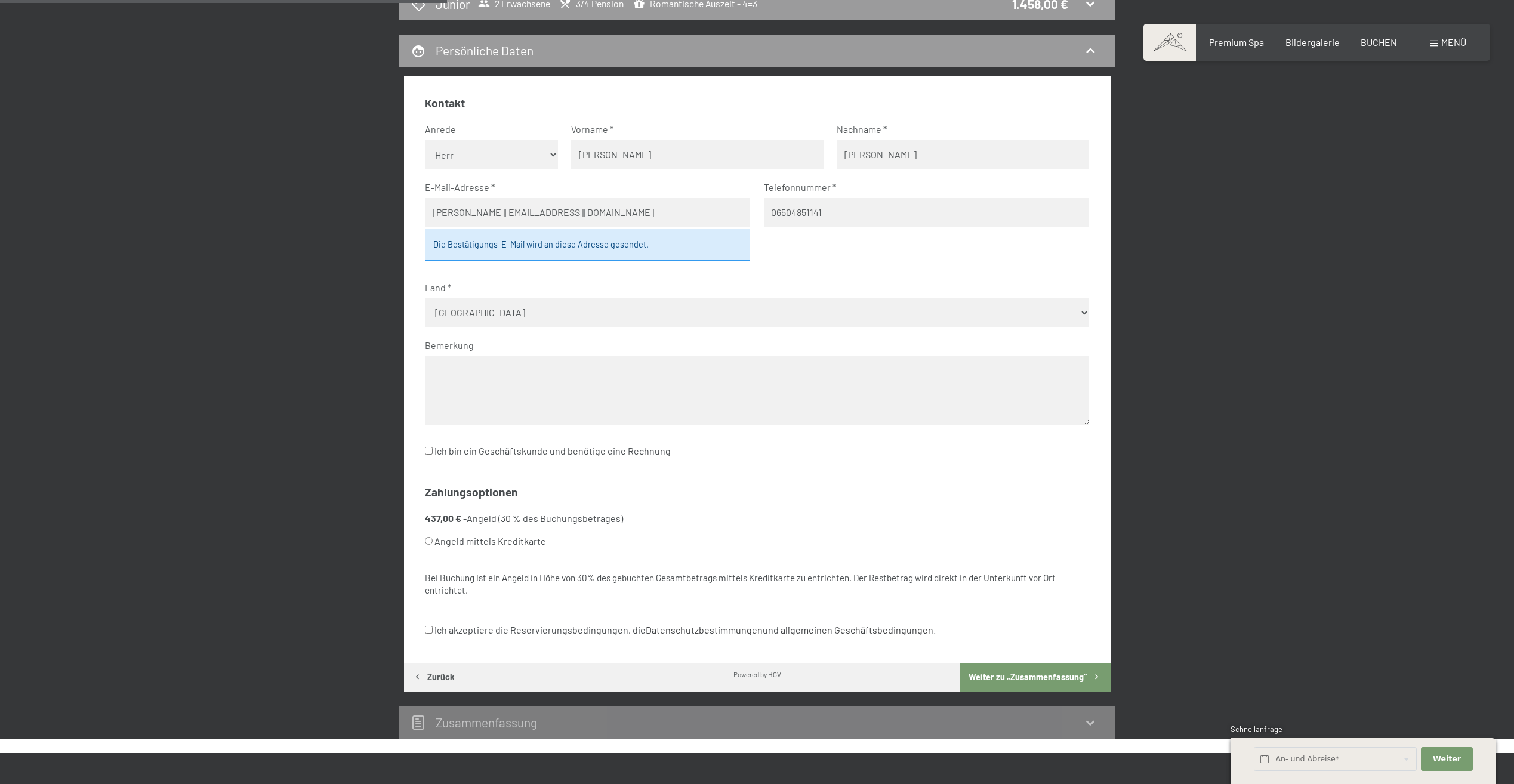
click at [425, 538] on input "Angeld mittels Kreditkarte" at bounding box center [428, 541] width 8 height 8
radio input "true"
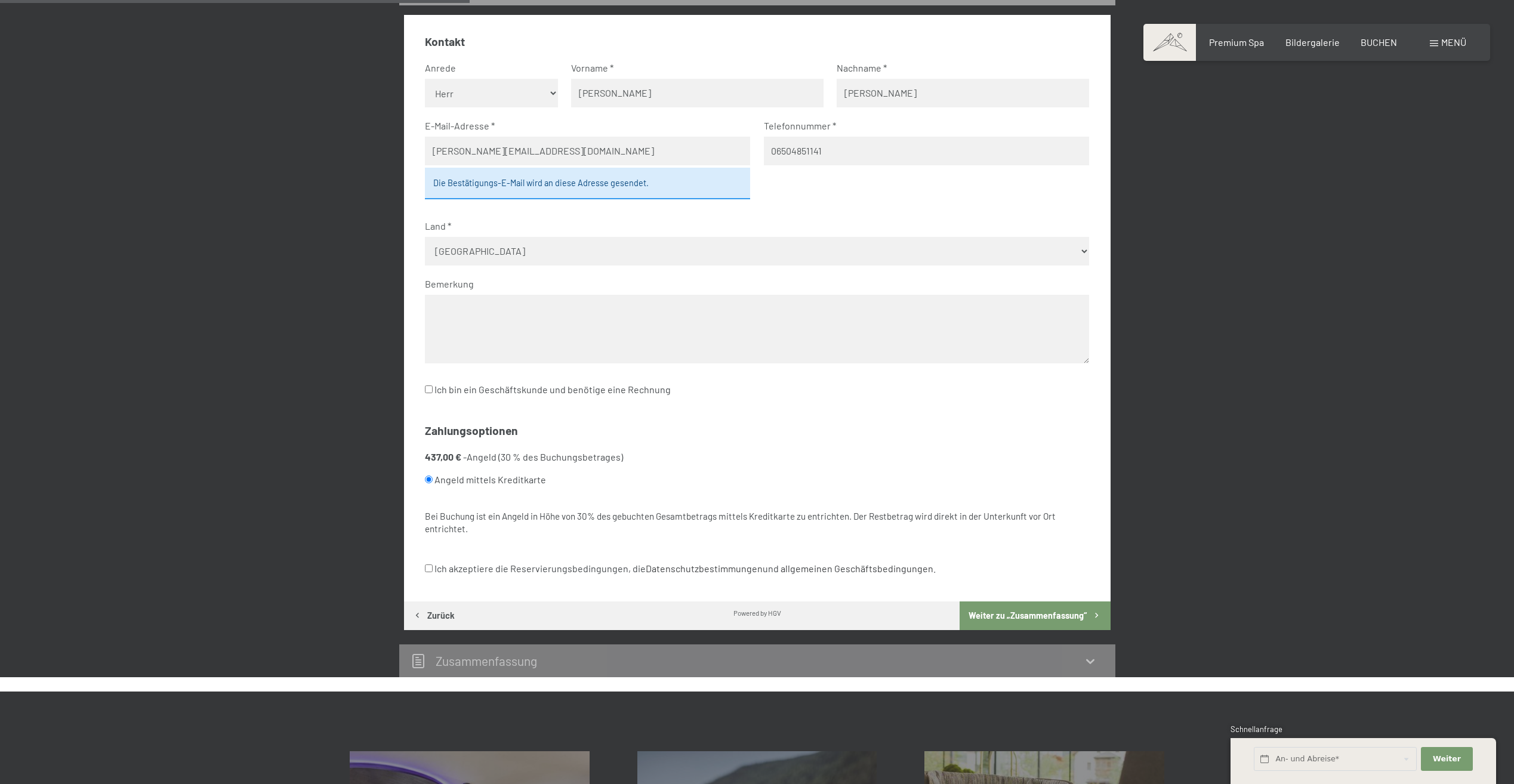
scroll to position [464, 0]
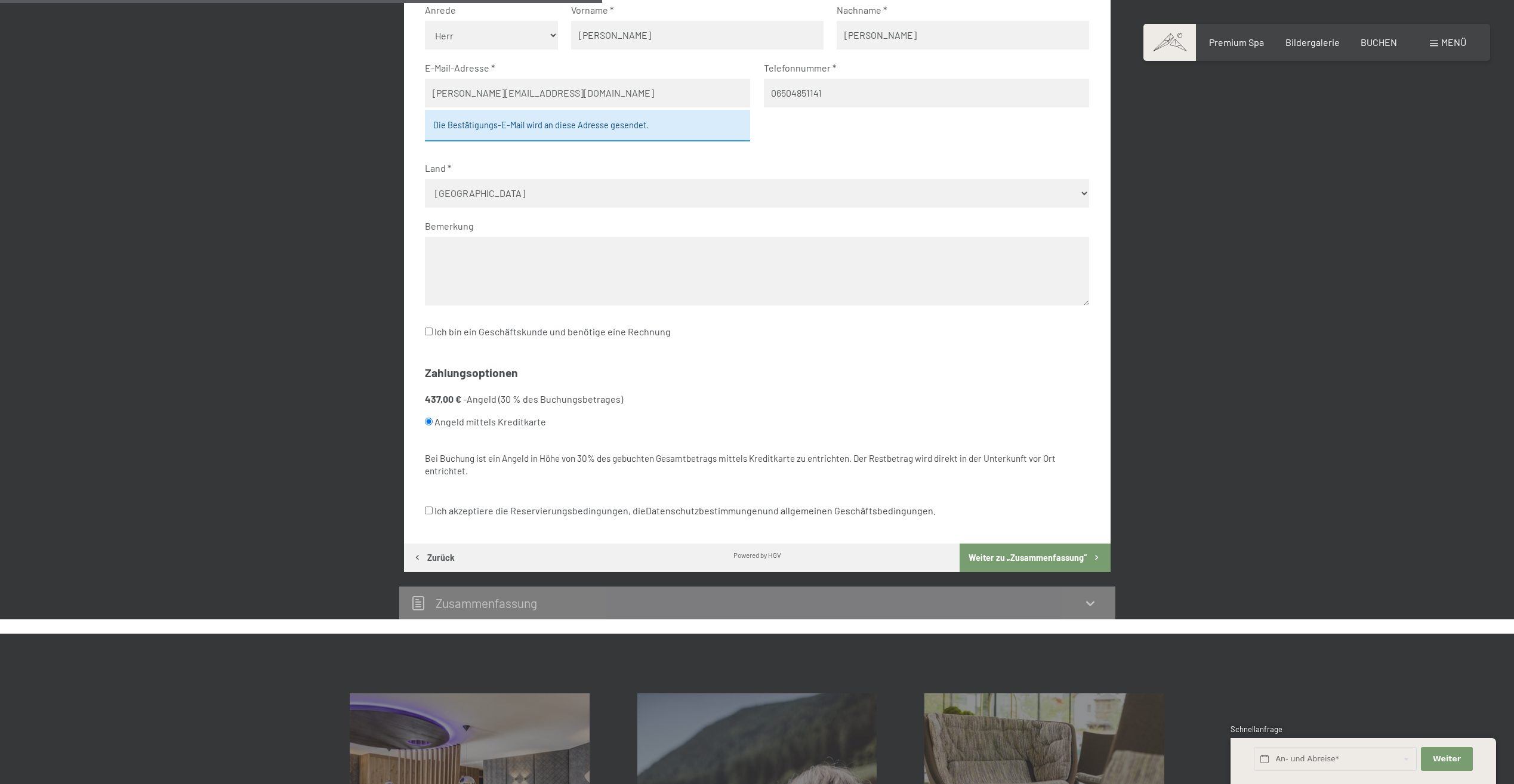
click at [428, 511] on input "Ich akzeptiere die Reservierungsbedingungen, die Datenschutzbestimmungen und al…" at bounding box center [428, 510] width 8 height 8
checkbox input "true"
click at [1019, 553] on button "Weiter zu „Zusammen­fassung“" at bounding box center [1035, 558] width 150 height 28
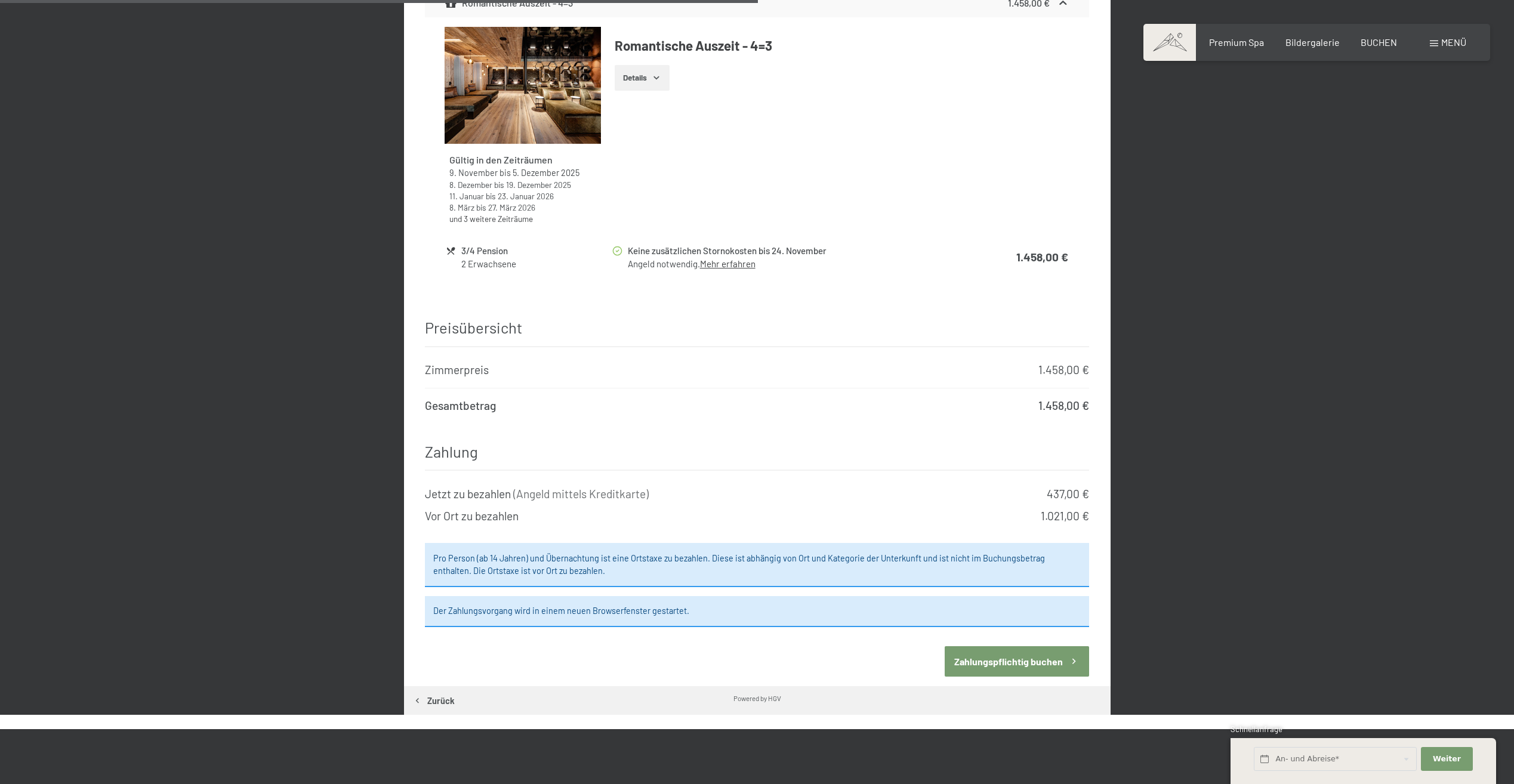
scroll to position [1000, 0]
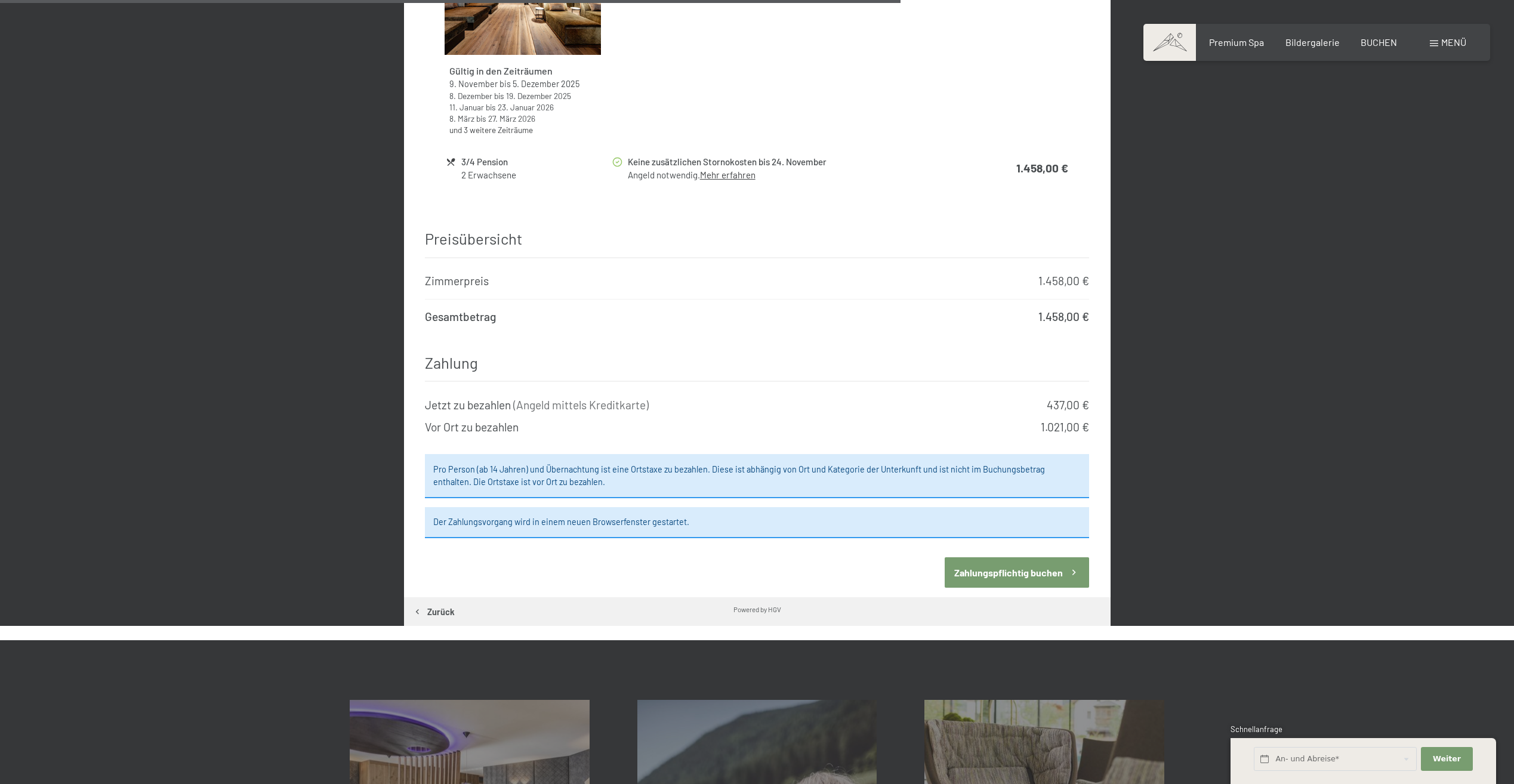
click at [711, 454] on div "Pro Person (ab 14 Jahren) und Übernachtung ist eine Ortstaxe zu bezahlen. Diese…" at bounding box center [756, 476] width 664 height 44
click at [710, 454] on div "Pro Person (ab 14 Jahren) und Übernachtung ist eine Ortstaxe zu bezahlen. Diese…" at bounding box center [756, 476] width 664 height 44
click at [998, 557] on button "Zahlungspflichtig buchen" at bounding box center [1016, 572] width 144 height 30
click at [961, 557] on button "Zahlungspflichtig buchen" at bounding box center [1016, 572] width 144 height 30
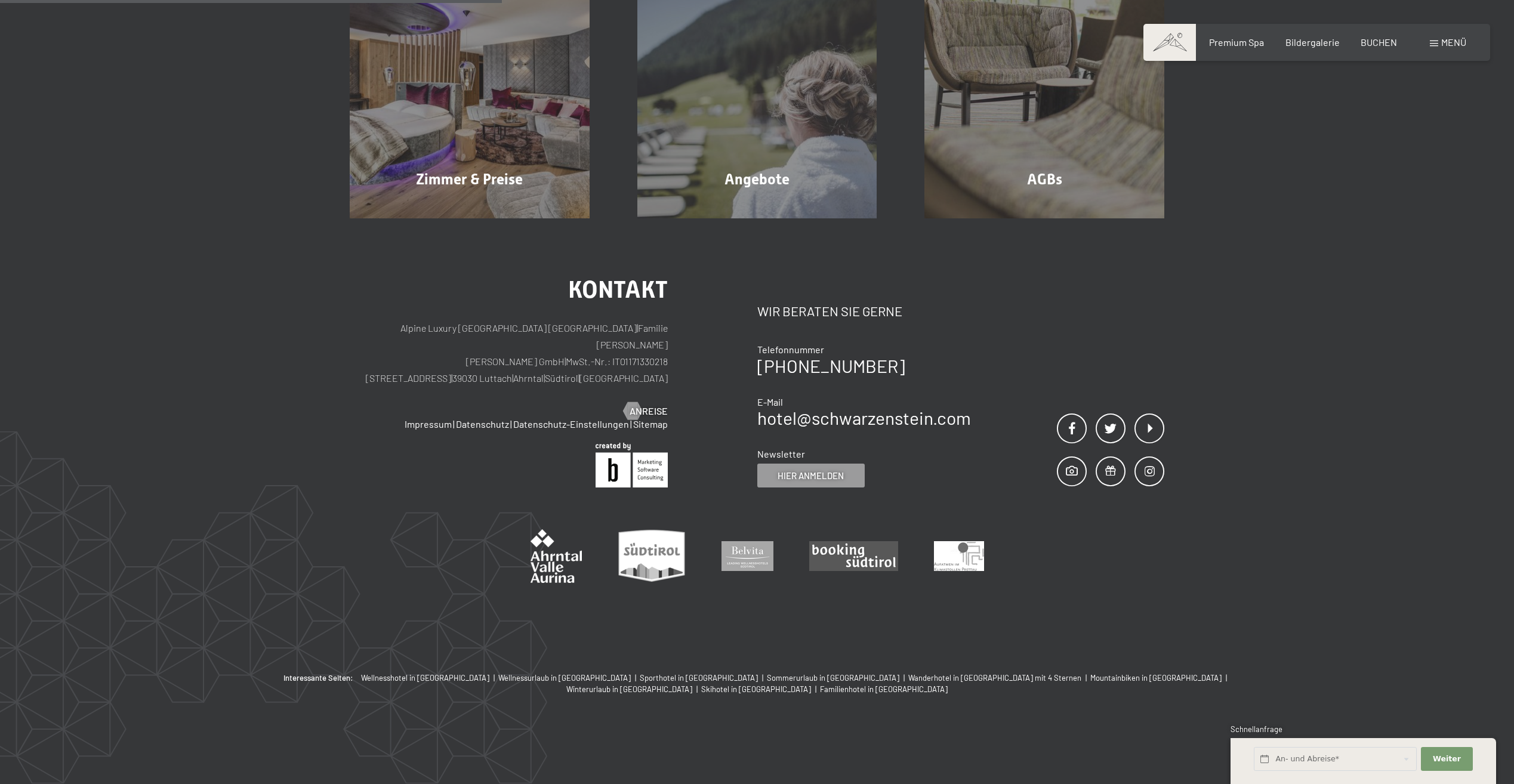
scroll to position [284, 0]
